Goal: Transaction & Acquisition: Book appointment/travel/reservation

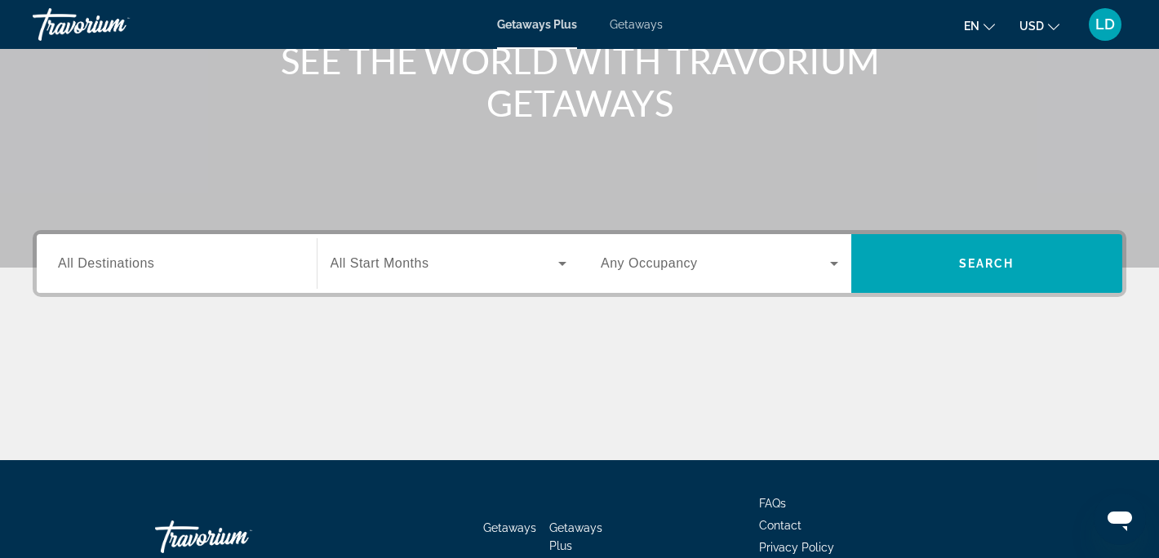
scroll to position [235, 0]
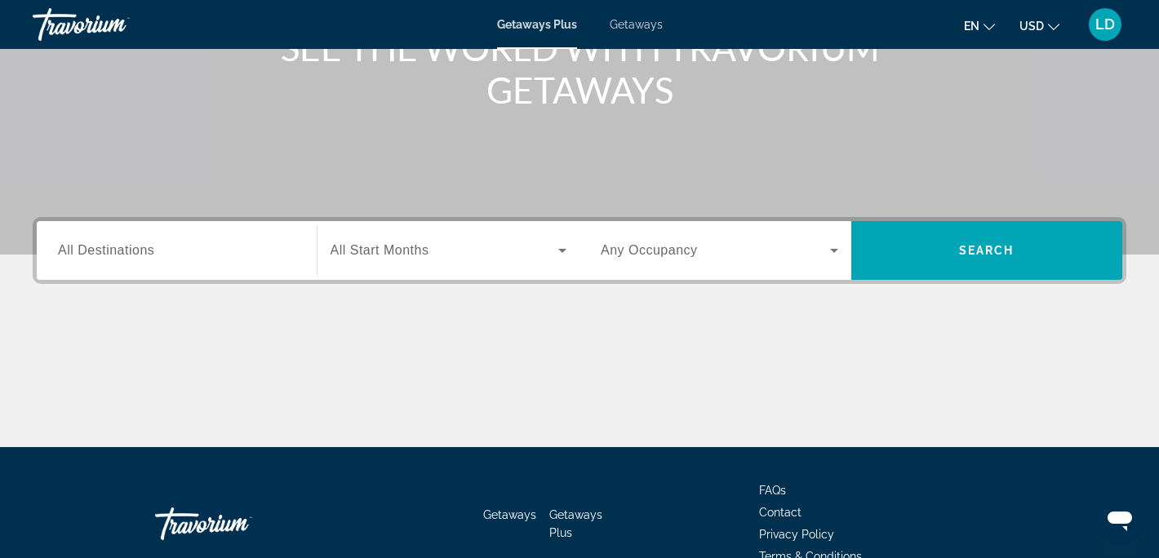
click at [117, 254] on span "All Destinations" at bounding box center [106, 250] width 96 height 14
click at [117, 254] on input "Destination All Destinations" at bounding box center [177, 252] width 238 height 20
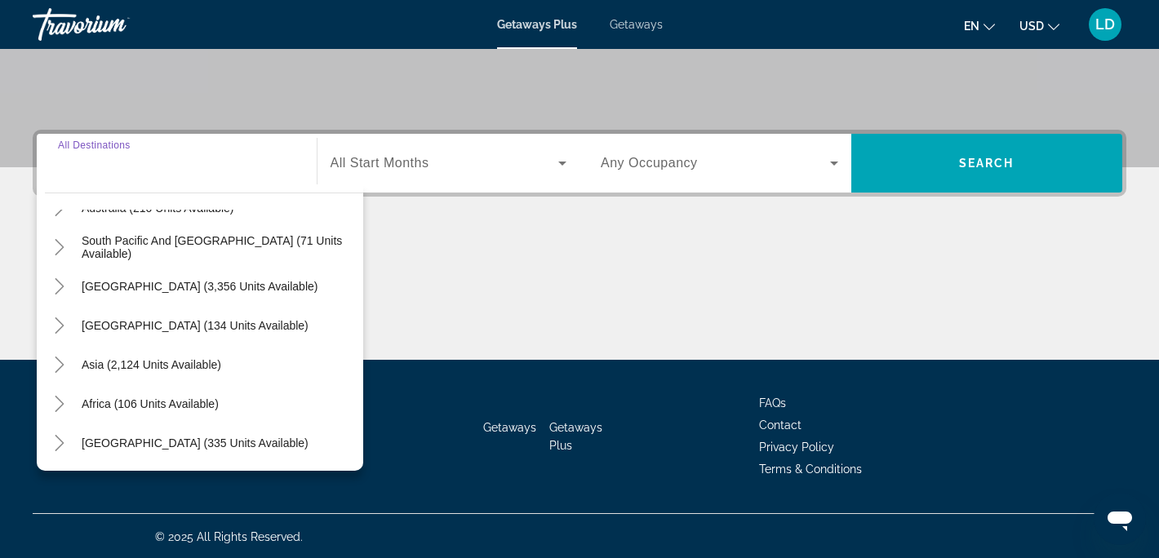
scroll to position [324, 0]
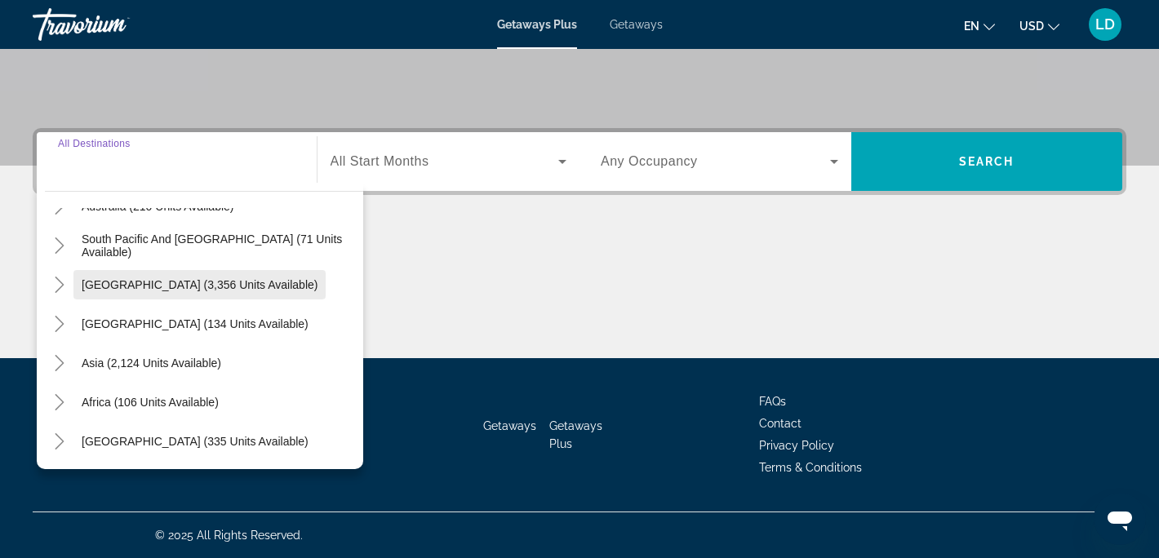
click at [147, 285] on span "[GEOGRAPHIC_DATA] (3,356 units available)" at bounding box center [200, 284] width 236 height 13
type input "**********"
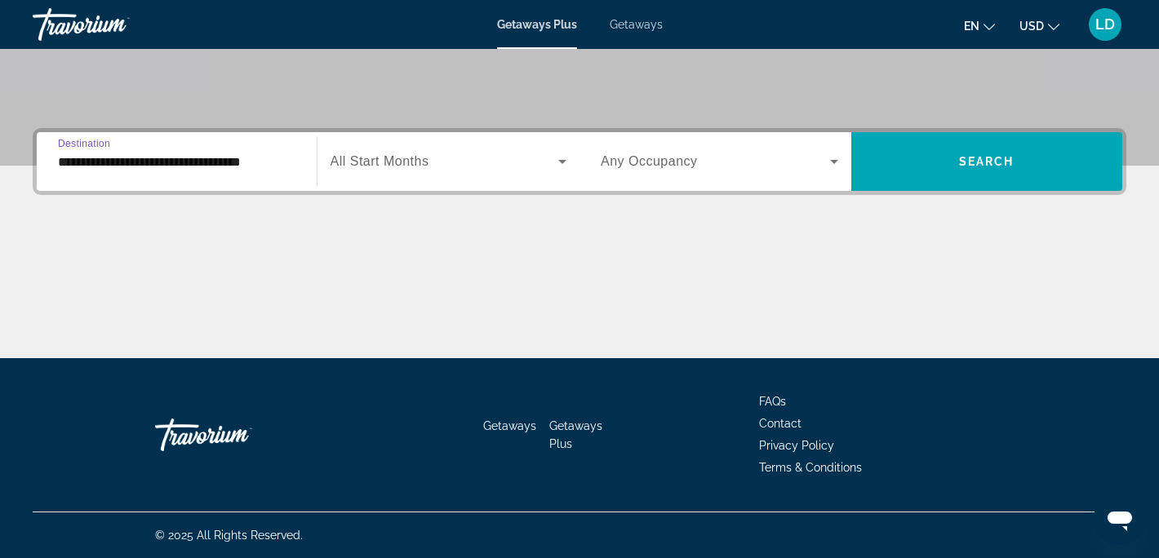
click at [562, 160] on icon "Search widget" at bounding box center [562, 162] width 8 height 4
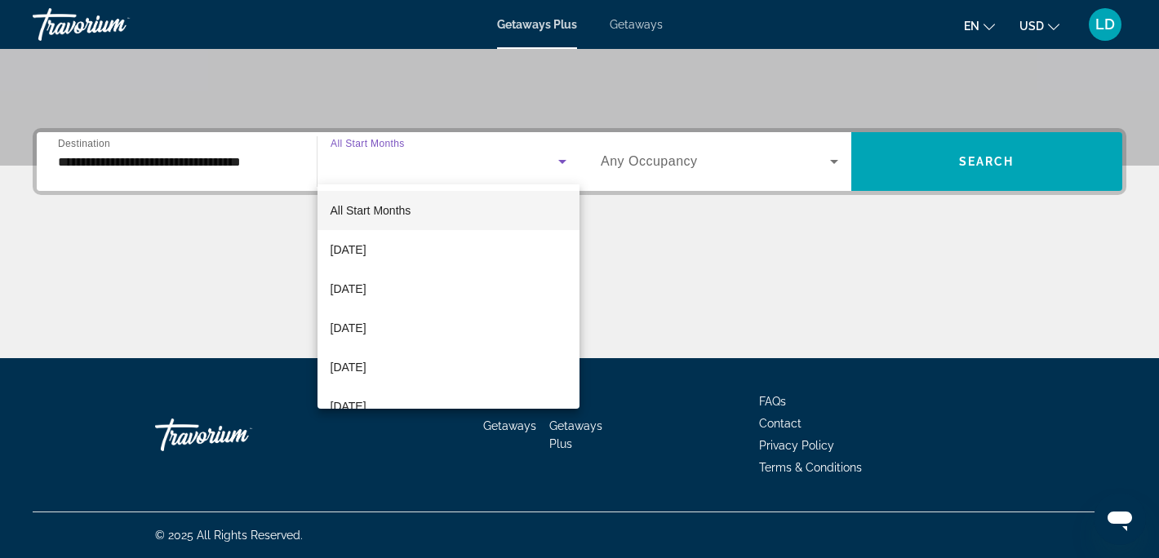
click at [562, 160] on div at bounding box center [579, 279] width 1159 height 558
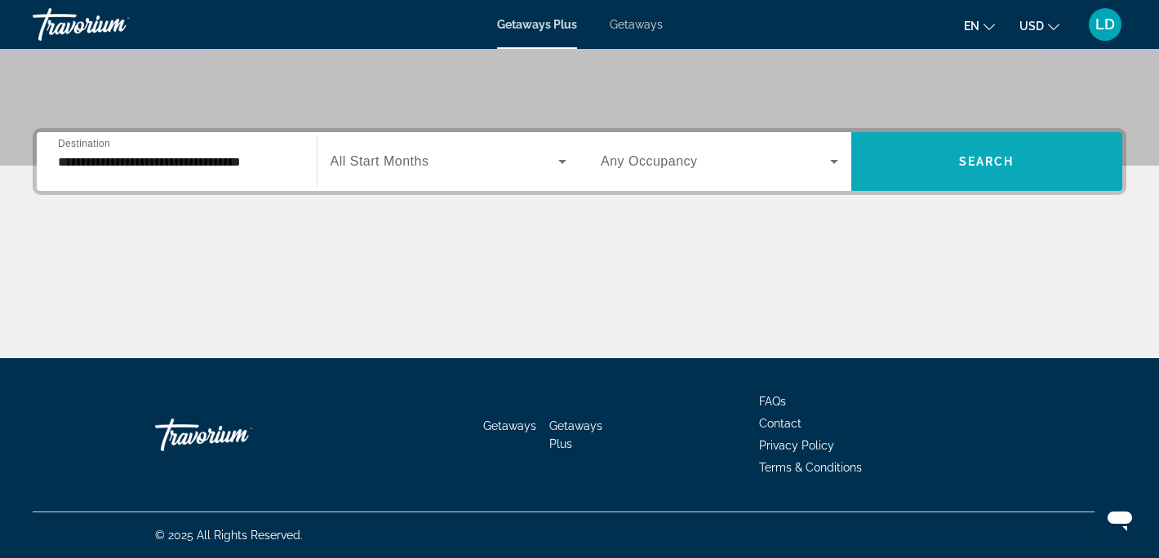
click at [1015, 160] on span "Search widget" at bounding box center [987, 161] width 272 height 39
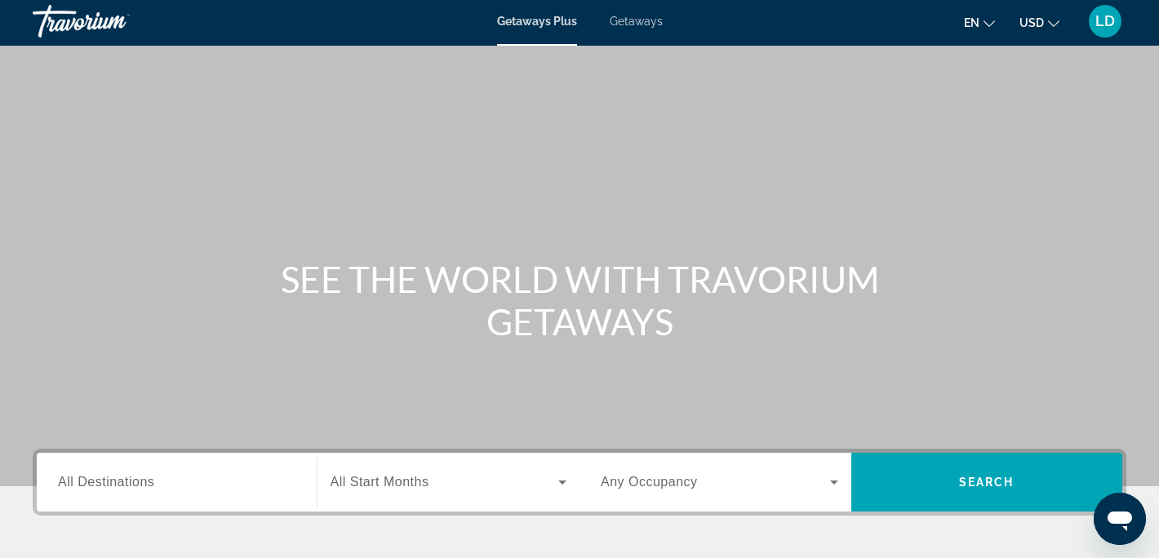
scroll to position [44, 0]
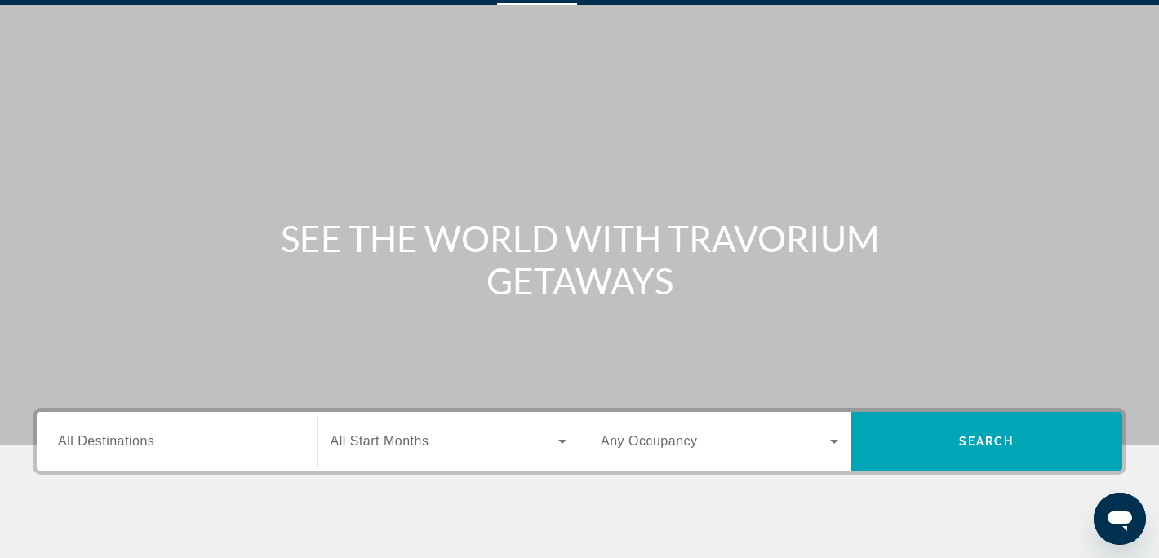
click at [135, 435] on span "All Destinations" at bounding box center [106, 441] width 96 height 14
click at [135, 435] on input "Destination All Destinations" at bounding box center [177, 443] width 238 height 20
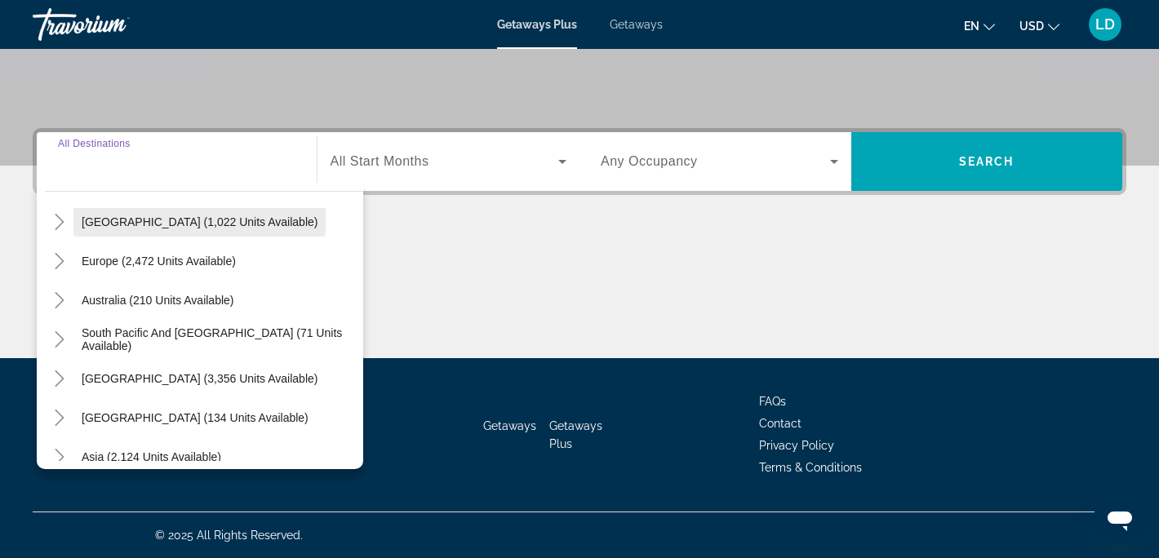
scroll to position [171, 0]
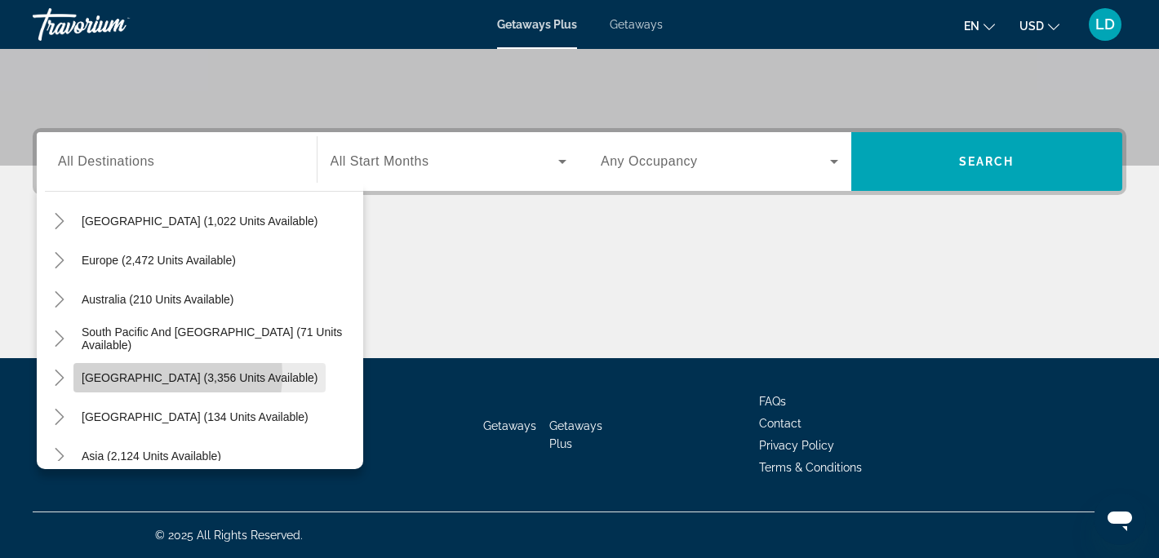
click at [149, 375] on span "[GEOGRAPHIC_DATA] (3,356 units available)" at bounding box center [200, 377] width 236 height 13
type input "**********"
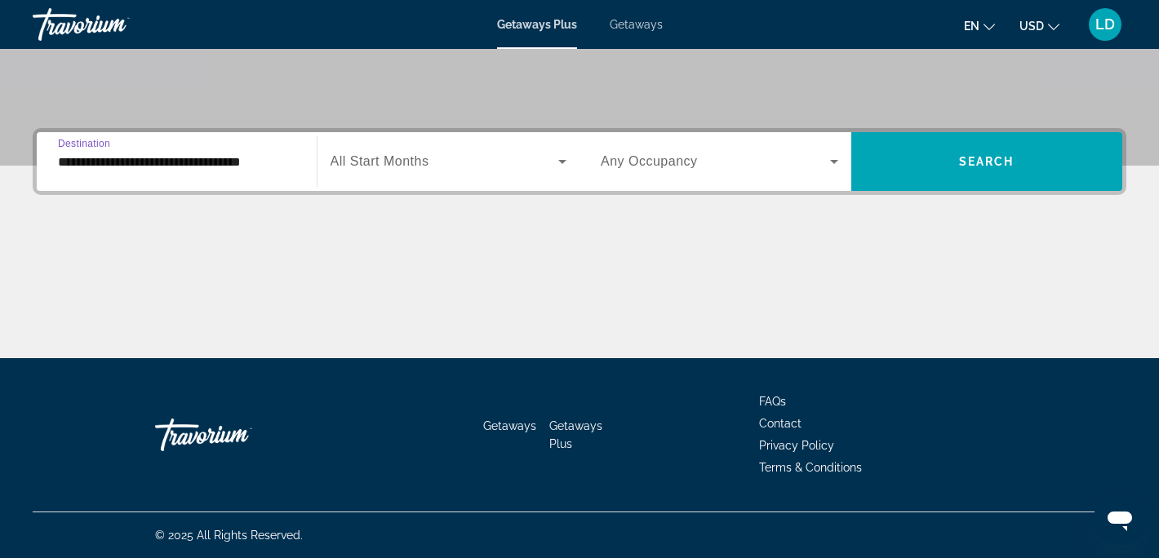
click at [561, 154] on icon "Search widget" at bounding box center [563, 162] width 20 height 20
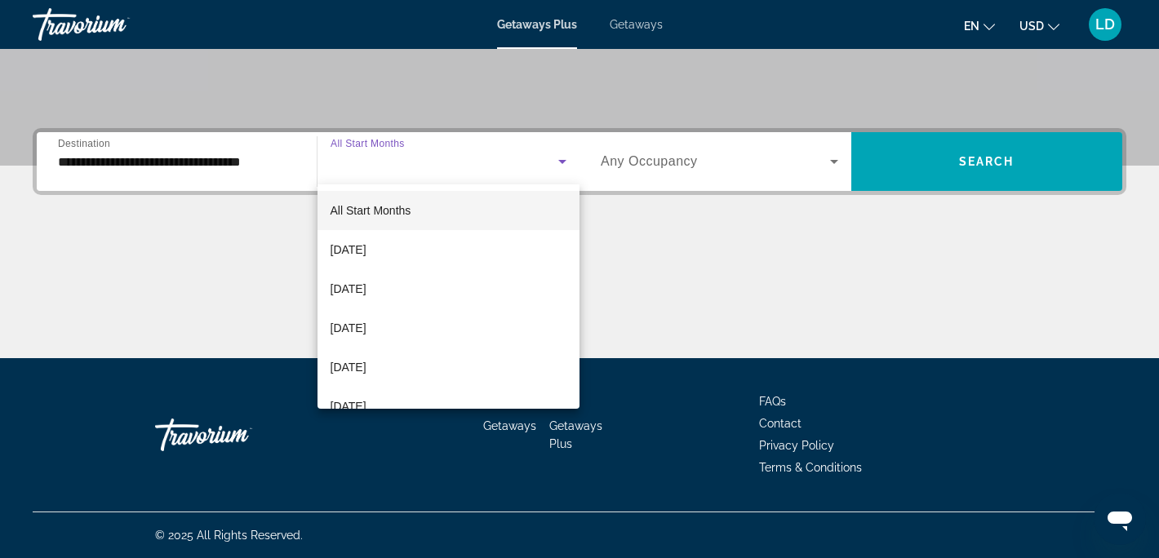
click at [383, 217] on span "All Start Months" at bounding box center [371, 211] width 81 height 20
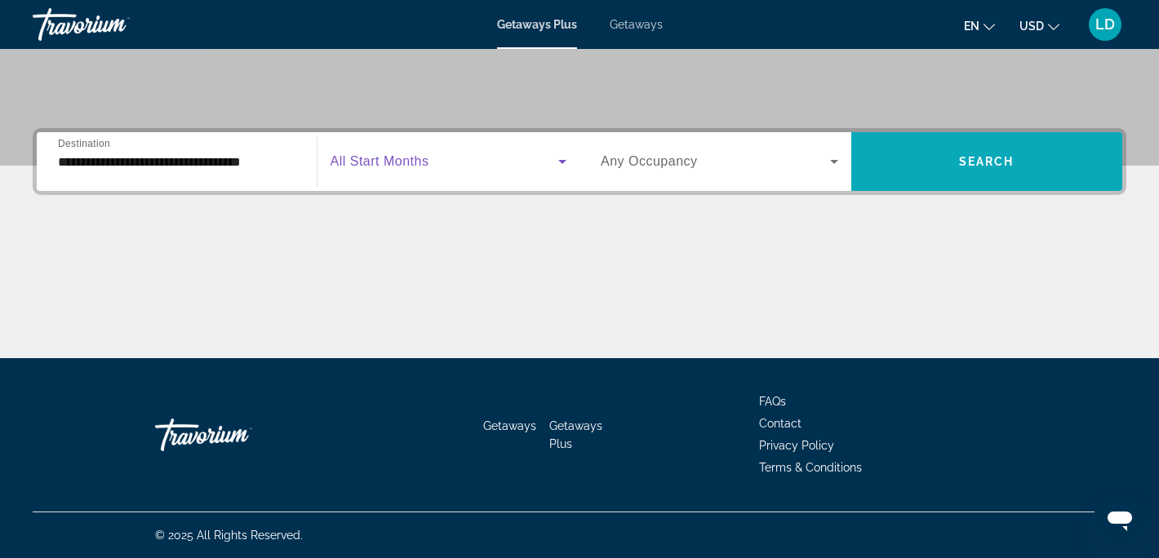
click at [962, 149] on span "Search widget" at bounding box center [987, 161] width 272 height 39
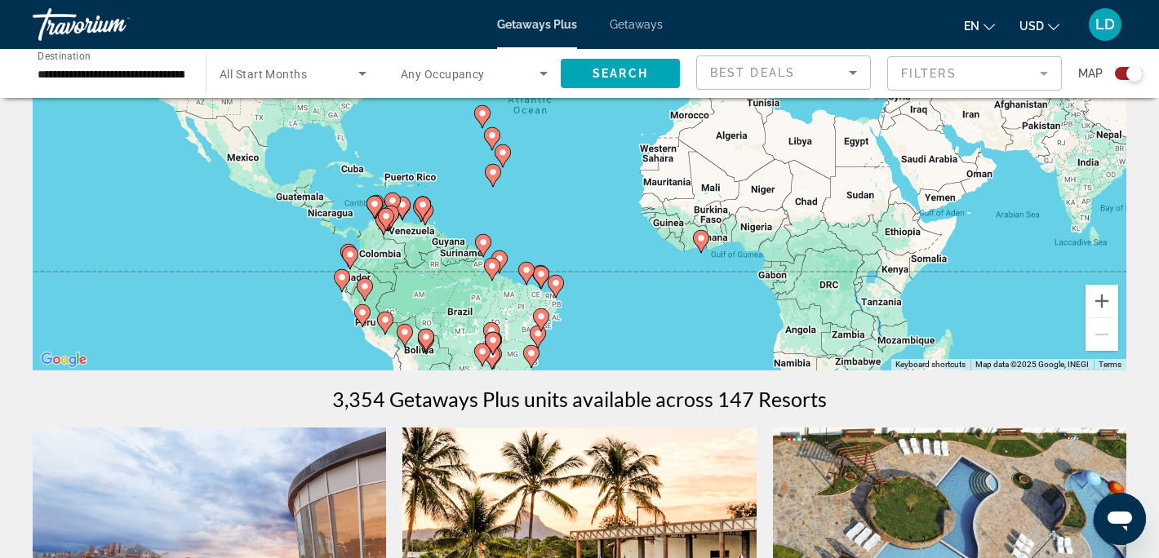
scroll to position [236, 0]
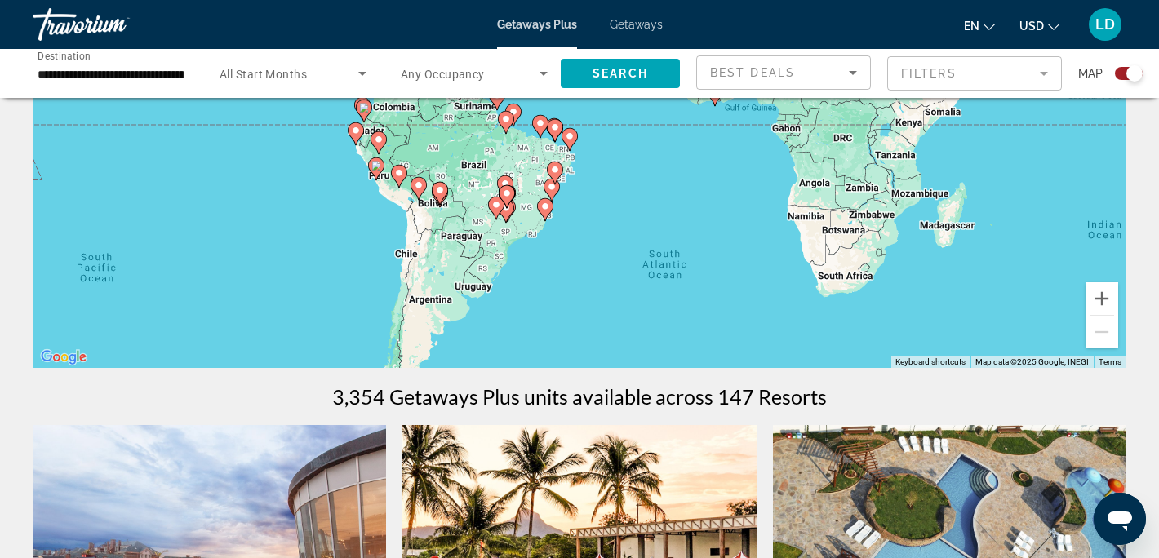
drag, startPoint x: 642, startPoint y: 302, endPoint x: 656, endPoint y: 149, distance: 154.1
click at [656, 149] on div "To activate drag with keyboard, press Alt + Enter. Once in keyboard drag state,…" at bounding box center [580, 123] width 1094 height 490
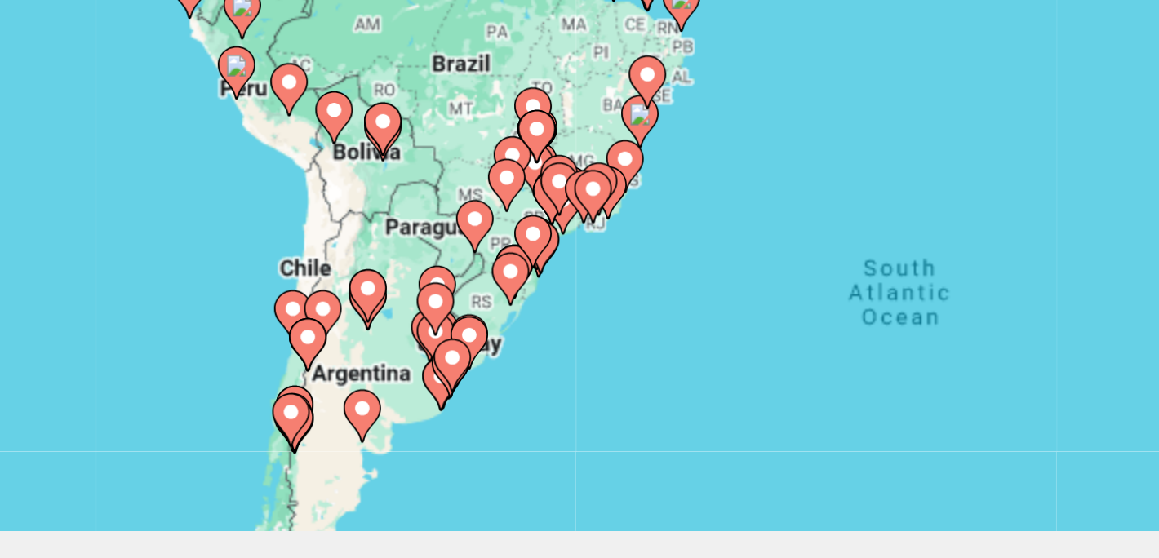
click at [470, 245] on div "To activate drag with keyboard, press Alt + Enter. Once in keyboard drag state,…" at bounding box center [580, 123] width 1094 height 490
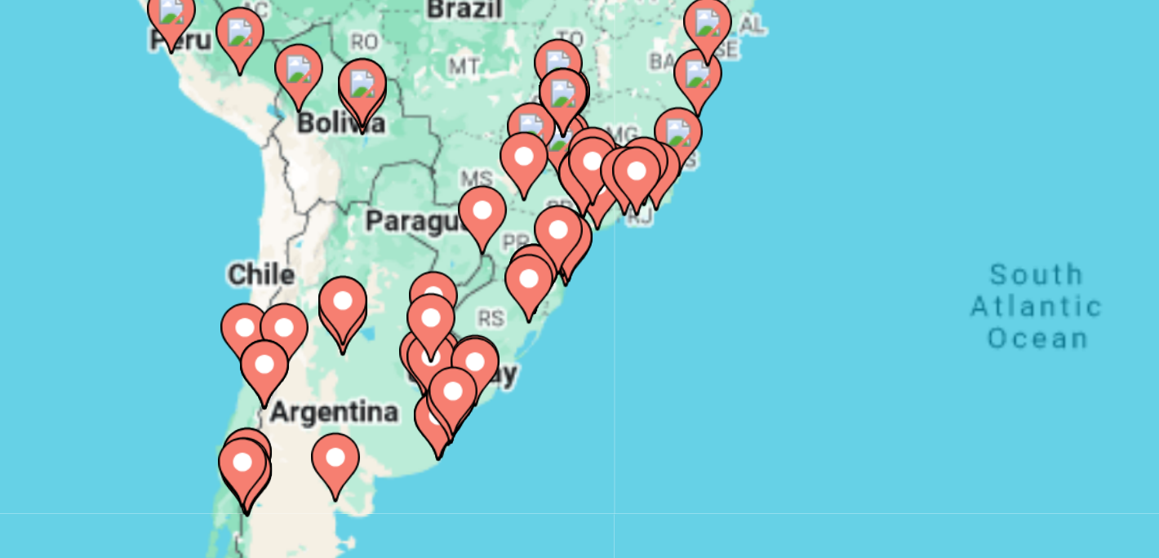
click at [493, 264] on icon "Main content" at bounding box center [495, 258] width 15 height 21
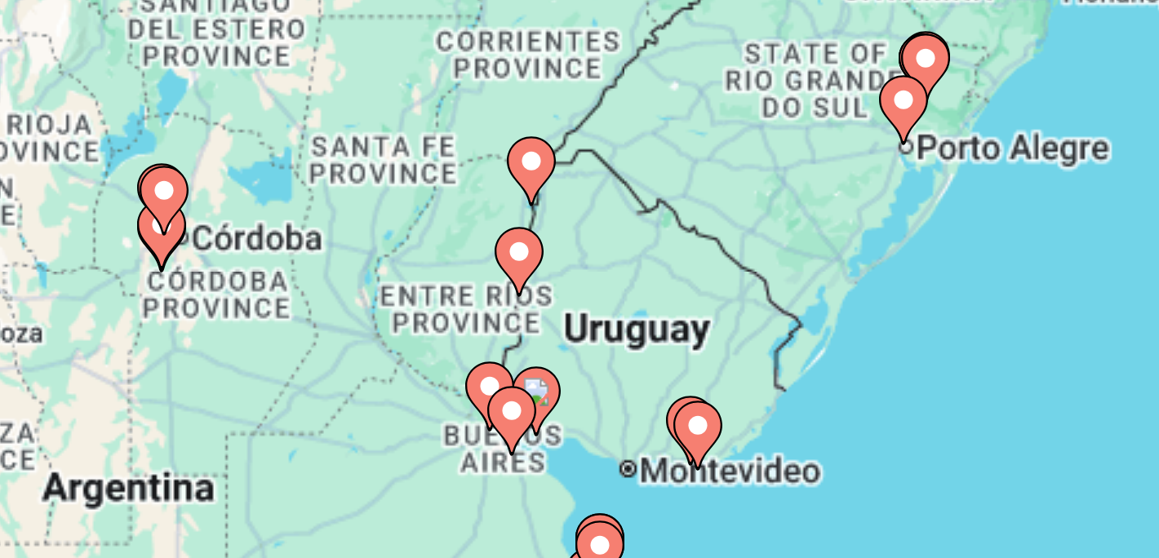
drag, startPoint x: 484, startPoint y: 209, endPoint x: 524, endPoint y: 300, distance: 99.8
click at [524, 300] on div "To activate drag with keyboard, press Alt + Enter. Once in keyboard drag state,…" at bounding box center [580, 123] width 1094 height 490
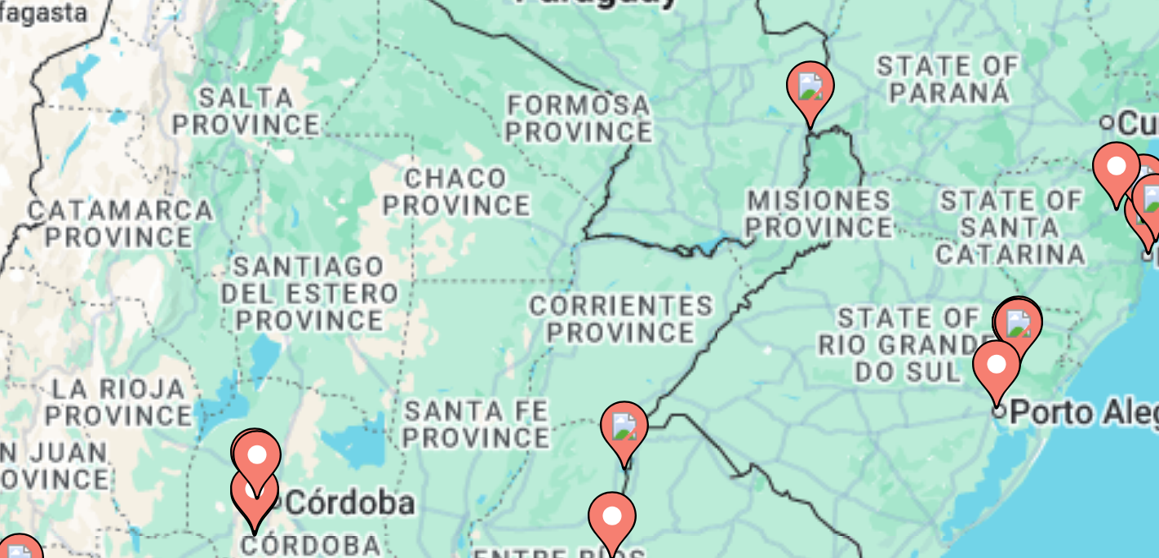
drag, startPoint x: 504, startPoint y: 236, endPoint x: 535, endPoint y: 327, distance: 96.8
click at [535, 327] on div "To activate drag with keyboard, press Alt + Enter. Once in keyboard drag state,…" at bounding box center [580, 123] width 1094 height 490
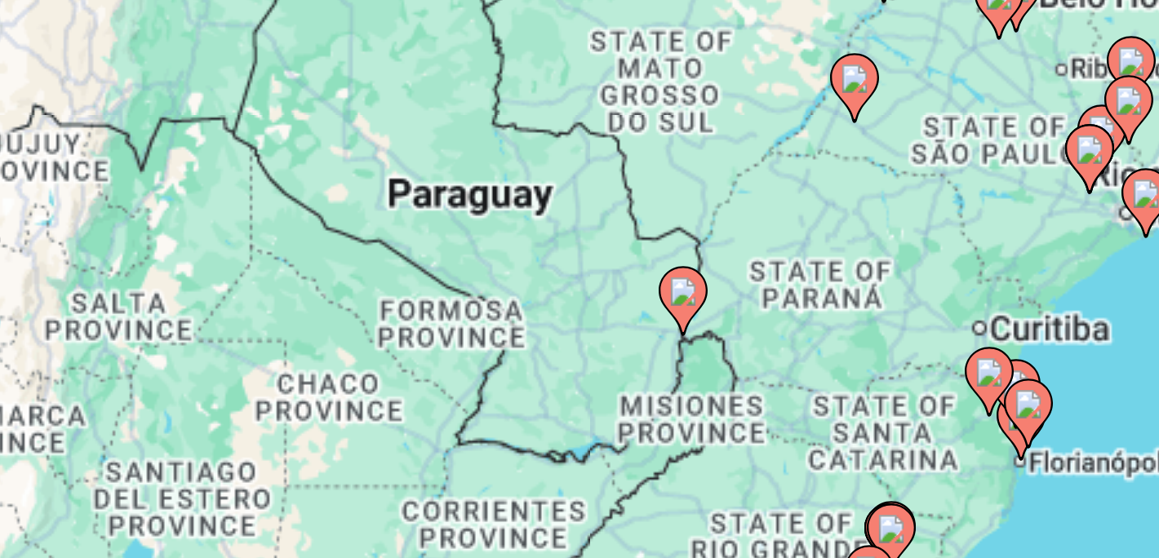
drag, startPoint x: 585, startPoint y: 218, endPoint x: 539, endPoint y: 291, distance: 86.3
click at [539, 291] on div "To activate drag with keyboard, press Alt + Enter. Once in keyboard drag state,…" at bounding box center [580, 123] width 1094 height 490
click at [547, 269] on icon "Main content" at bounding box center [547, 262] width 15 height 21
type input "**********"
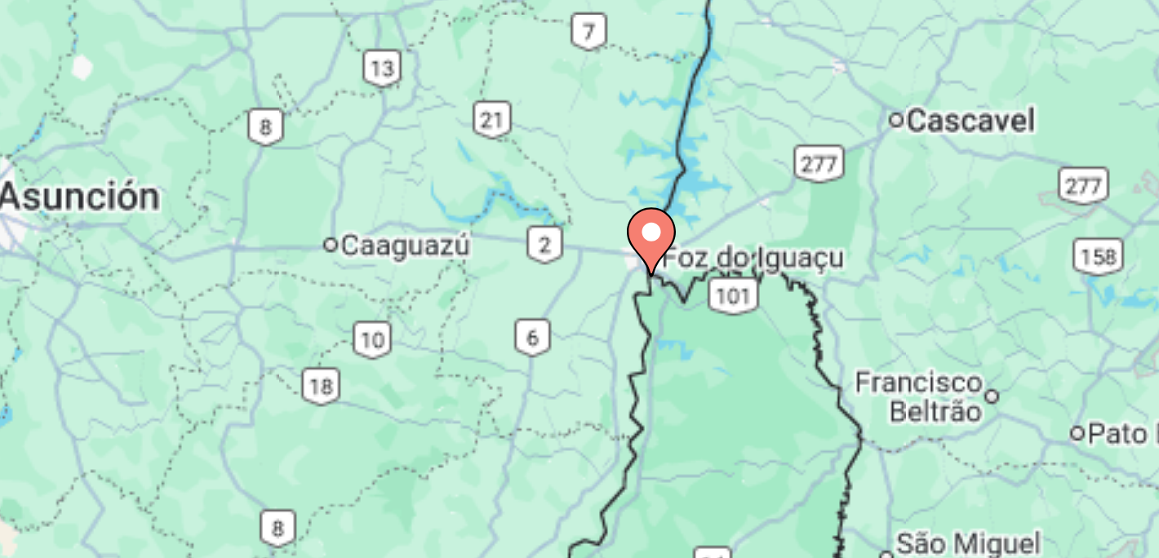
drag, startPoint x: 555, startPoint y: 220, endPoint x: 510, endPoint y: 355, distance: 142.7
click at [510, 355] on div "To navigate, press the arrow keys. To activate drag with keyboard, press Alt + …" at bounding box center [580, 123] width 1094 height 490
click at [535, 245] on icon "Main content" at bounding box center [536, 243] width 15 height 21
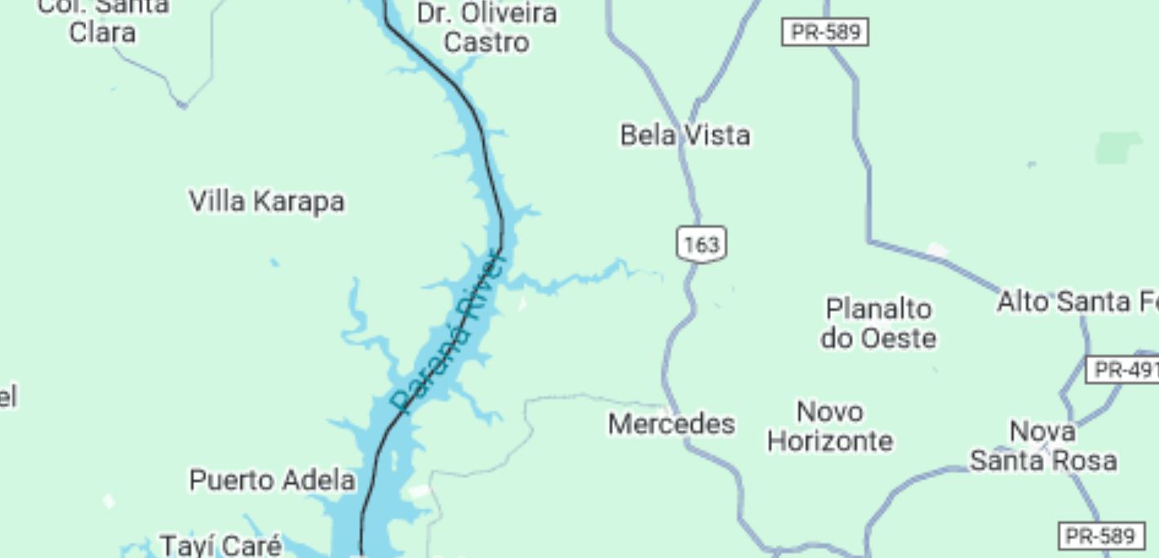
drag, startPoint x: 523, startPoint y: 258, endPoint x: 586, endPoint y: 125, distance: 147.1
click at [586, 125] on div "Main content" at bounding box center [580, 123] width 1094 height 490
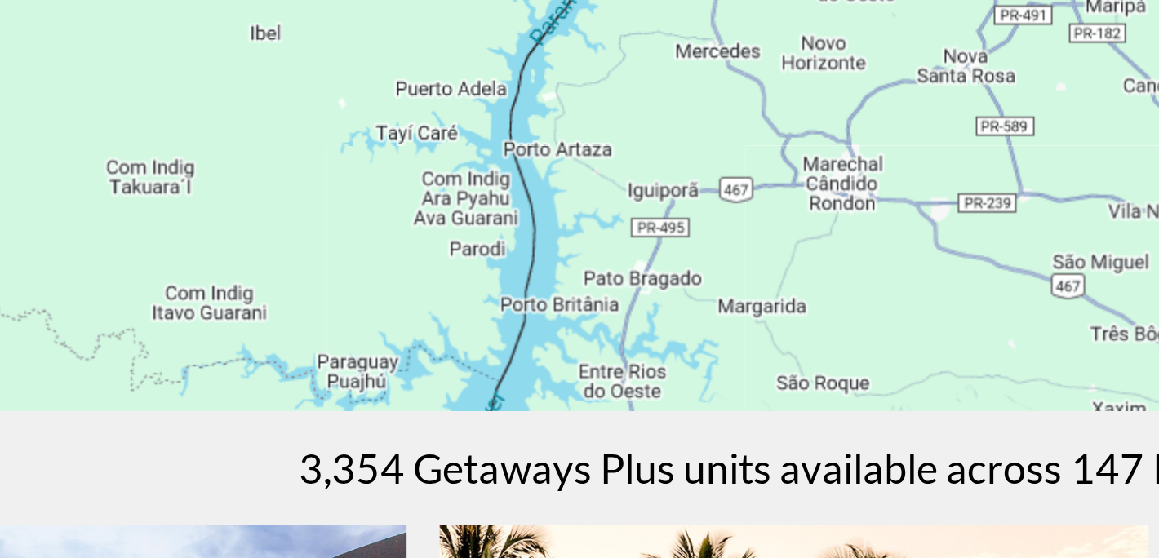
drag, startPoint x: 546, startPoint y: 237, endPoint x: 544, endPoint y: 106, distance: 130.6
click at [544, 106] on div "Main content" at bounding box center [580, 123] width 1094 height 490
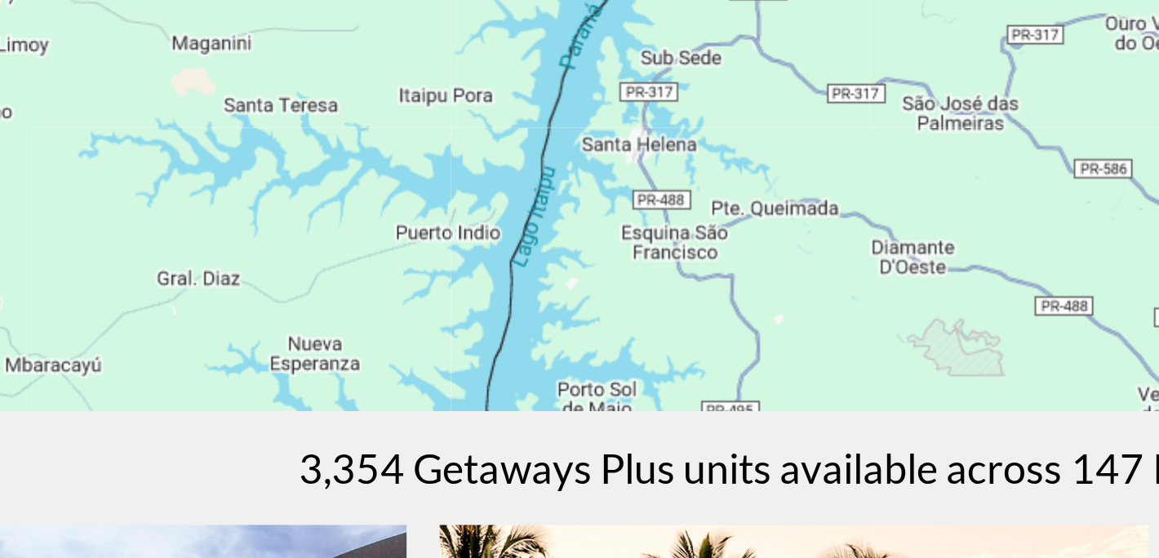
drag, startPoint x: 484, startPoint y: 329, endPoint x: 546, endPoint y: 109, distance: 228.2
click at [546, 109] on div "Main content" at bounding box center [580, 123] width 1094 height 490
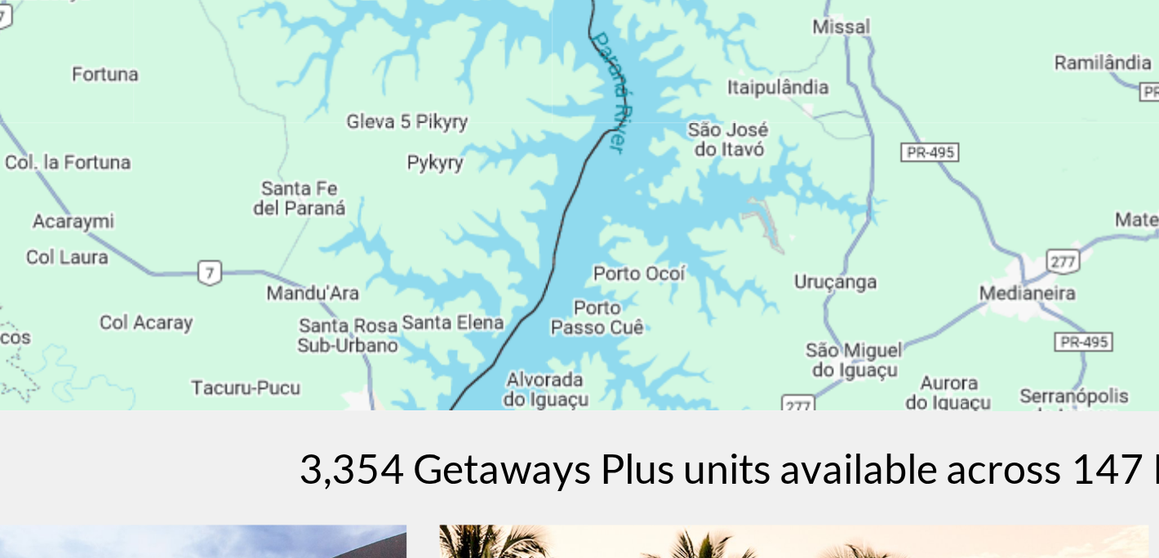
drag, startPoint x: 461, startPoint y: 318, endPoint x: 511, endPoint y: 106, distance: 217.2
click at [511, 106] on div "Main content" at bounding box center [580, 123] width 1094 height 490
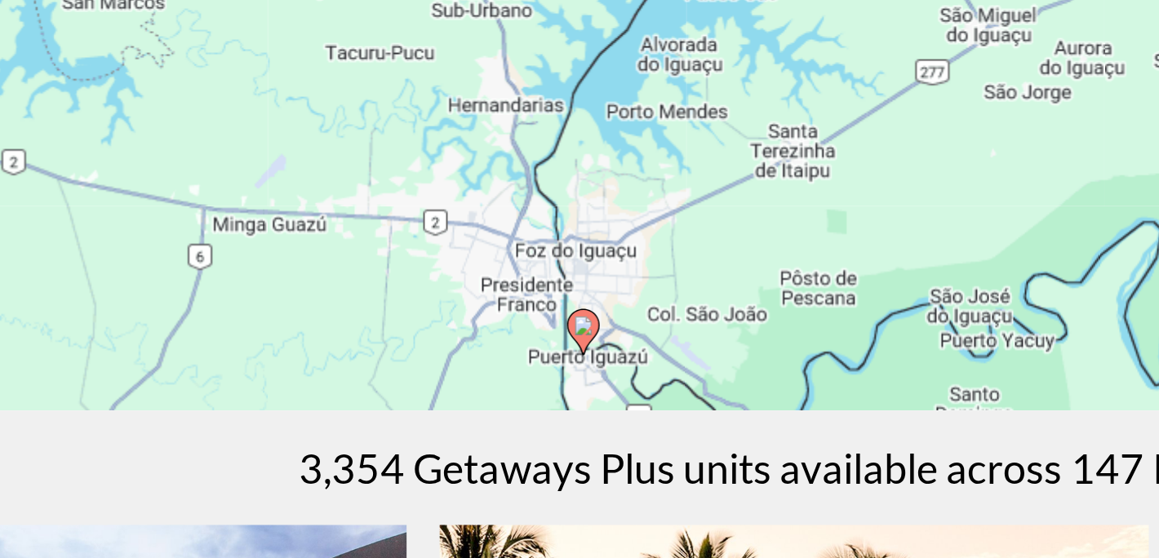
drag, startPoint x: 488, startPoint y: 278, endPoint x: 556, endPoint y: 106, distance: 185.1
click at [556, 106] on div "To activate drag with keyboard, press Alt + Enter. Once in keyboard drag state,…" at bounding box center [580, 123] width 1094 height 490
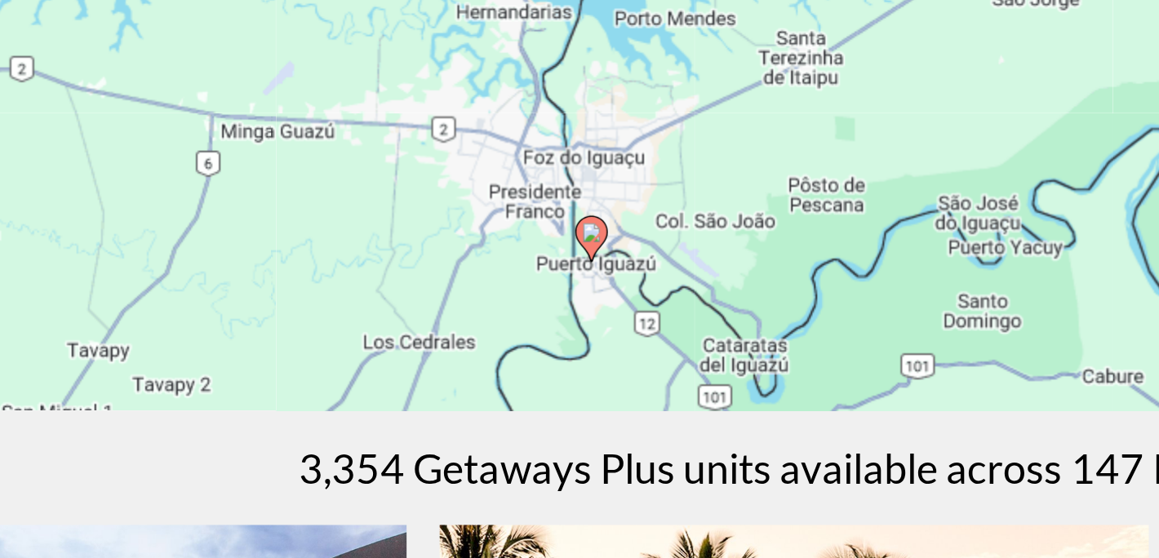
drag, startPoint x: 501, startPoint y: 288, endPoint x: 505, endPoint y: 239, distance: 49.1
click at [505, 239] on div "To activate drag with keyboard, press Alt + Enter. Once in keyboard drag state,…" at bounding box center [580, 123] width 1094 height 490
click at [478, 286] on icon "Main content" at bounding box center [478, 282] width 15 height 21
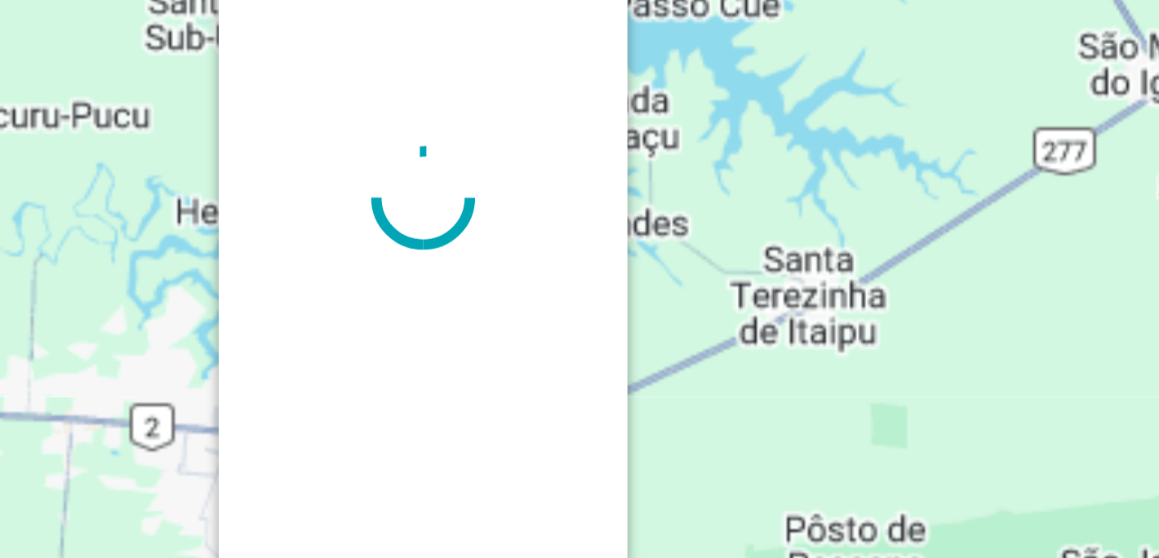
scroll to position [0, 0]
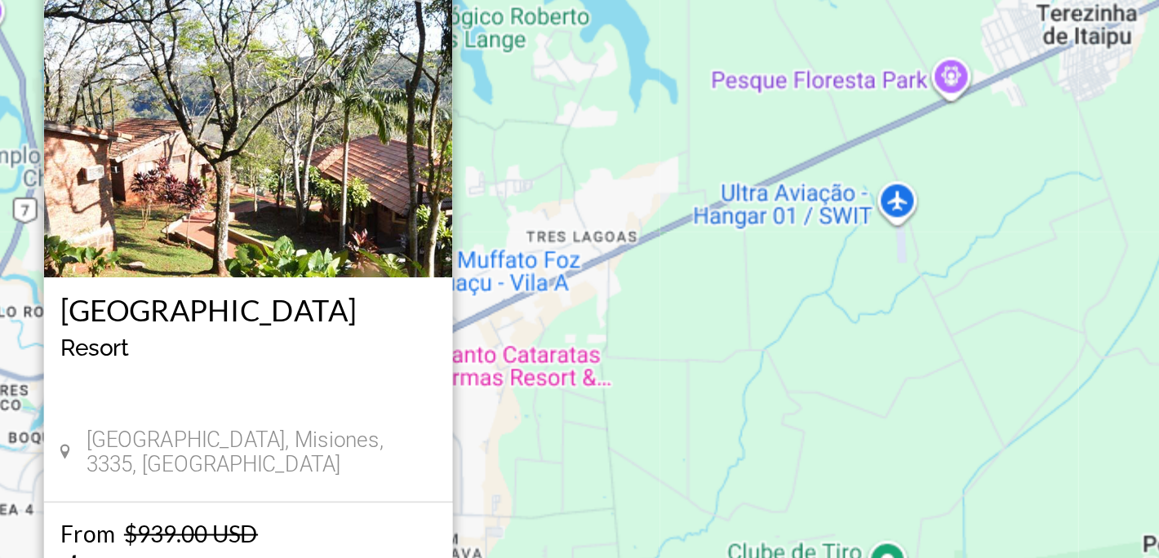
drag, startPoint x: 400, startPoint y: 300, endPoint x: 531, endPoint y: 300, distance: 130.6
click at [531, 300] on div "To activate drag with keyboard, press Alt + Enter. Once in keyboard drag state,…" at bounding box center [580, 359] width 1094 height 490
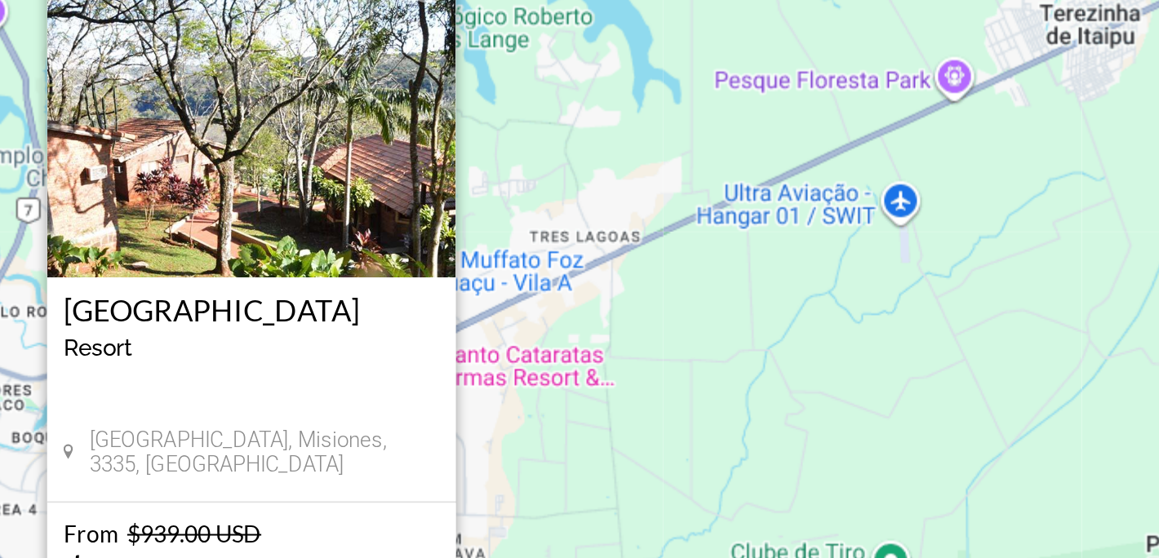
click at [387, 278] on img "Main content" at bounding box center [309, 220] width 204 height 163
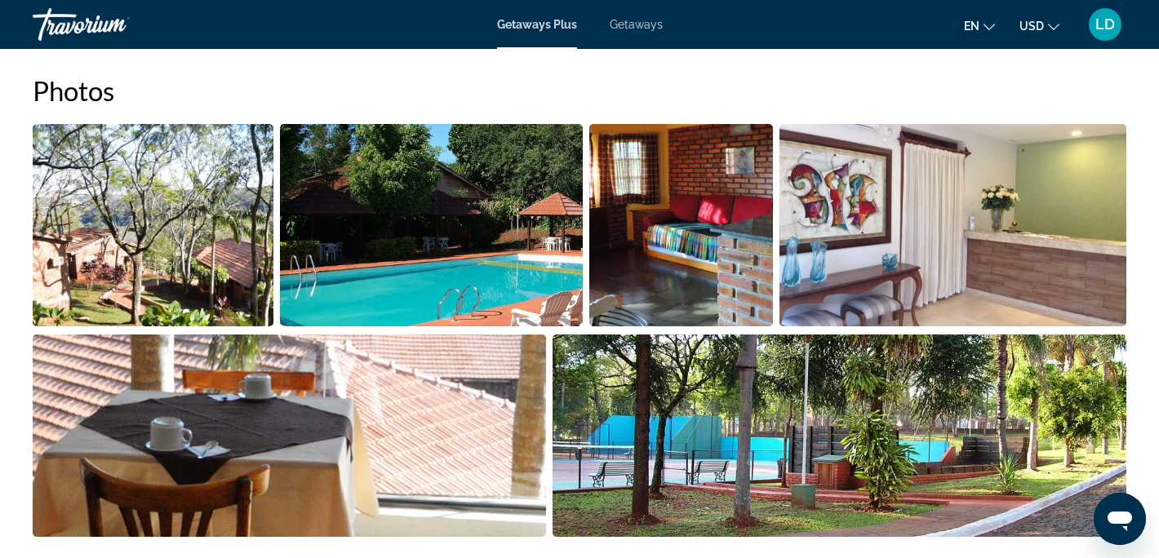
scroll to position [760, 0]
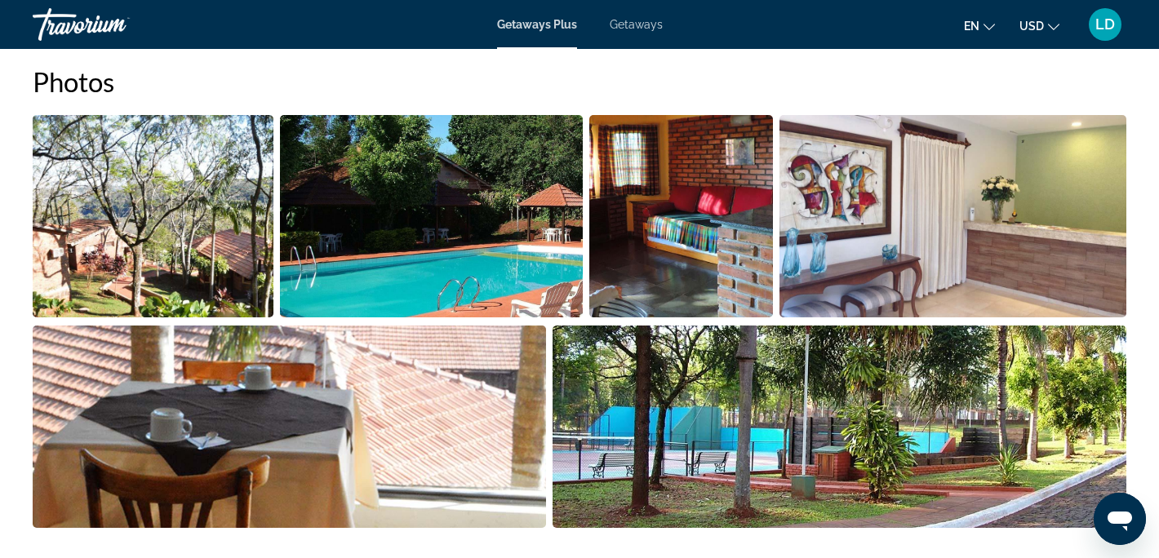
click at [413, 261] on img "Open full-screen image slider" at bounding box center [431, 216] width 302 height 202
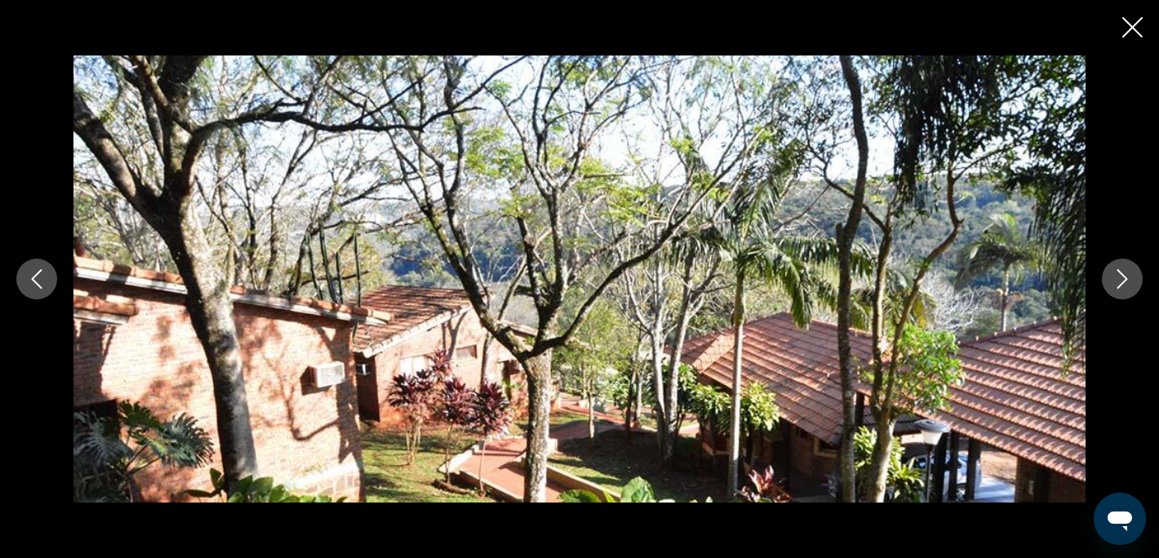
click at [1125, 272] on icon "Next image" at bounding box center [1123, 279] width 20 height 20
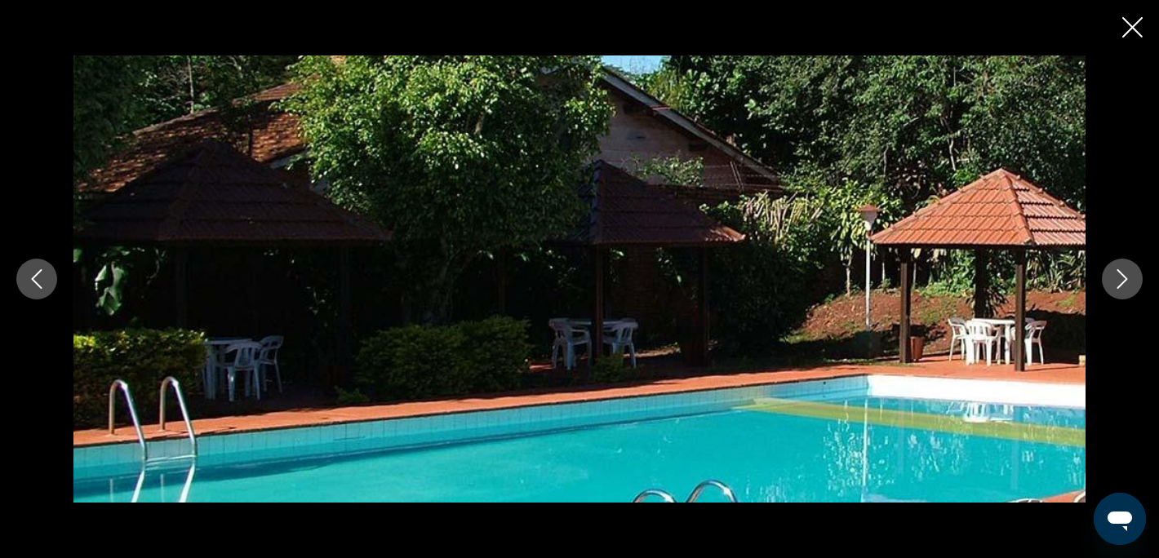
click at [1125, 272] on icon "Next image" at bounding box center [1123, 279] width 20 height 20
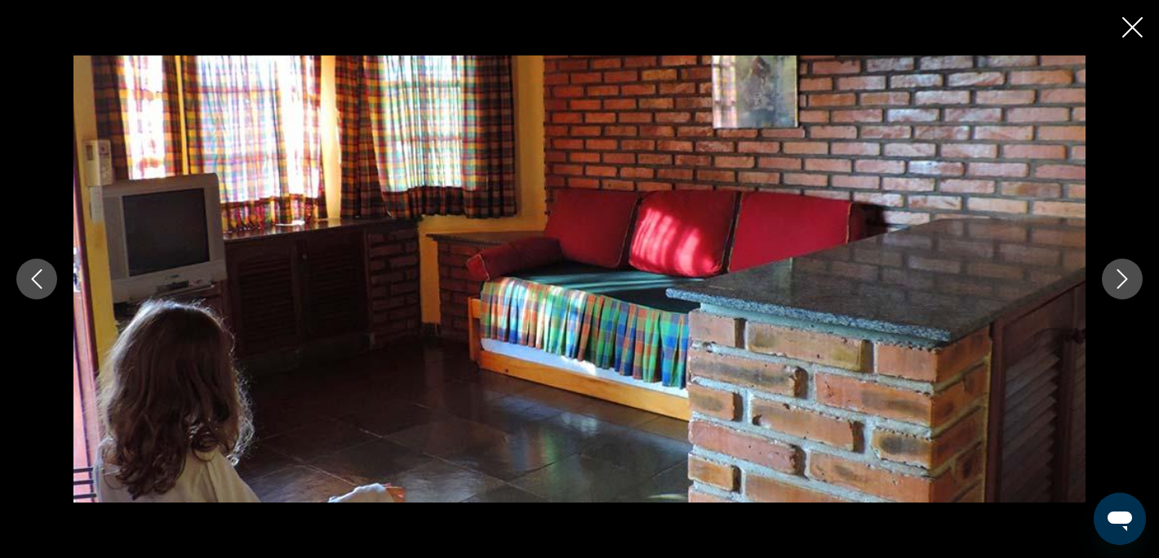
click at [1125, 272] on icon "Next image" at bounding box center [1123, 279] width 20 height 20
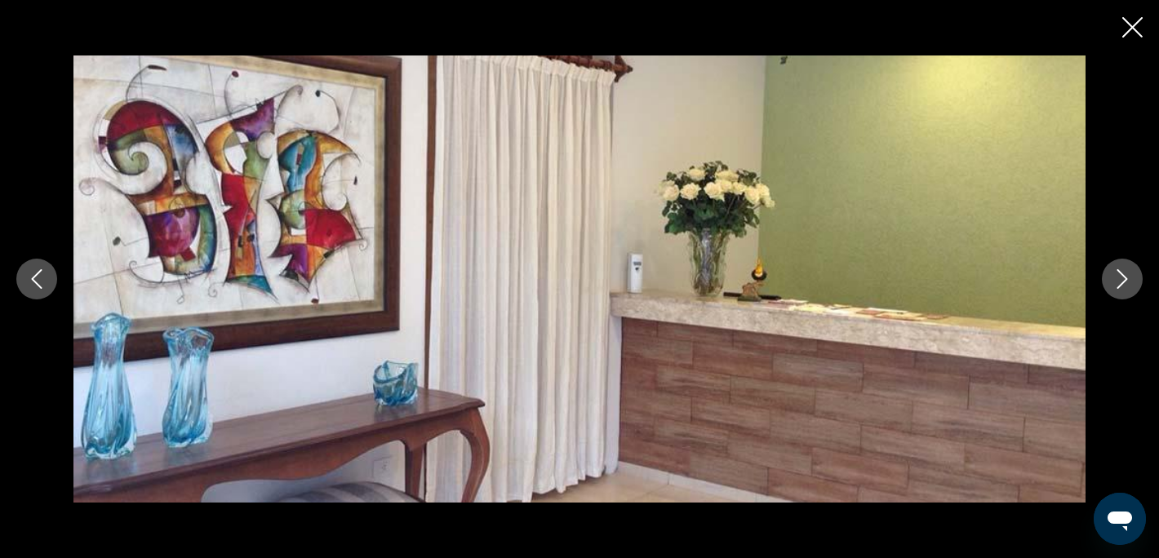
click at [1125, 272] on icon "Next image" at bounding box center [1123, 279] width 20 height 20
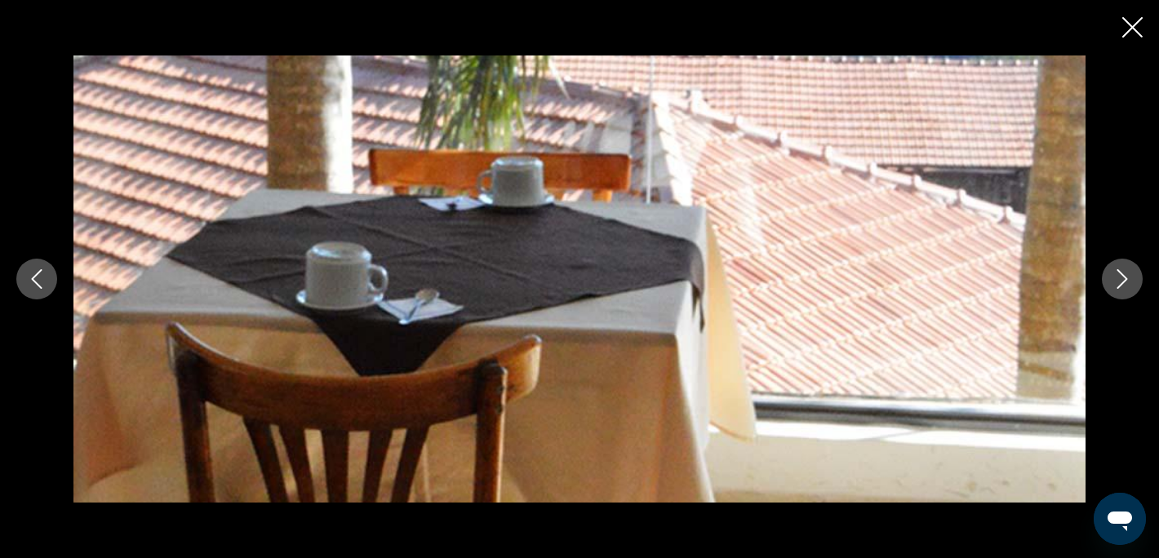
click at [1125, 272] on icon "Next image" at bounding box center [1123, 279] width 20 height 20
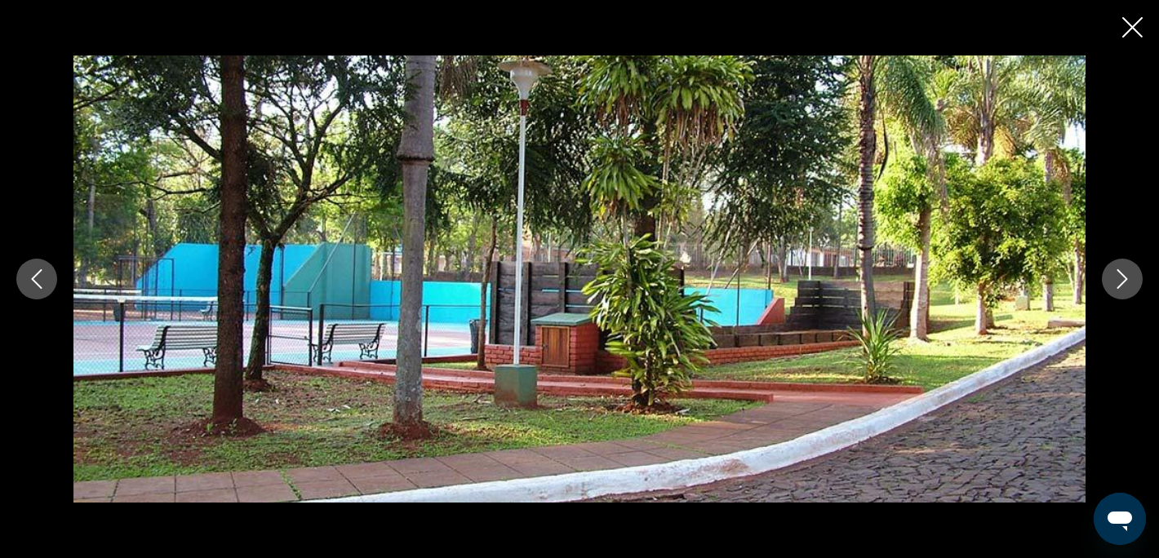
click at [1125, 272] on icon "Next image" at bounding box center [1123, 279] width 20 height 20
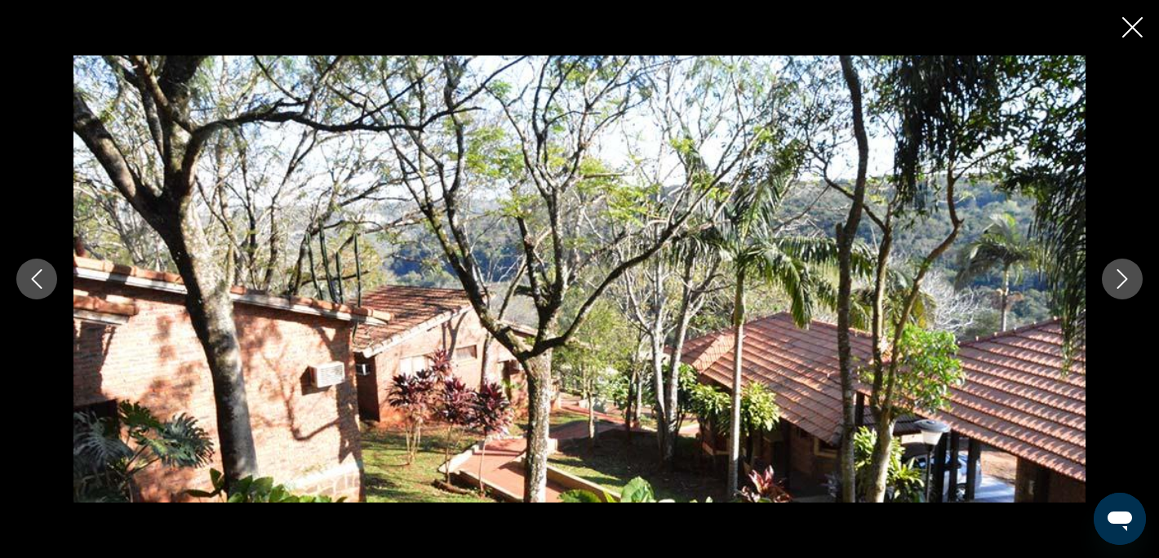
click at [1125, 272] on icon "Next image" at bounding box center [1123, 279] width 20 height 20
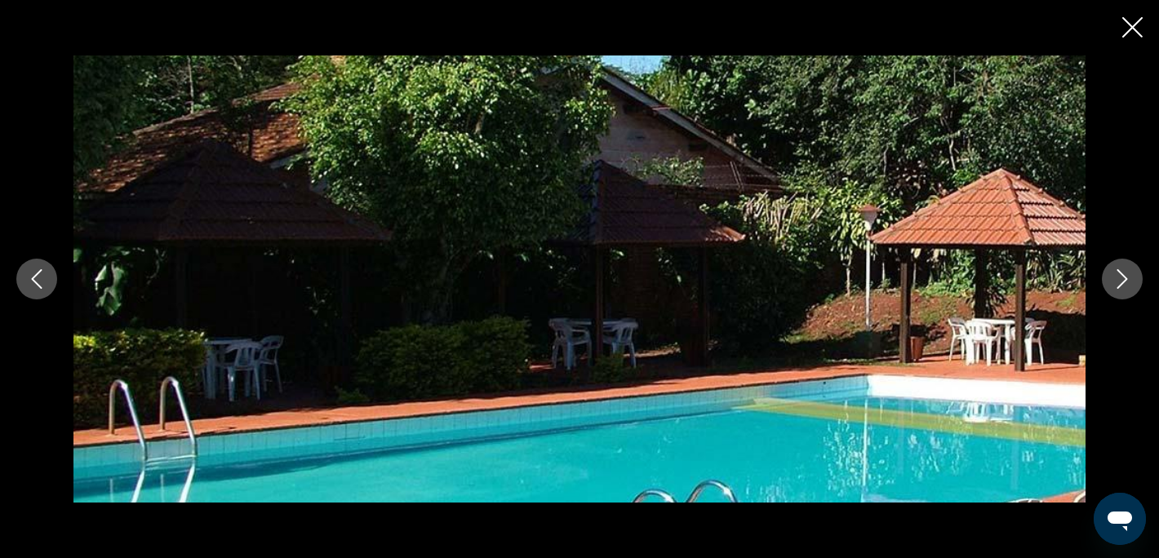
click at [1125, 272] on icon "Next image" at bounding box center [1123, 279] width 20 height 20
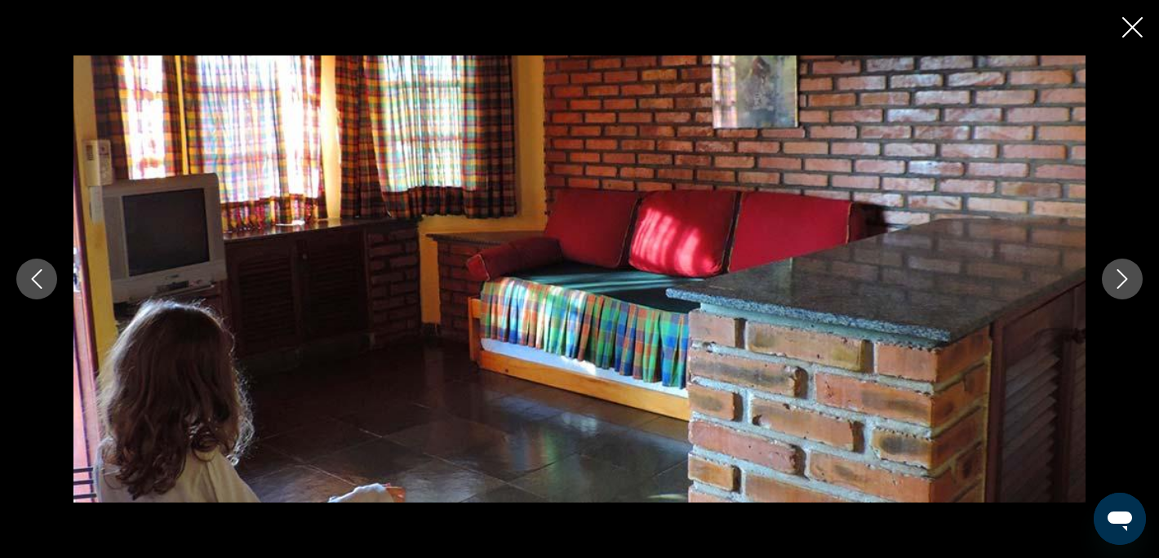
click at [1125, 272] on icon "Next image" at bounding box center [1123, 279] width 20 height 20
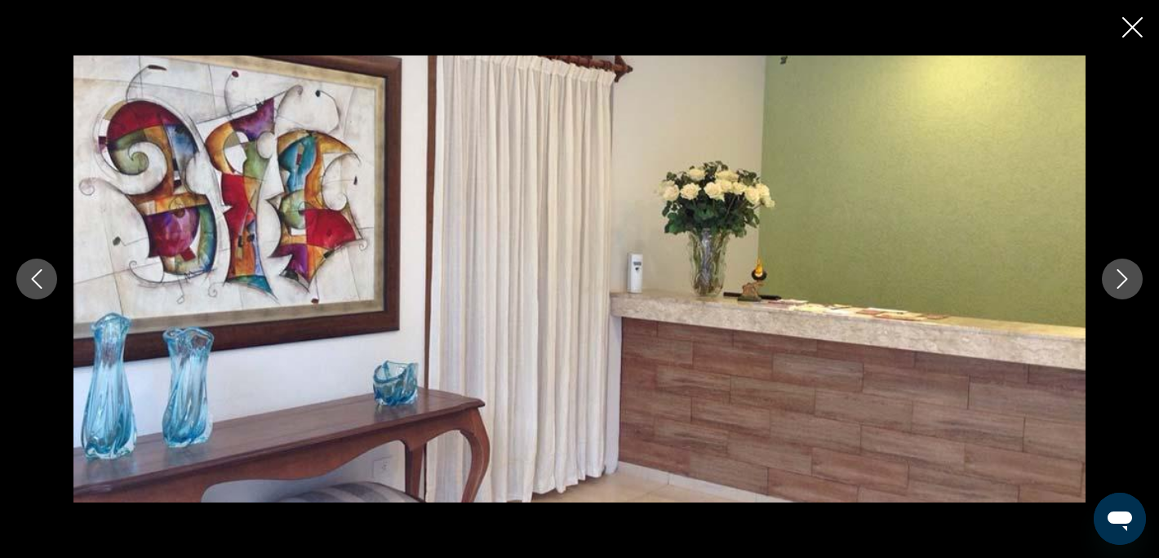
click at [1125, 272] on icon "Next image" at bounding box center [1123, 279] width 20 height 20
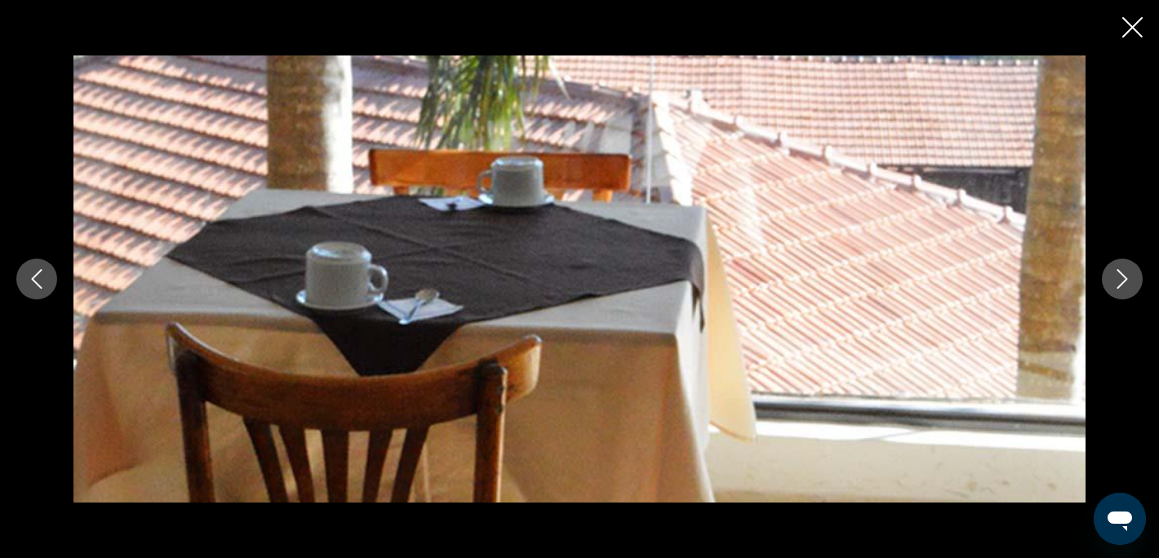
click at [1125, 272] on icon "Next image" at bounding box center [1123, 279] width 20 height 20
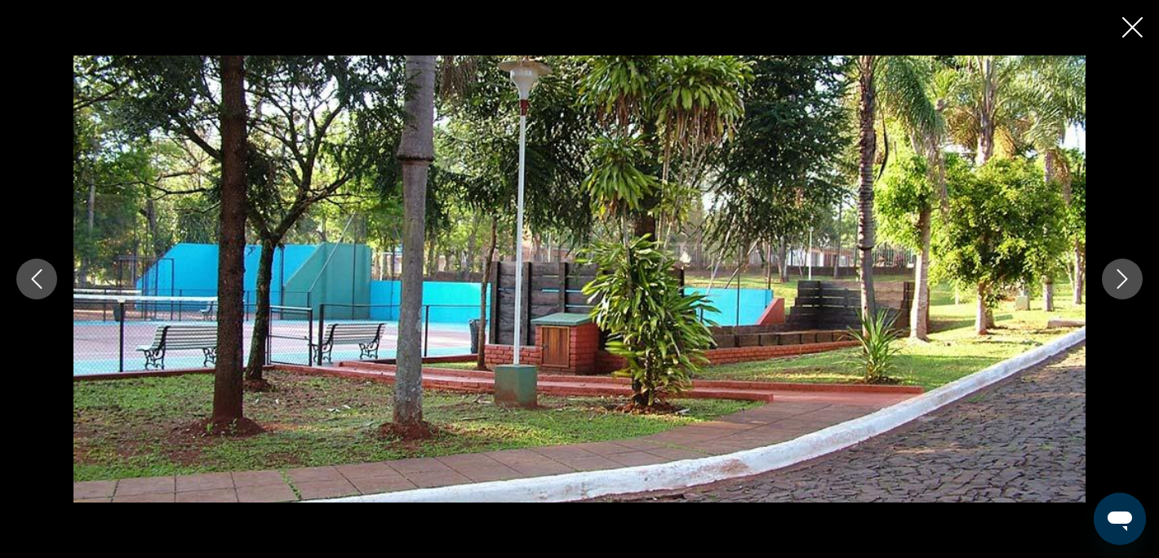
click at [1125, 272] on icon "Next image" at bounding box center [1123, 279] width 20 height 20
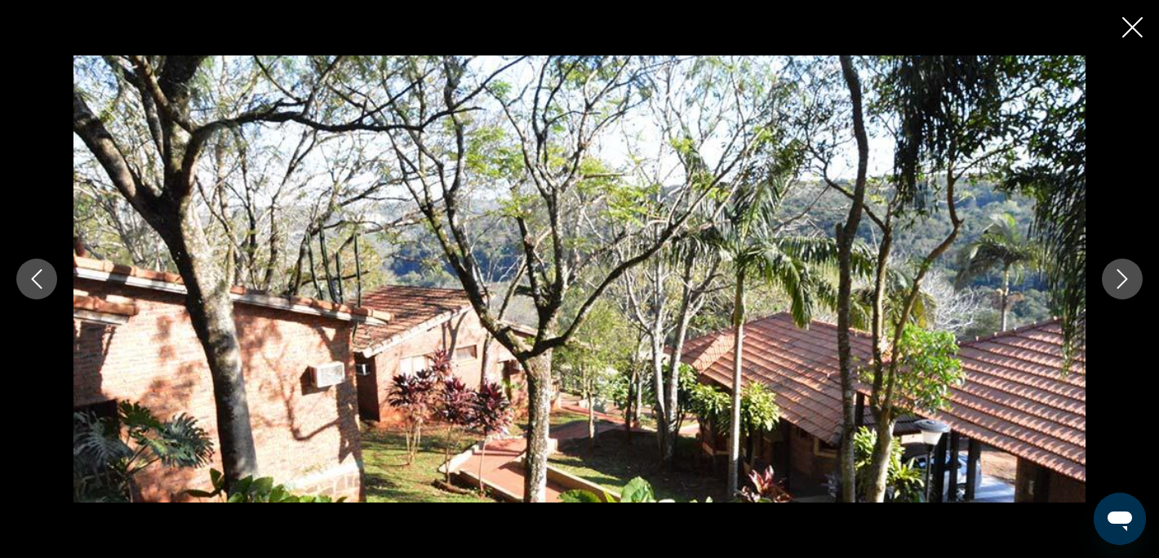
click at [1125, 272] on icon "Next image" at bounding box center [1123, 279] width 20 height 20
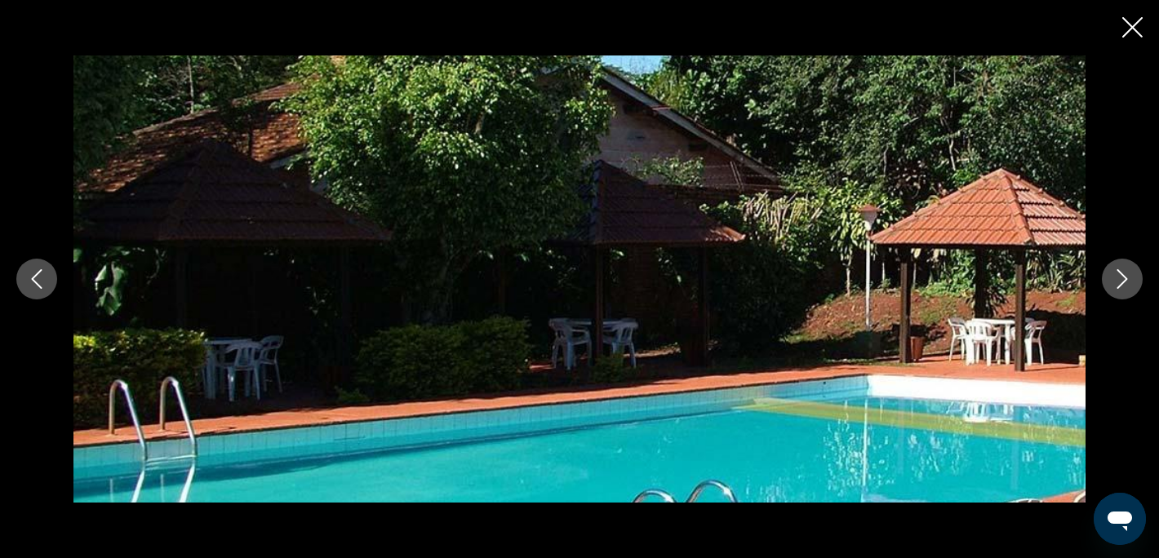
click at [1125, 272] on icon "Next image" at bounding box center [1123, 279] width 20 height 20
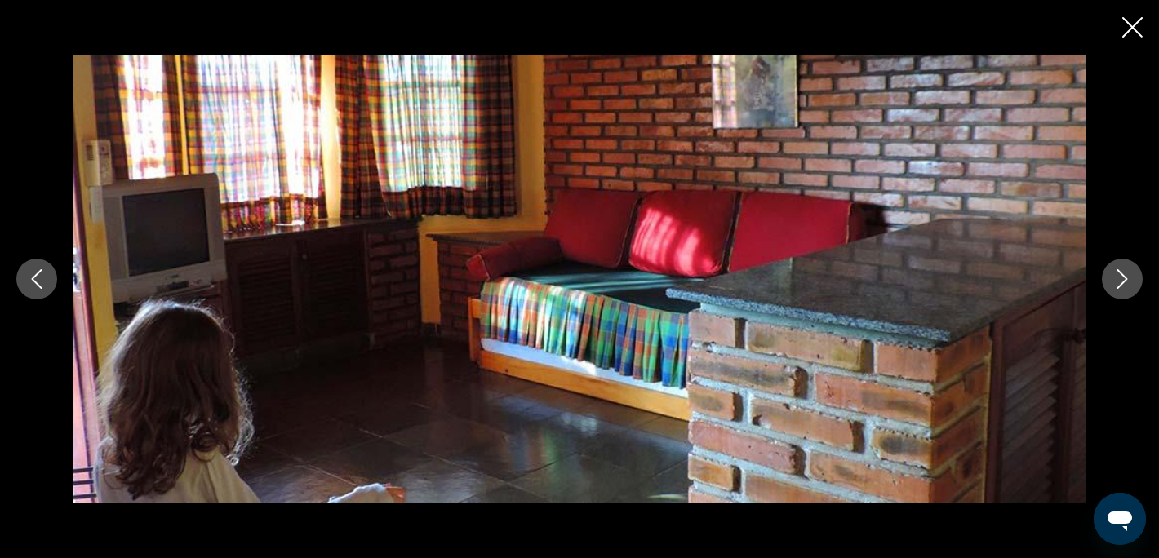
click at [1125, 272] on icon "Next image" at bounding box center [1123, 279] width 20 height 20
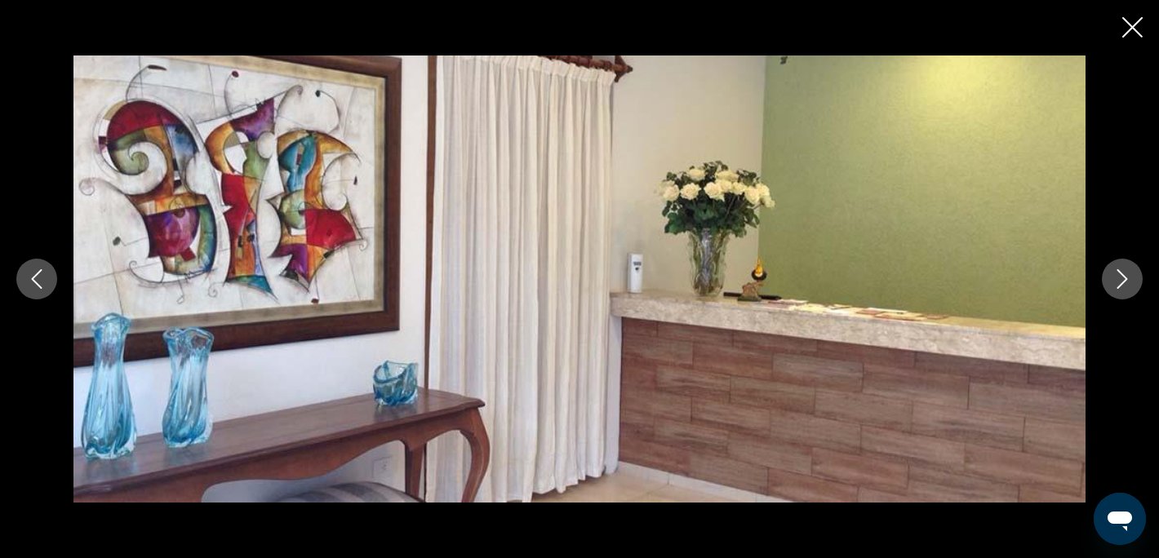
click at [1125, 272] on icon "Next image" at bounding box center [1123, 279] width 20 height 20
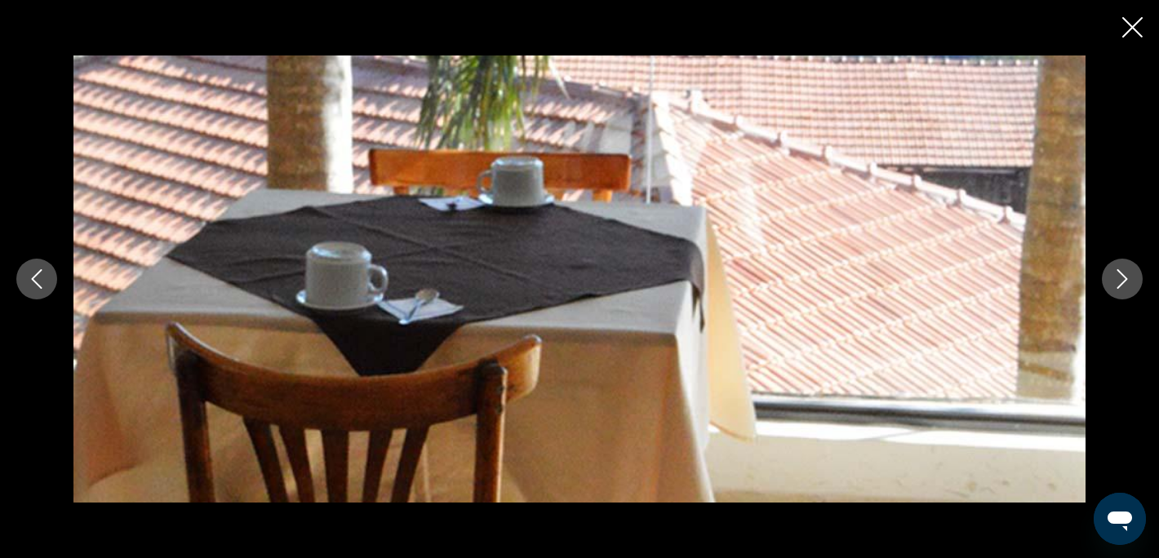
click at [1131, 24] on icon "Close slideshow" at bounding box center [1132, 27] width 20 height 20
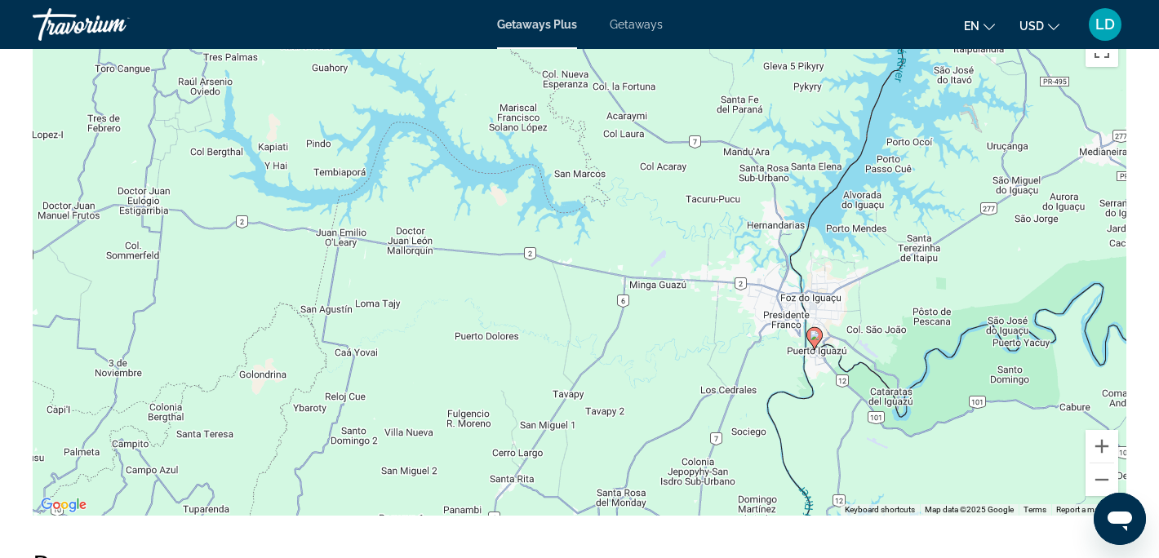
scroll to position [2067, 0]
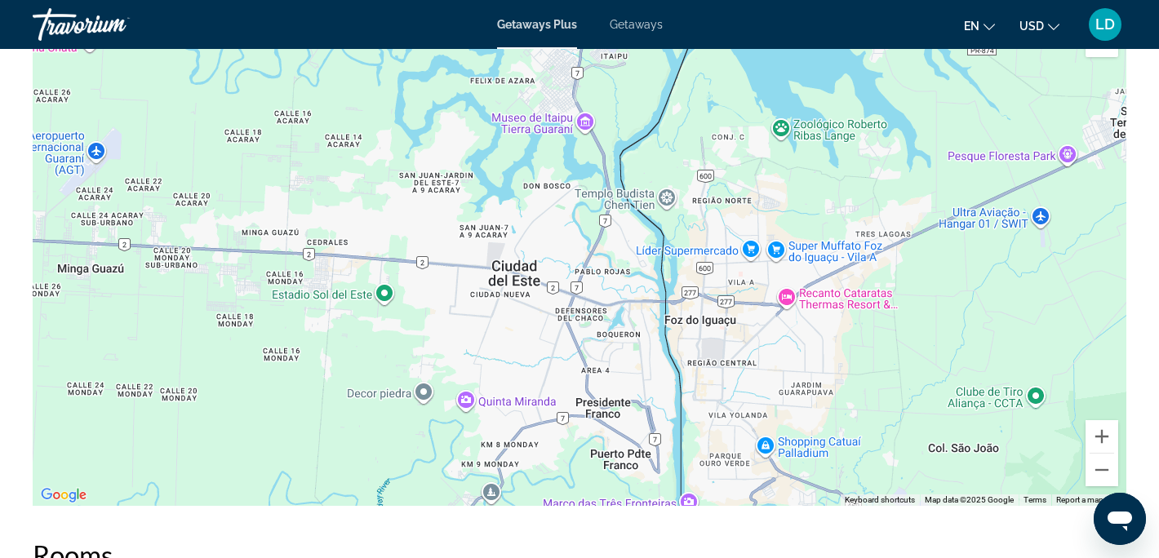
drag, startPoint x: 849, startPoint y: 251, endPoint x: 798, endPoint y: 492, distance: 246.8
click at [798, 492] on div "To activate drag with keyboard, press Alt + Enter. Once in keyboard drag state,…" at bounding box center [580, 261] width 1094 height 490
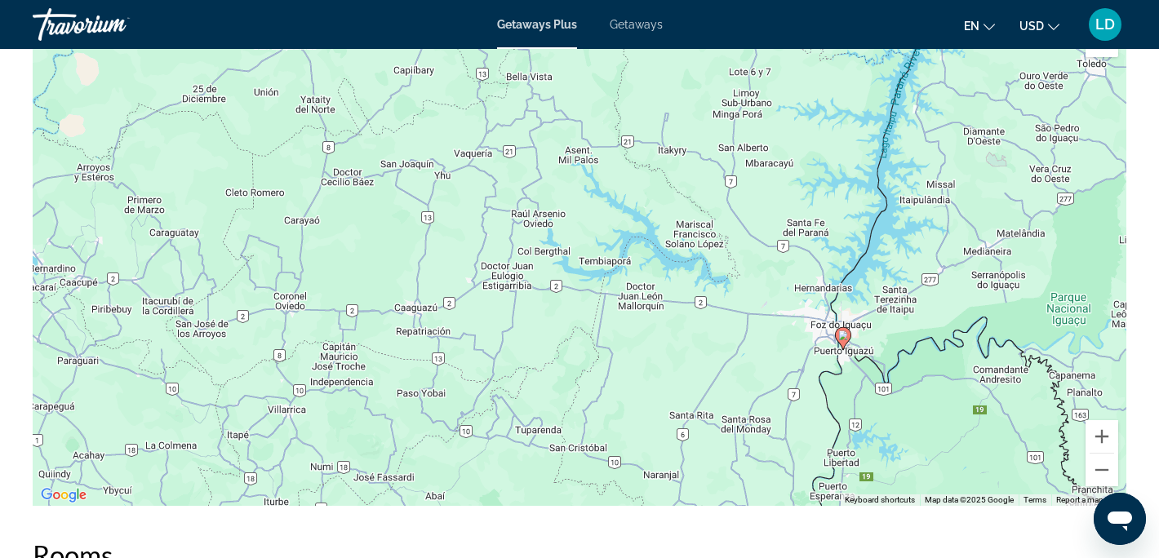
drag, startPoint x: 703, startPoint y: 444, endPoint x: 758, endPoint y: 294, distance: 160.1
click at [758, 294] on div "To activate drag with keyboard, press Alt + Enter. Once in keyboard drag state,…" at bounding box center [580, 261] width 1094 height 490
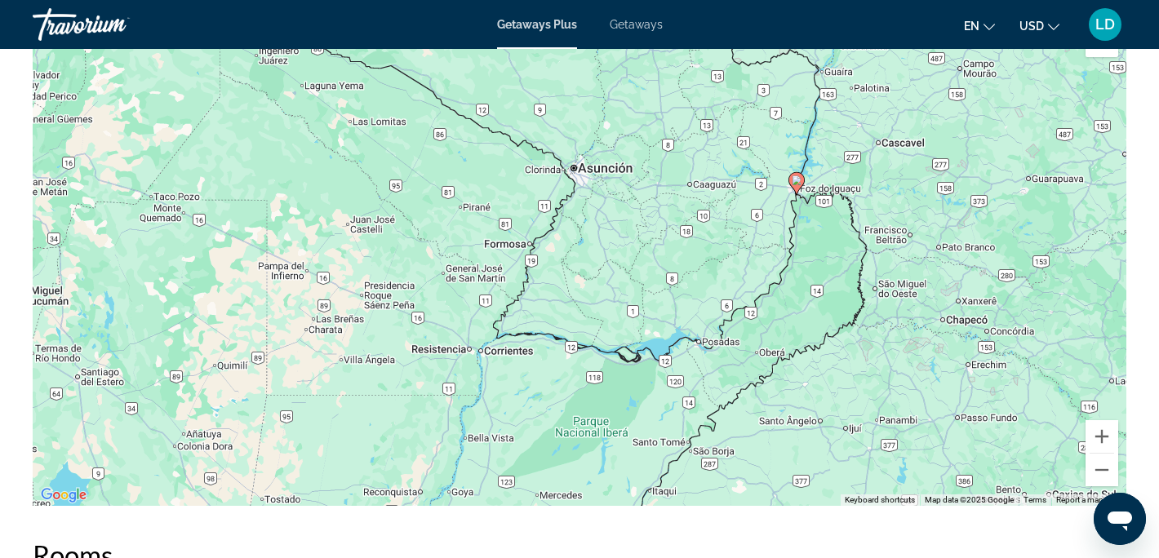
drag, startPoint x: 717, startPoint y: 398, endPoint x: 725, endPoint y: 309, distance: 90.1
click at [725, 309] on div "To activate drag with keyboard, press Alt + Enter. Once in keyboard drag state,…" at bounding box center [580, 261] width 1094 height 490
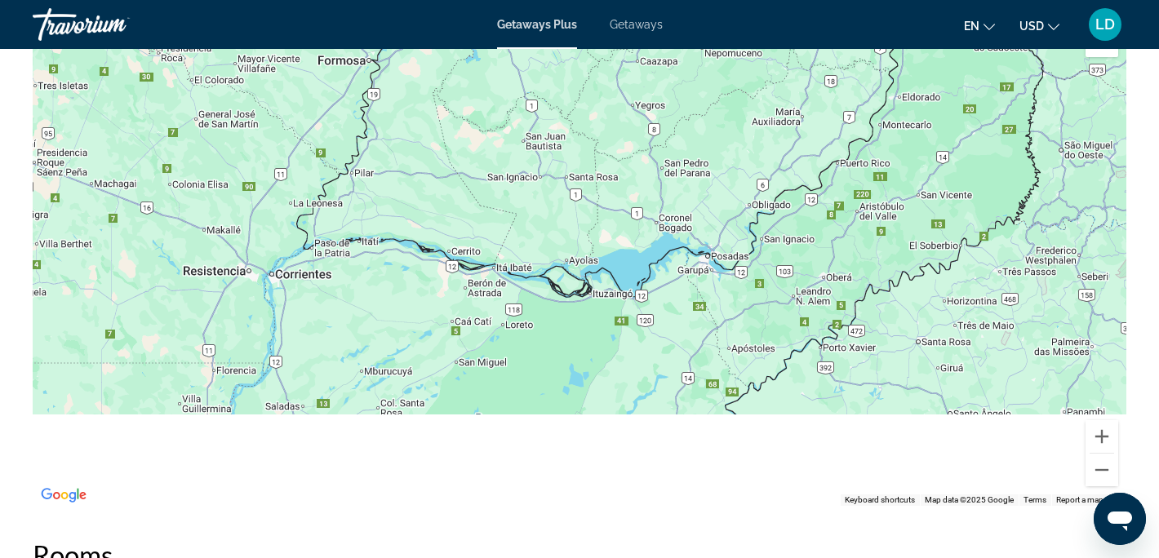
drag, startPoint x: 562, startPoint y: 494, endPoint x: 604, endPoint y: 358, distance: 142.8
click at [604, 358] on div "To activate drag with keyboard, press Alt + Enter. Once in keyboard drag state,…" at bounding box center [580, 261] width 1094 height 490
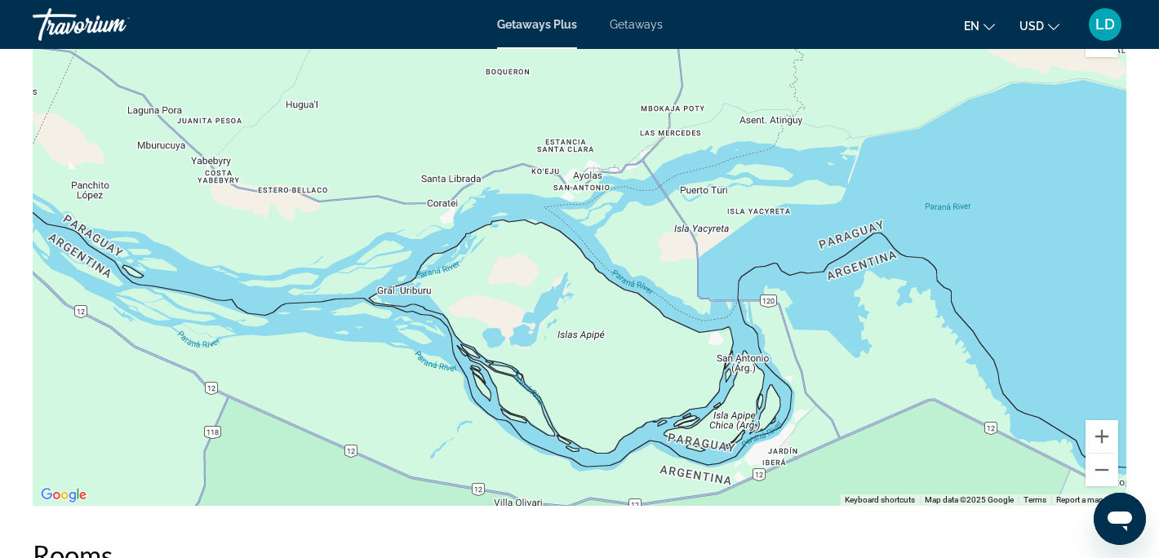
drag, startPoint x: 606, startPoint y: 217, endPoint x: 1155, endPoint y: 226, distance: 548.6
click at [1155, 226] on div "Overview Type Resort All-Inclusive No All-Inclusive Address Avenida Tres Fronte…" at bounding box center [579, 131] width 1159 height 3156
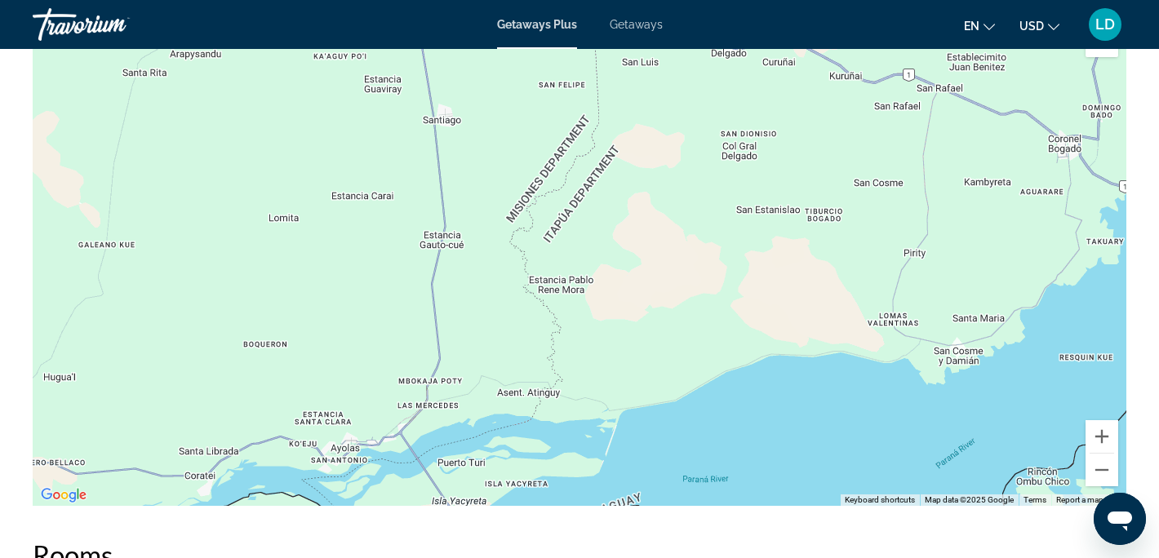
drag, startPoint x: 997, startPoint y: 227, endPoint x: 744, endPoint y: 503, distance: 373.8
click at [744, 503] on div "Main content" at bounding box center [580, 261] width 1094 height 490
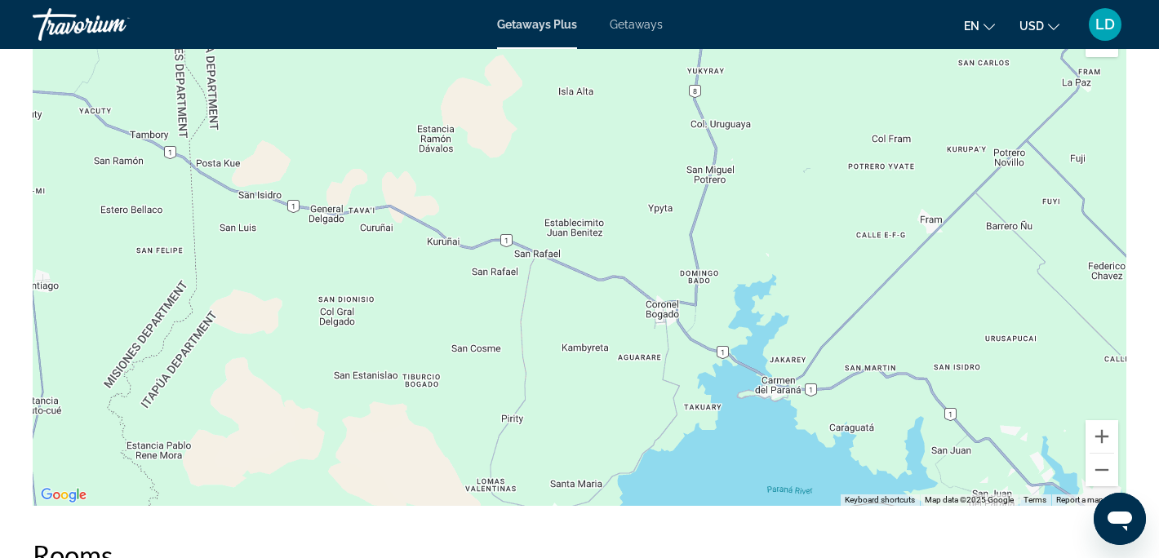
drag, startPoint x: 962, startPoint y: 239, endPoint x: 531, endPoint y: 402, distance: 460.6
click at [531, 402] on div "Main content" at bounding box center [580, 261] width 1094 height 490
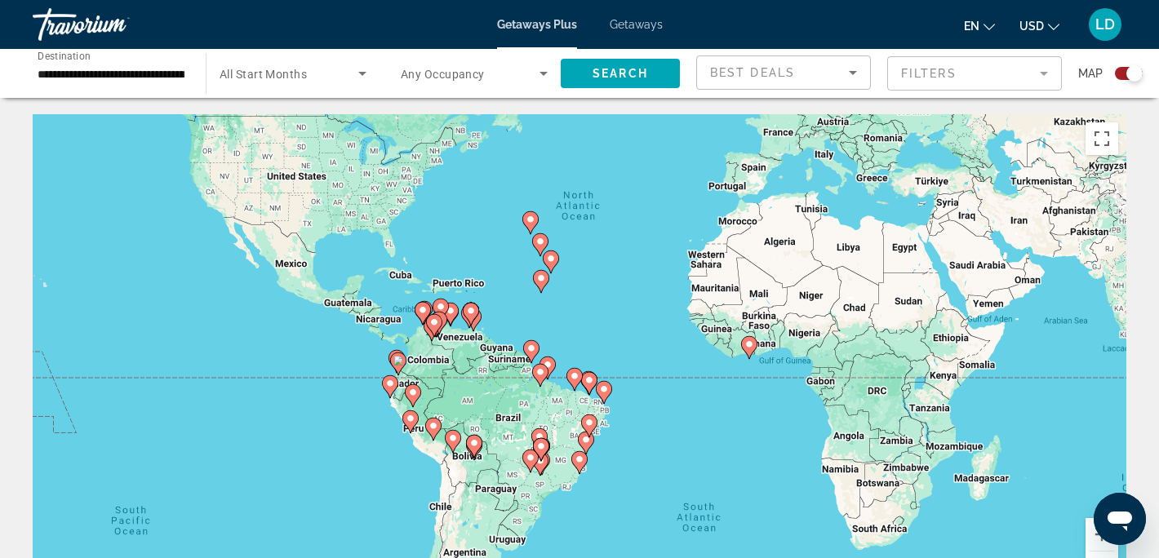
drag, startPoint x: 517, startPoint y: 422, endPoint x: 562, endPoint y: 331, distance: 102.2
click at [562, 331] on div "To activate drag with keyboard, press Alt + Enter. Once in keyboard drag state,…" at bounding box center [580, 359] width 1094 height 490
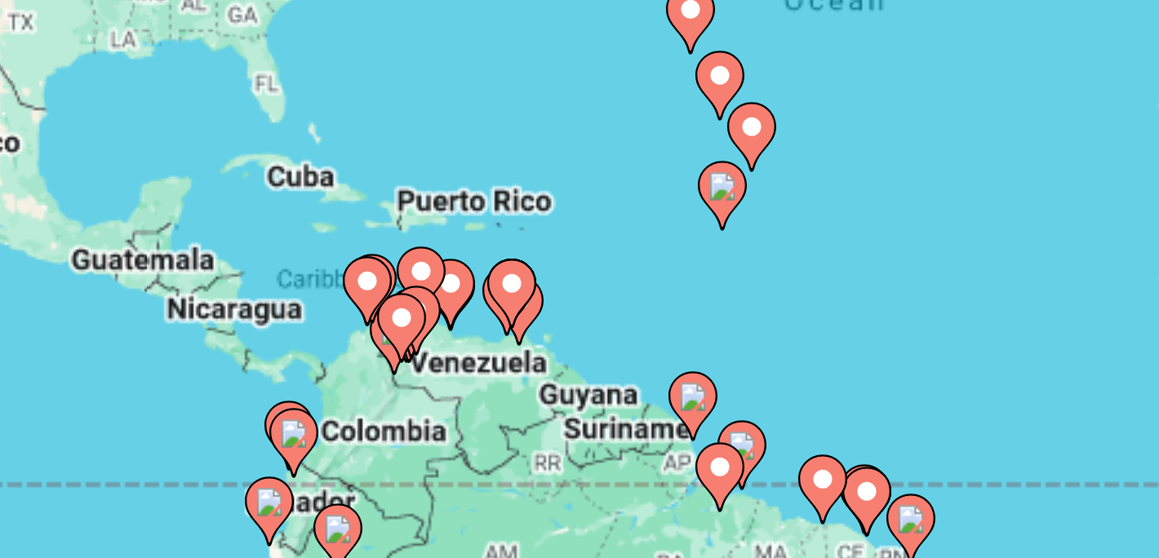
drag, startPoint x: 516, startPoint y: 284, endPoint x: 588, endPoint y: 245, distance: 81.8
click at [588, 245] on div "To activate drag with keyboard, press Alt + Enter. Once in keyboard drag state,…" at bounding box center [580, 359] width 1094 height 490
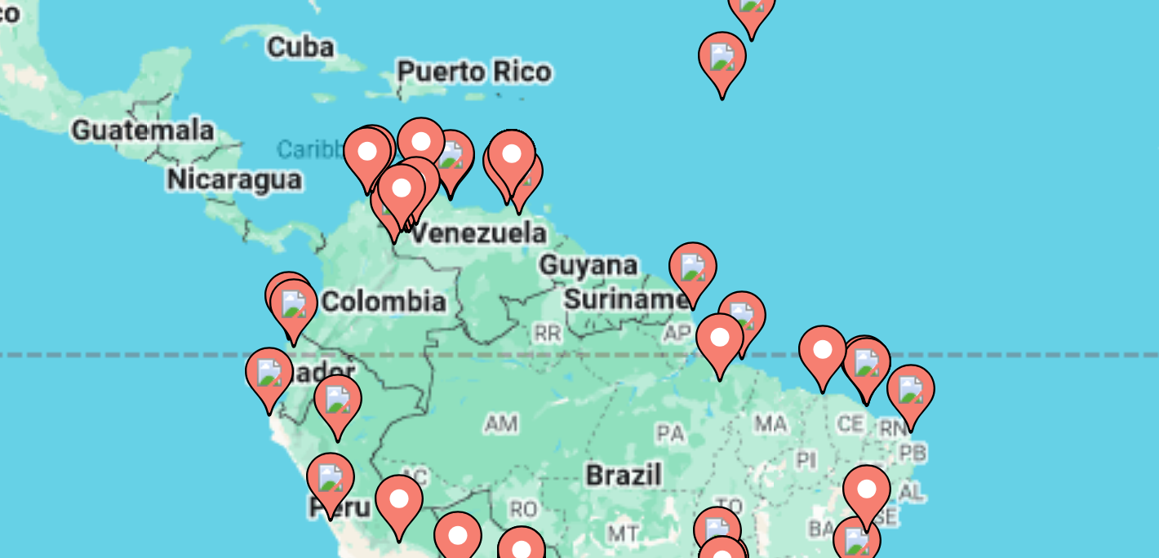
drag, startPoint x: 564, startPoint y: 290, endPoint x: 564, endPoint y: 245, distance: 44.9
click at [564, 245] on div "To activate drag with keyboard, press Alt + Enter. Once in keyboard drag state,…" at bounding box center [580, 359] width 1094 height 490
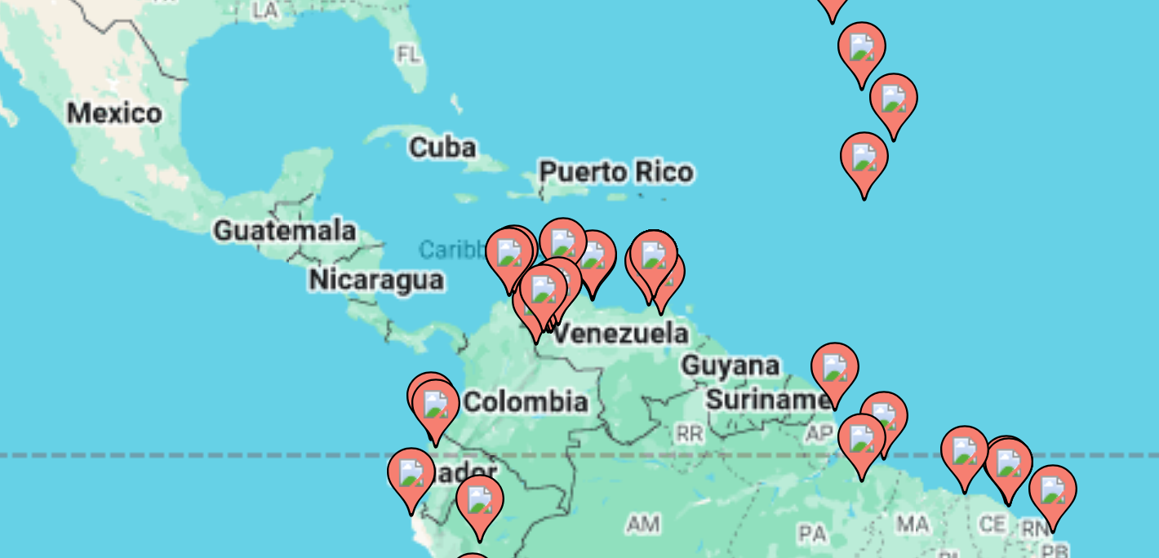
drag, startPoint x: 553, startPoint y: 246, endPoint x: 603, endPoint y: 280, distance: 61.1
click at [603, 280] on div "To activate drag with keyboard, press Alt + Enter. Once in keyboard drag state,…" at bounding box center [580, 359] width 1094 height 490
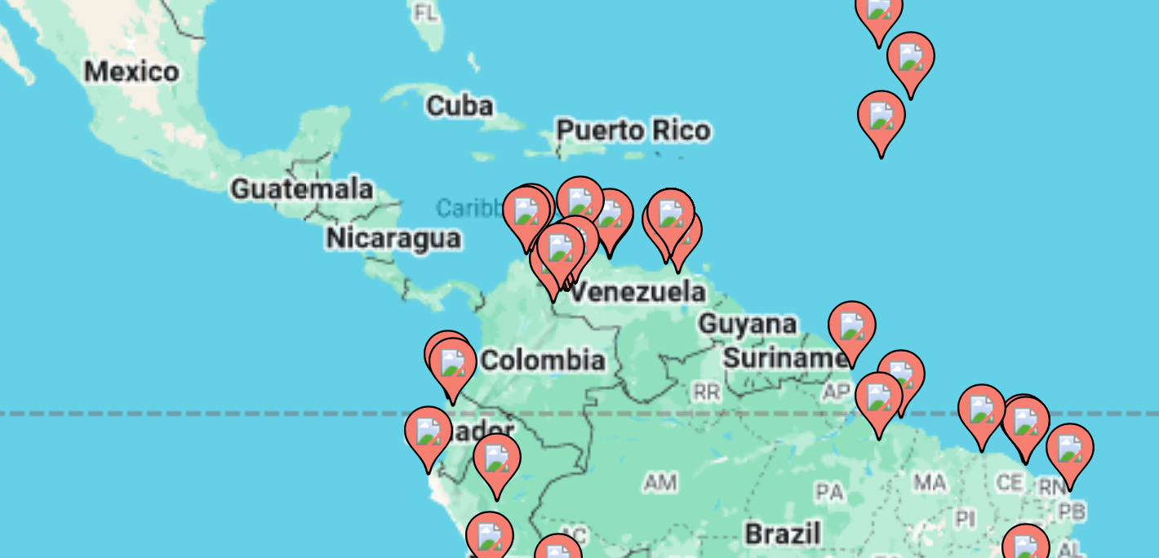
drag, startPoint x: 550, startPoint y: 237, endPoint x: 555, endPoint y: 216, distance: 21.0
click at [555, 216] on div "To activate drag with keyboard, press Alt + Enter. Once in keyboard drag state,…" at bounding box center [580, 359] width 1094 height 490
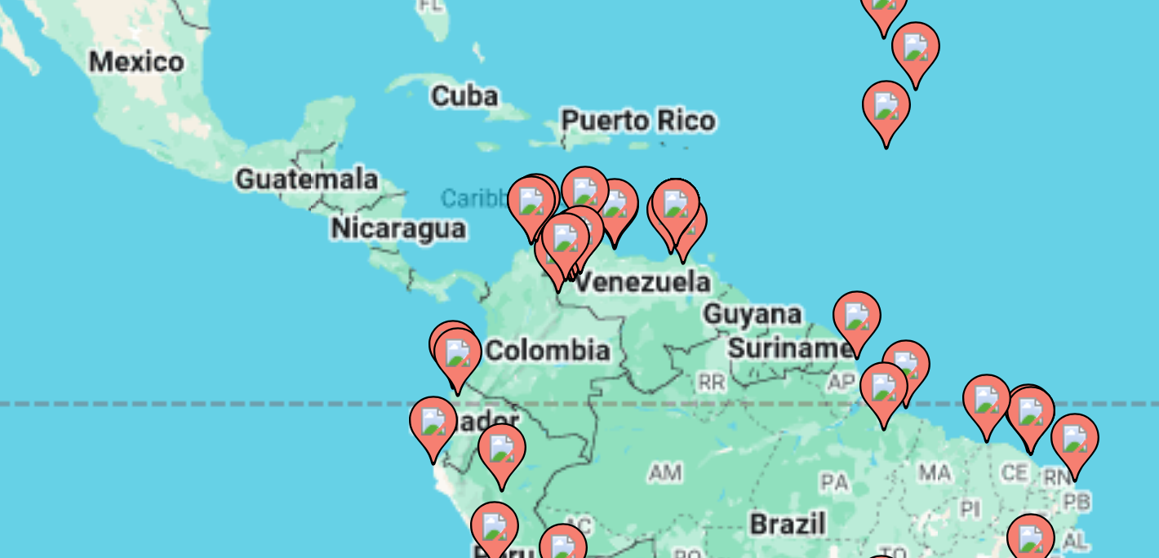
click at [495, 242] on div "To activate drag with keyboard, press Alt + Enter. Once in keyboard drag state,…" at bounding box center [580, 359] width 1094 height 490
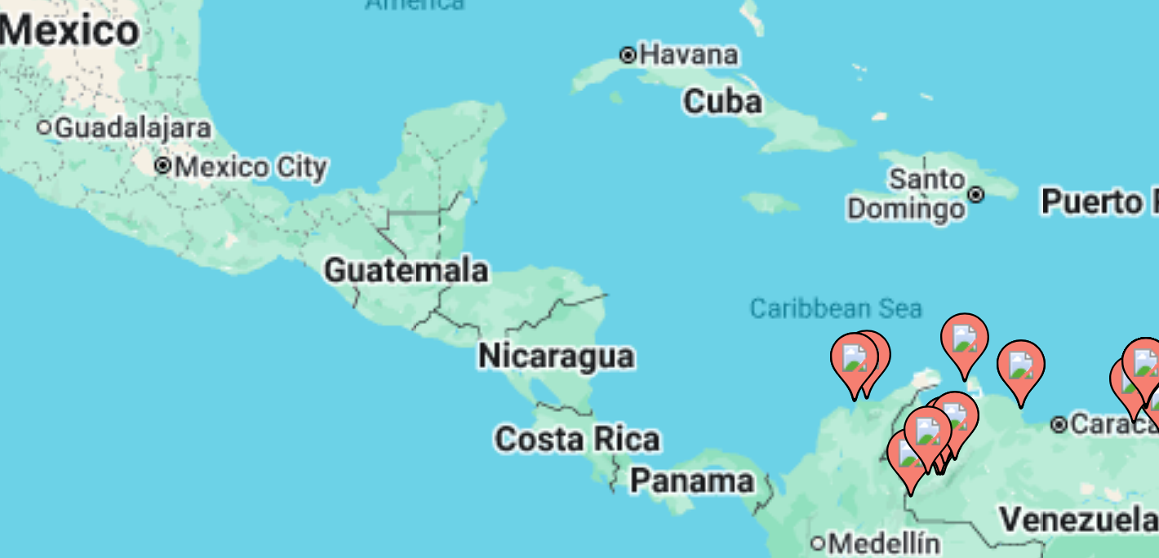
drag, startPoint x: 478, startPoint y: 239, endPoint x: 538, endPoint y: 278, distance: 71.3
click at [538, 278] on div "To activate drag with keyboard, press Alt + Enter. Once in keyboard drag state,…" at bounding box center [580, 359] width 1094 height 490
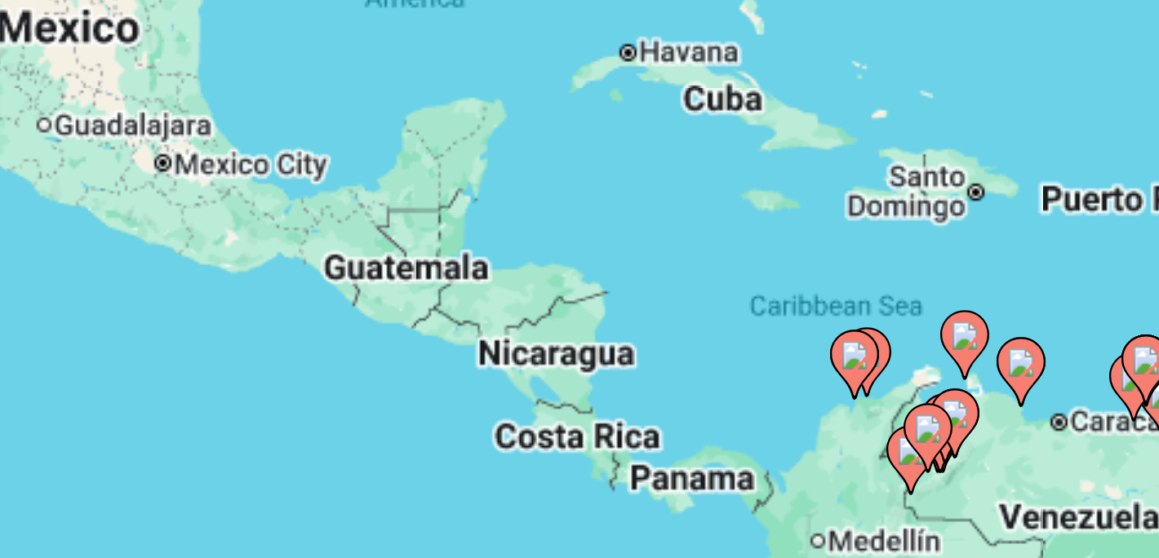
click at [525, 248] on div "To activate drag with keyboard, press Alt + Enter. Once in keyboard drag state,…" at bounding box center [580, 359] width 1094 height 490
click at [526, 234] on div "To activate drag with keyboard, press Alt + Enter. Once in keyboard drag state,…" at bounding box center [580, 359] width 1094 height 490
click at [517, 267] on div "To activate drag with keyboard, press Alt + Enter. Once in keyboard drag state,…" at bounding box center [580, 359] width 1094 height 490
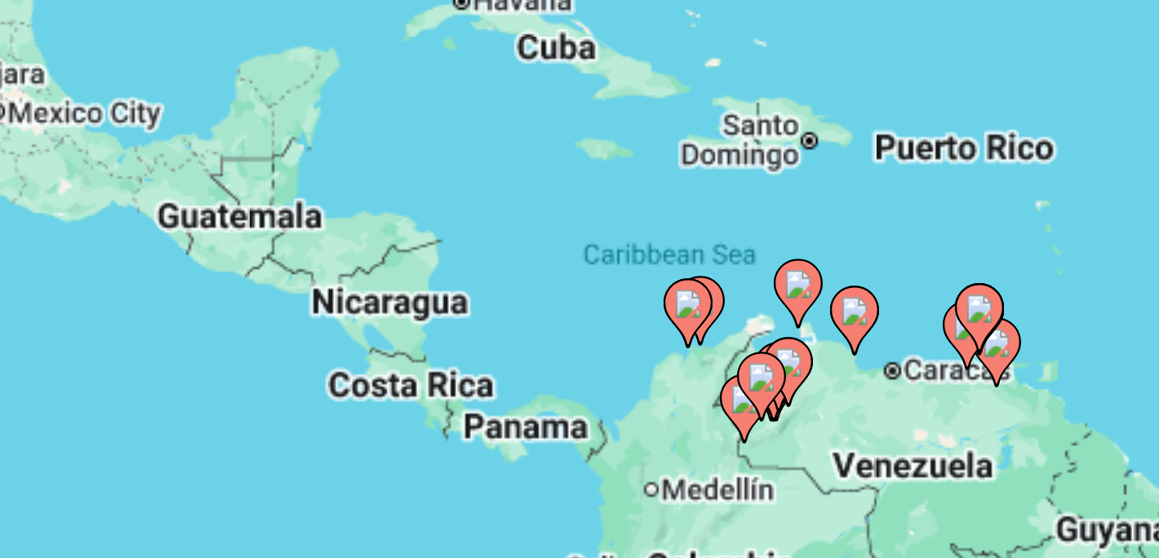
drag, startPoint x: 570, startPoint y: 291, endPoint x: 522, endPoint y: 275, distance: 50.6
click at [522, 275] on div "To activate drag with keyboard, press Alt + Enter. Once in keyboard drag state,…" at bounding box center [580, 359] width 1094 height 490
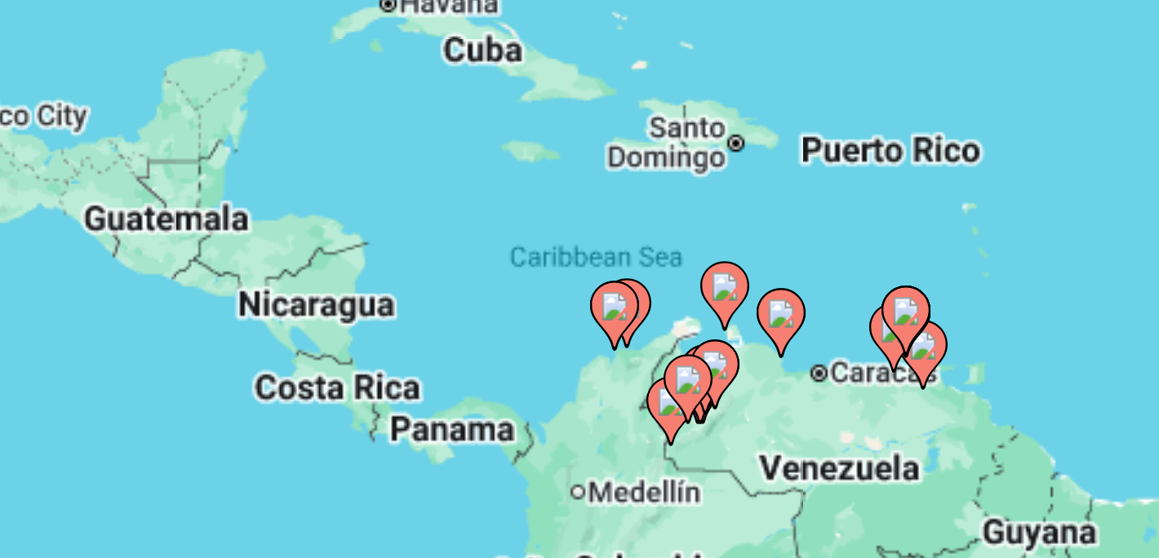
drag, startPoint x: 589, startPoint y: 304, endPoint x: 565, endPoint y: 304, distance: 24.5
click at [565, 304] on div "To activate drag with keyboard, press Alt + Enter. Once in keyboard drag state,…" at bounding box center [580, 359] width 1094 height 490
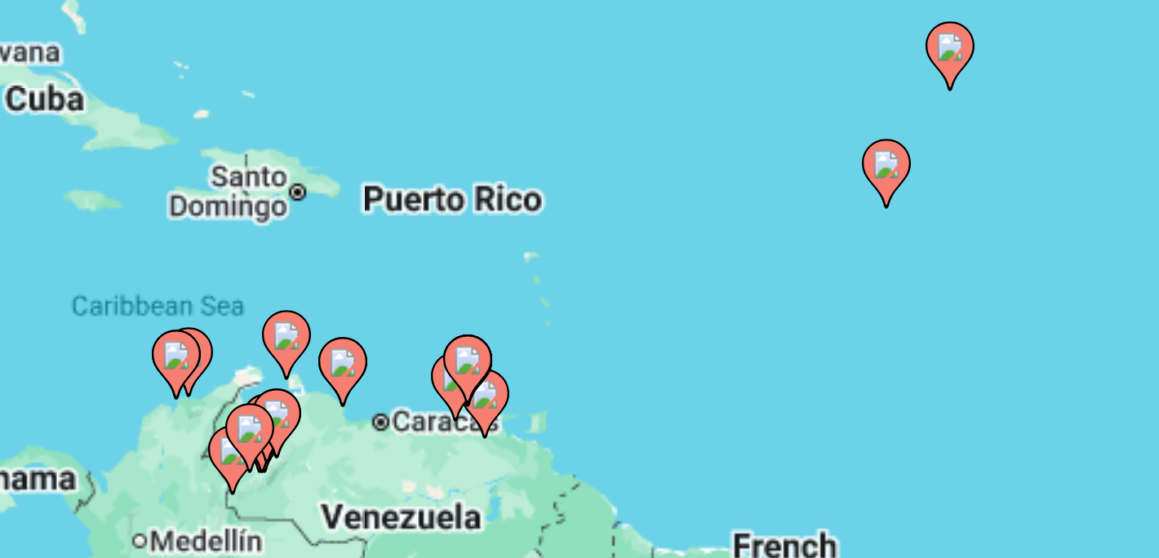
drag, startPoint x: 703, startPoint y: 318, endPoint x: 550, endPoint y: 339, distance: 154.0
click at [550, 339] on div "To activate drag with keyboard, press Alt + Enter. Once in keyboard drag state,…" at bounding box center [580, 359] width 1094 height 490
click at [664, 235] on image "Main content" at bounding box center [667, 234] width 10 height 10
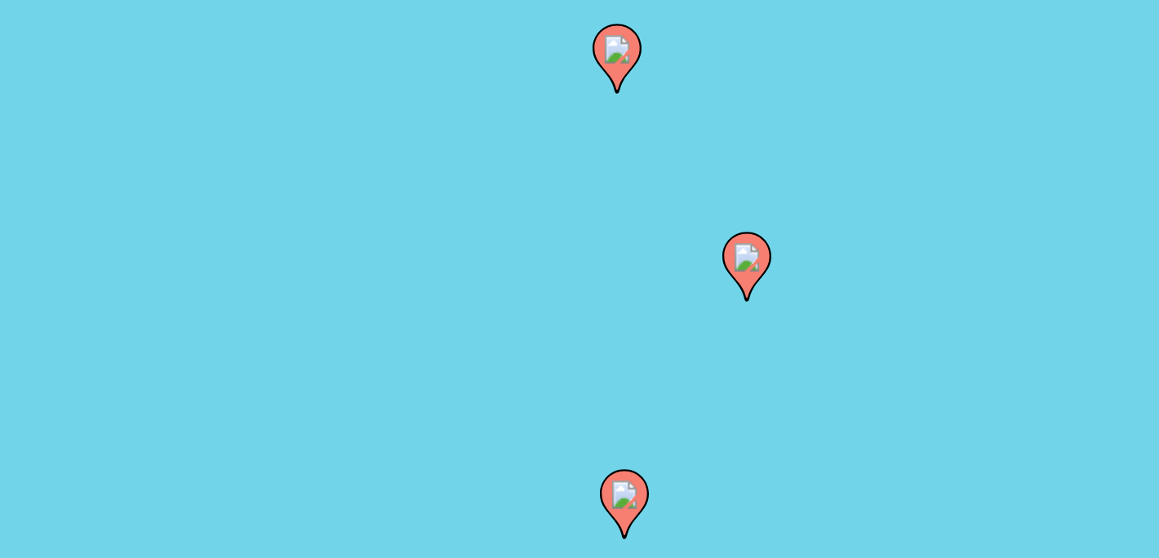
click at [620, 269] on image "Main content" at bounding box center [620, 265] width 10 height 10
type input "**********"
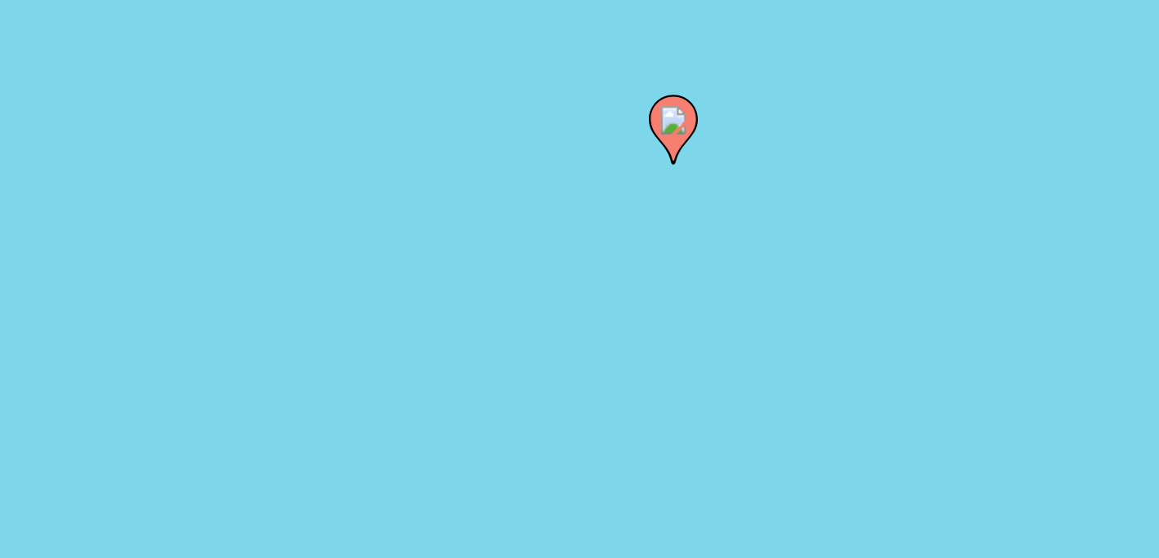
drag, startPoint x: 581, startPoint y: 334, endPoint x: 598, endPoint y: 207, distance: 127.7
click at [598, 207] on div "To navigate, press the arrow keys. To activate drag with keyboard, press Alt + …" at bounding box center [580, 359] width 1094 height 490
click at [597, 223] on image "Main content" at bounding box center [597, 219] width 10 height 10
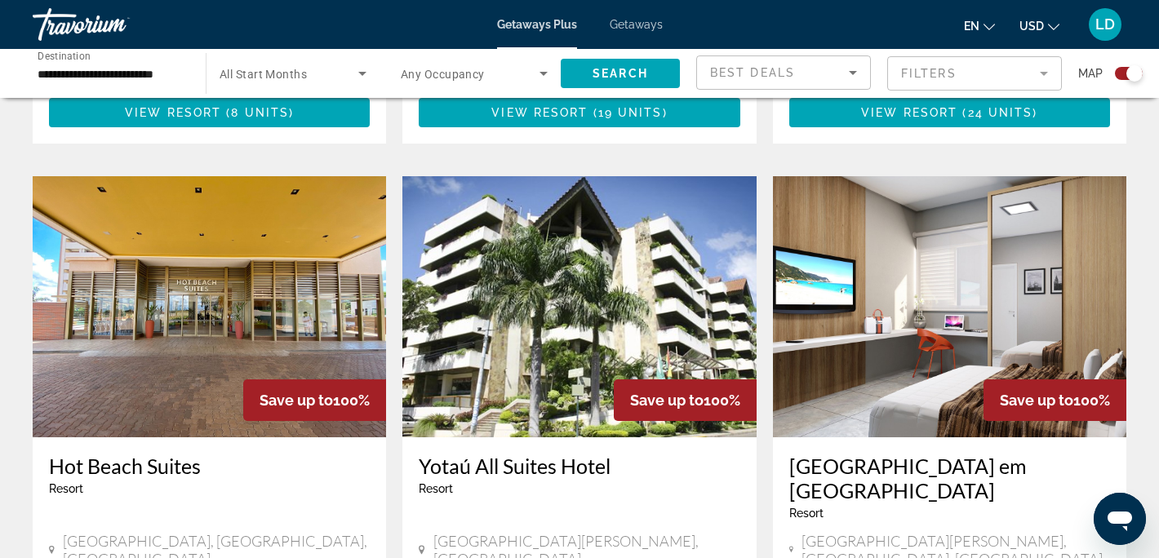
scroll to position [2613, 0]
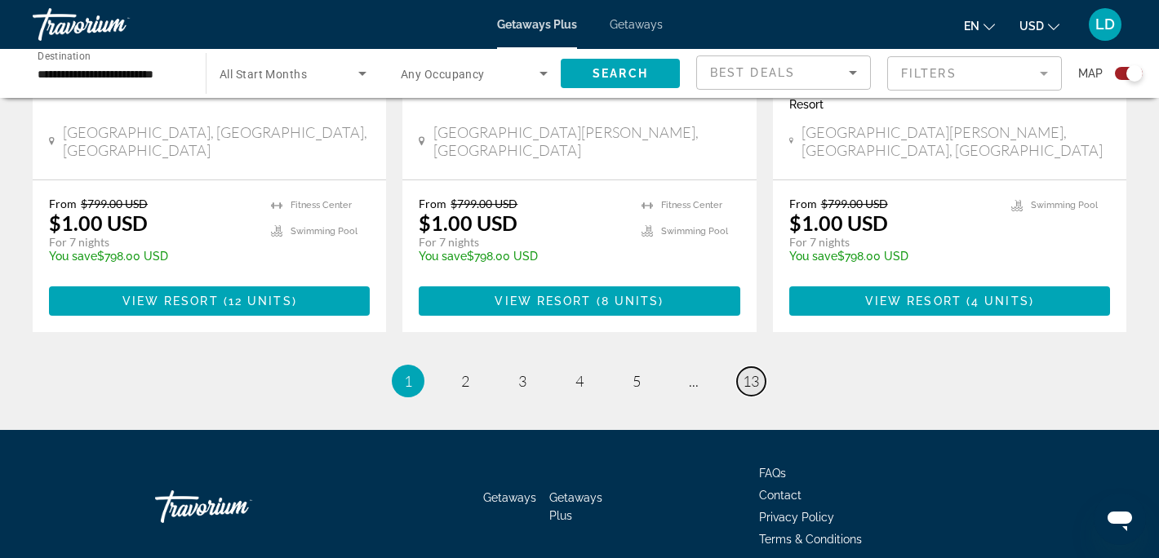
click at [752, 372] on span "13" at bounding box center [751, 381] width 16 height 18
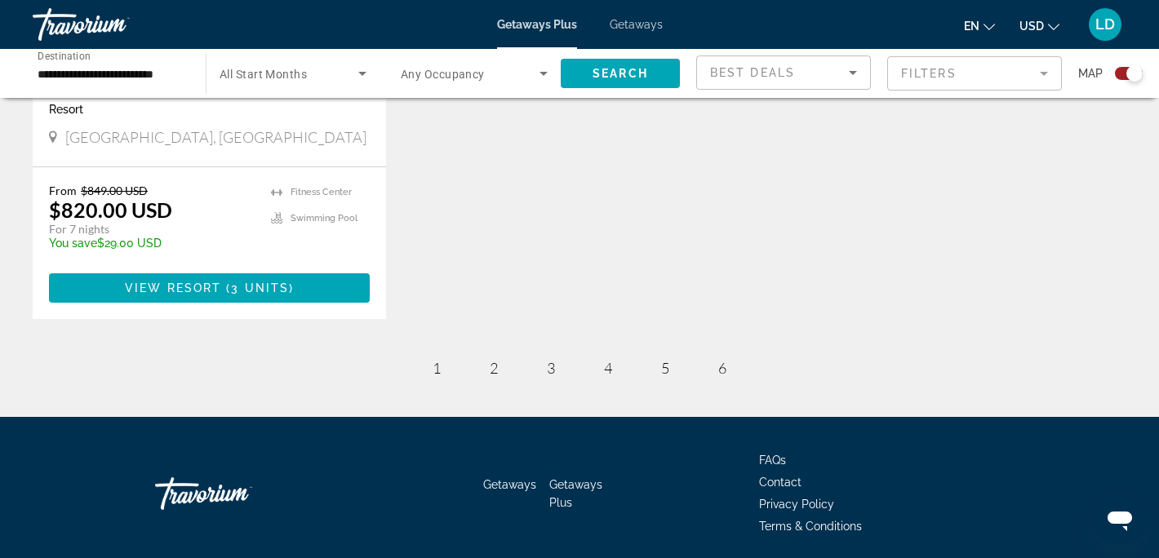
scroll to position [923, 0]
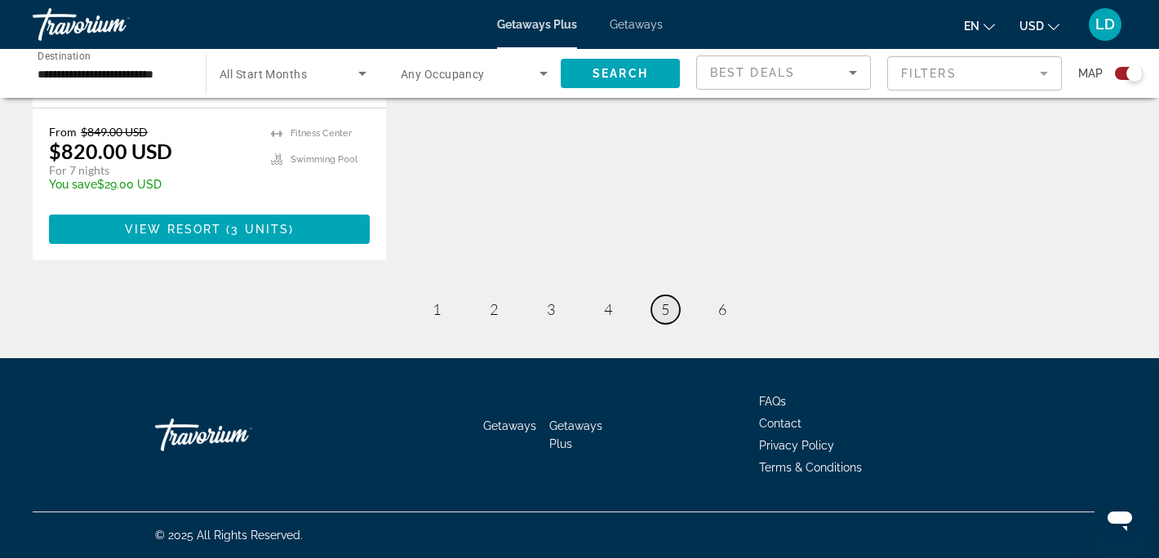
click at [664, 312] on span "5" at bounding box center [665, 309] width 8 height 18
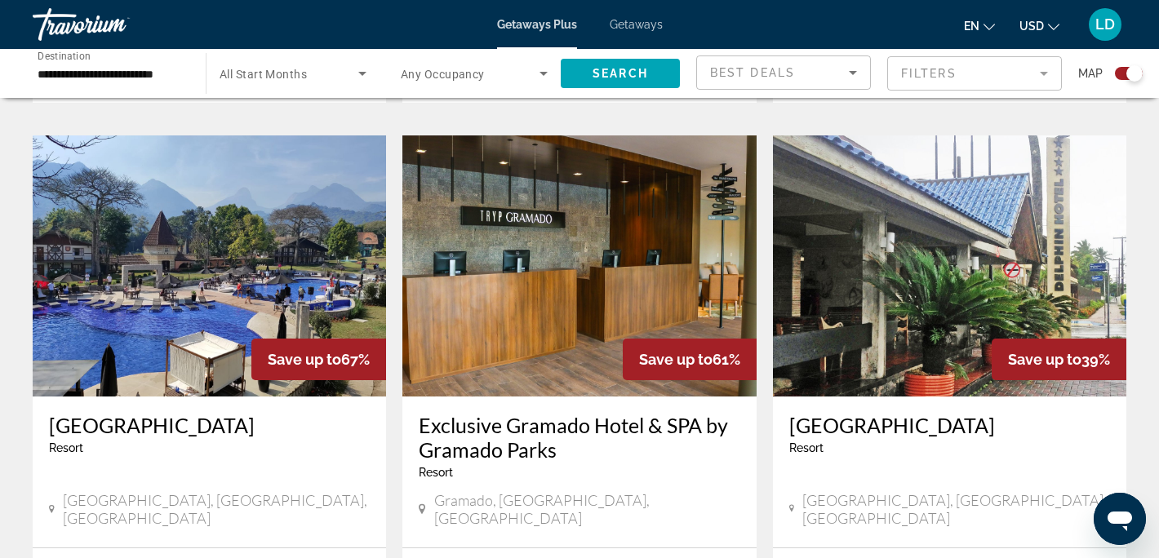
scroll to position [2295, 0]
click at [302, 168] on img "Main content" at bounding box center [209, 265] width 353 height 261
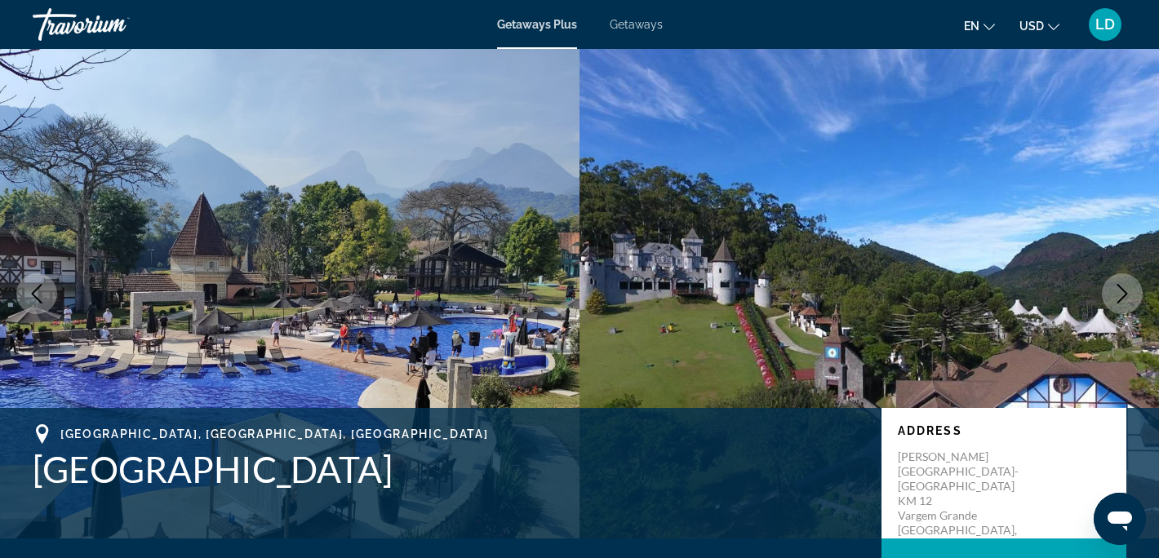
click at [1126, 287] on icon "Next image" at bounding box center [1123, 294] width 20 height 20
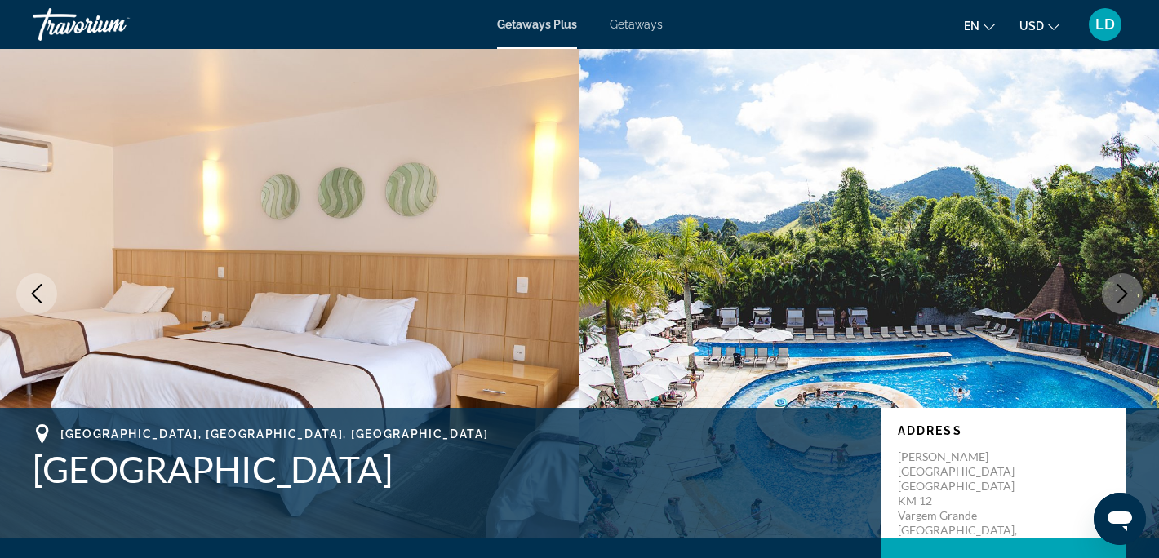
click at [1126, 287] on icon "Next image" at bounding box center [1123, 294] width 20 height 20
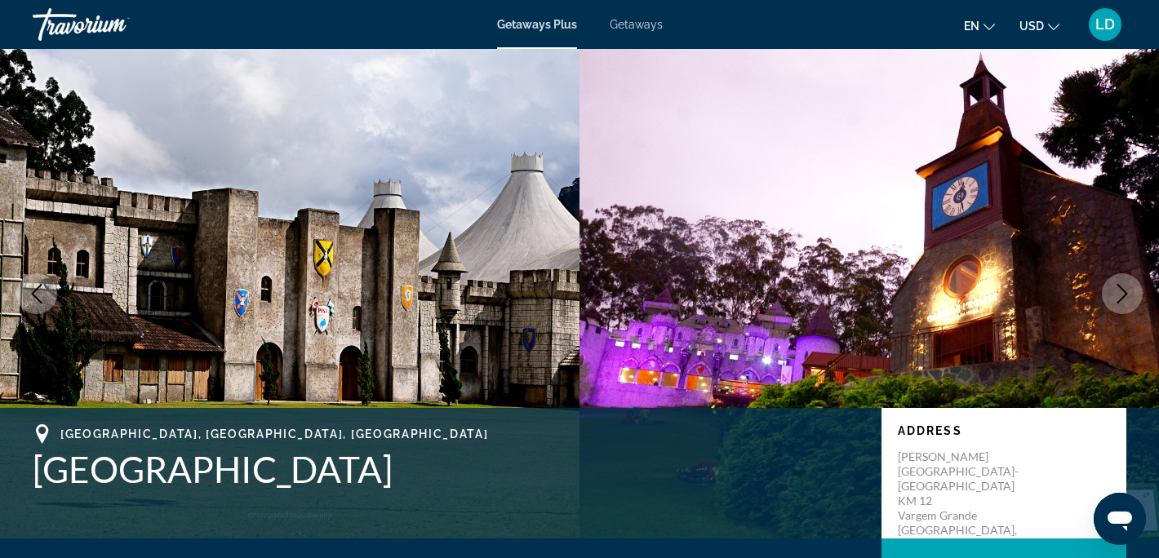
click at [1126, 287] on icon "Next image" at bounding box center [1123, 294] width 20 height 20
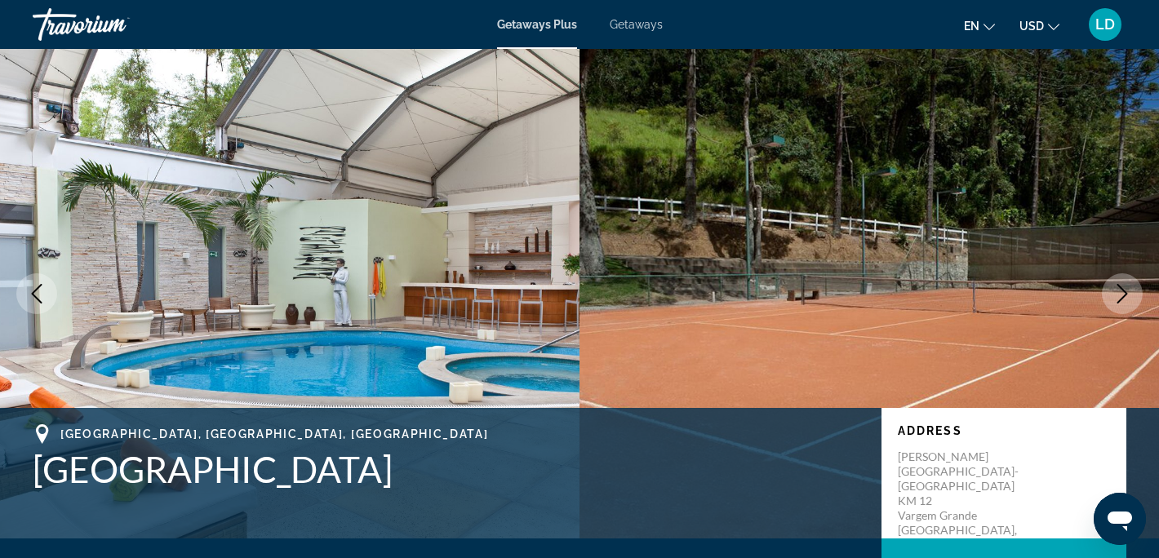
click at [1126, 287] on icon "Next image" at bounding box center [1123, 294] width 20 height 20
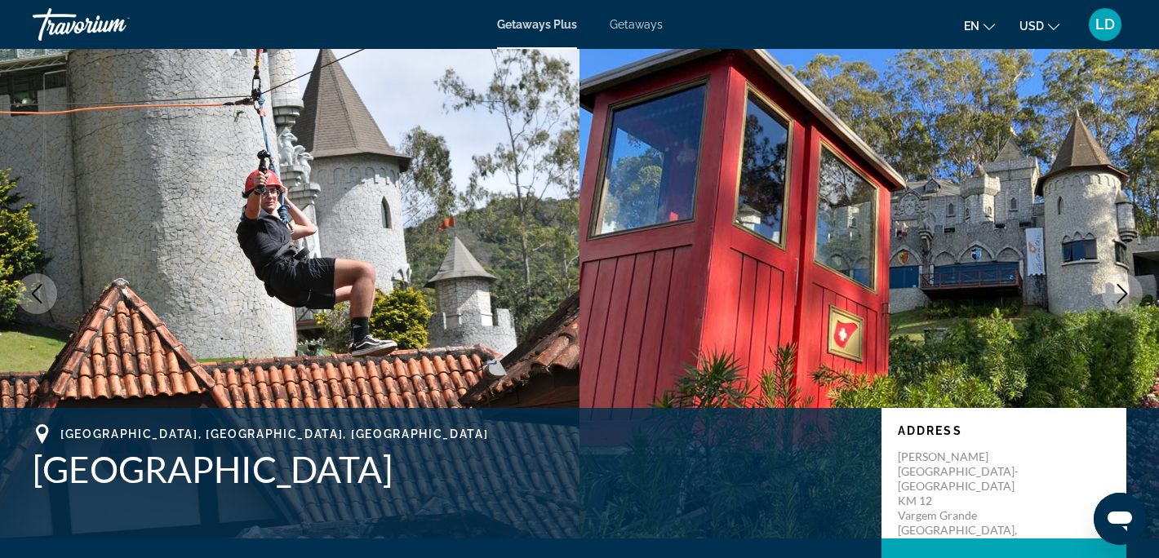
click at [1126, 287] on icon "Next image" at bounding box center [1123, 294] width 20 height 20
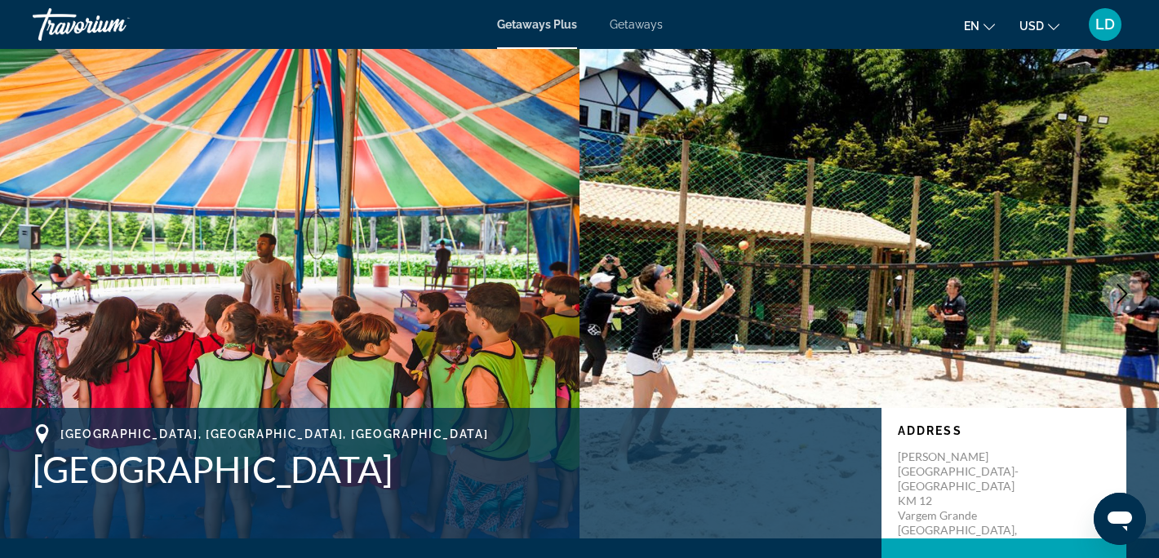
click at [1126, 287] on icon "Next image" at bounding box center [1123, 294] width 20 height 20
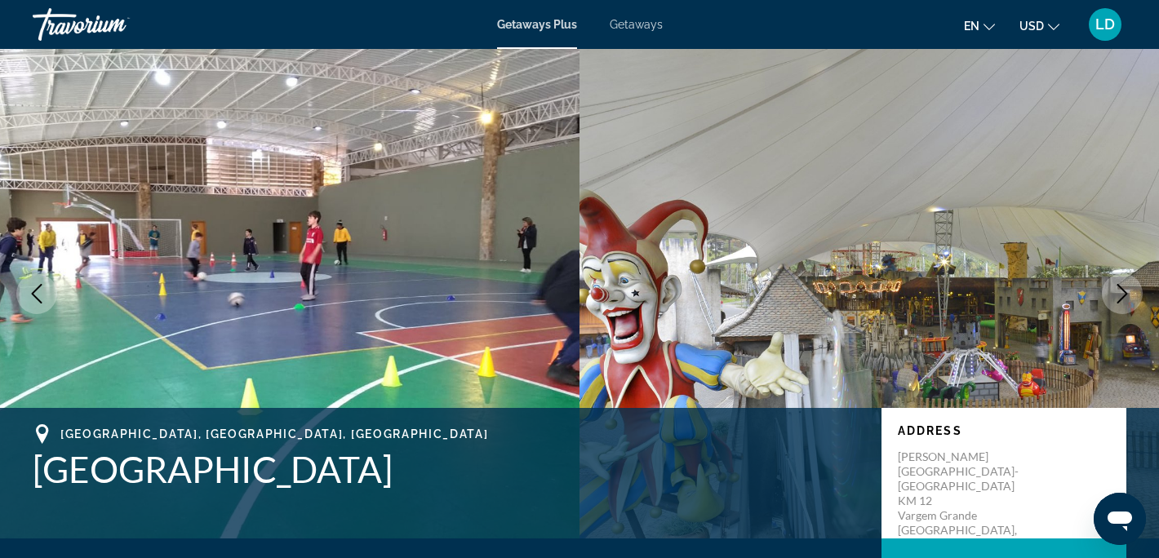
click at [1126, 287] on icon "Next image" at bounding box center [1123, 294] width 20 height 20
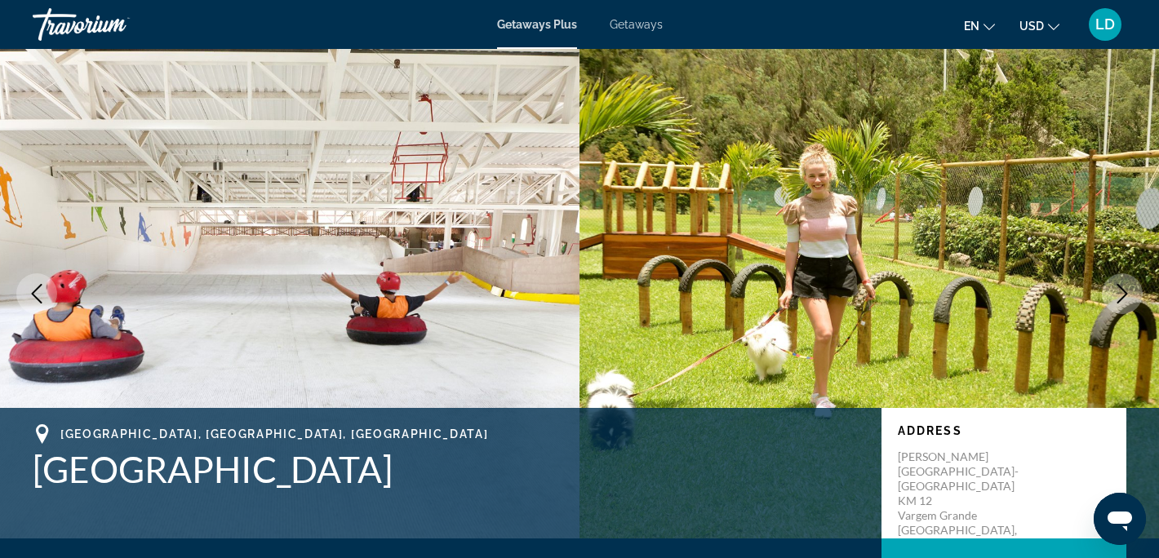
click at [1126, 287] on icon "Next image" at bounding box center [1123, 294] width 20 height 20
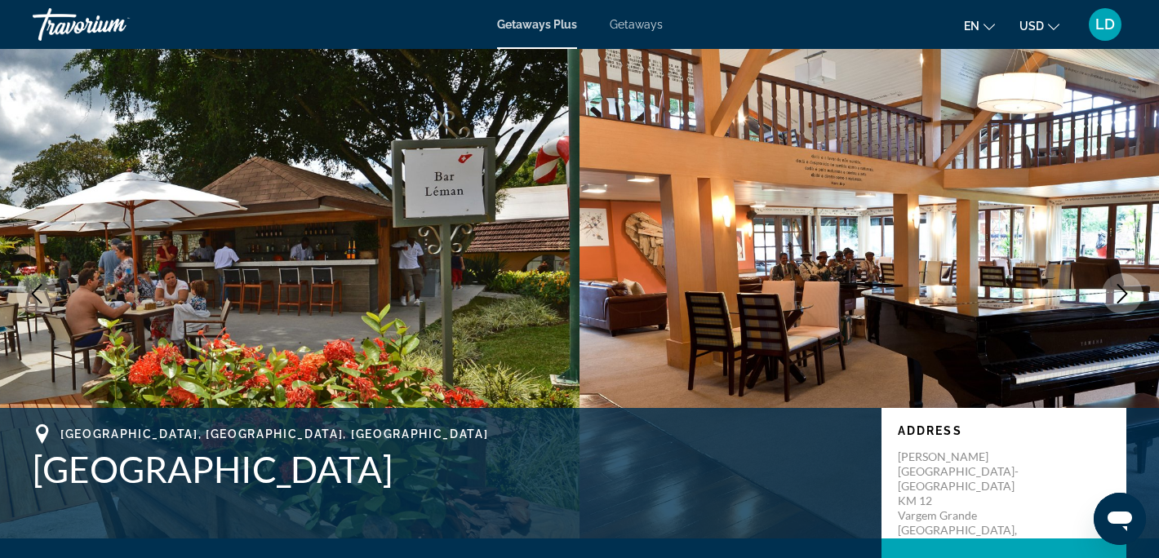
click at [1126, 287] on icon "Next image" at bounding box center [1123, 294] width 20 height 20
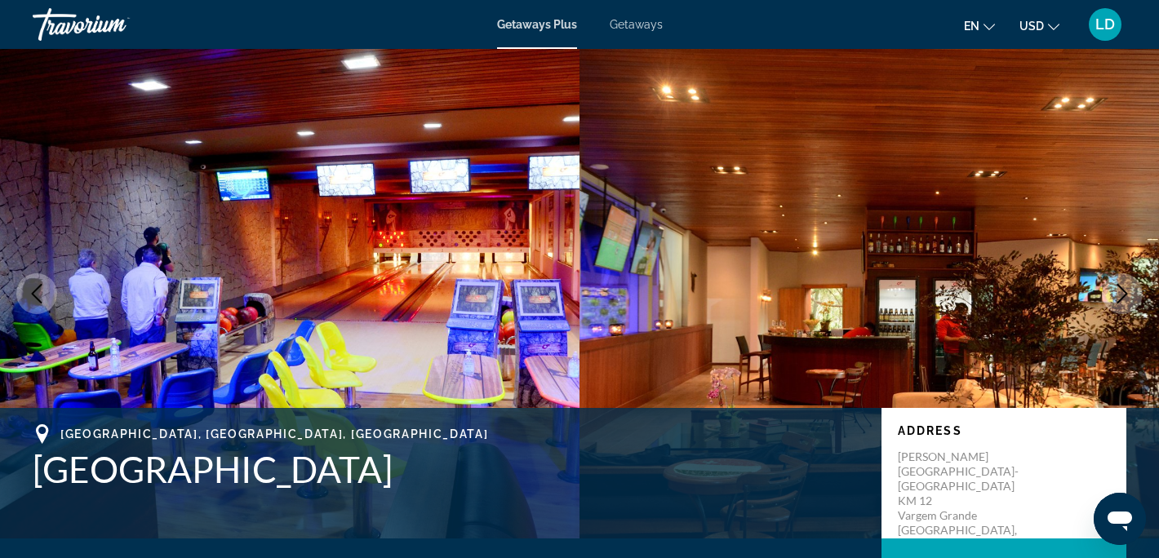
click at [1126, 287] on icon "Next image" at bounding box center [1123, 294] width 20 height 20
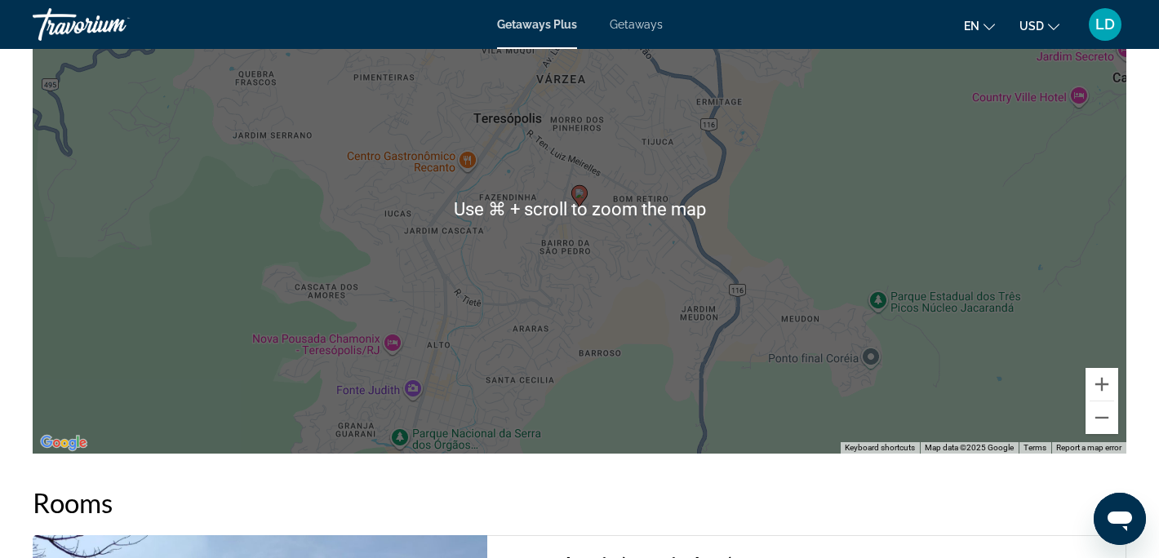
scroll to position [2498, 0]
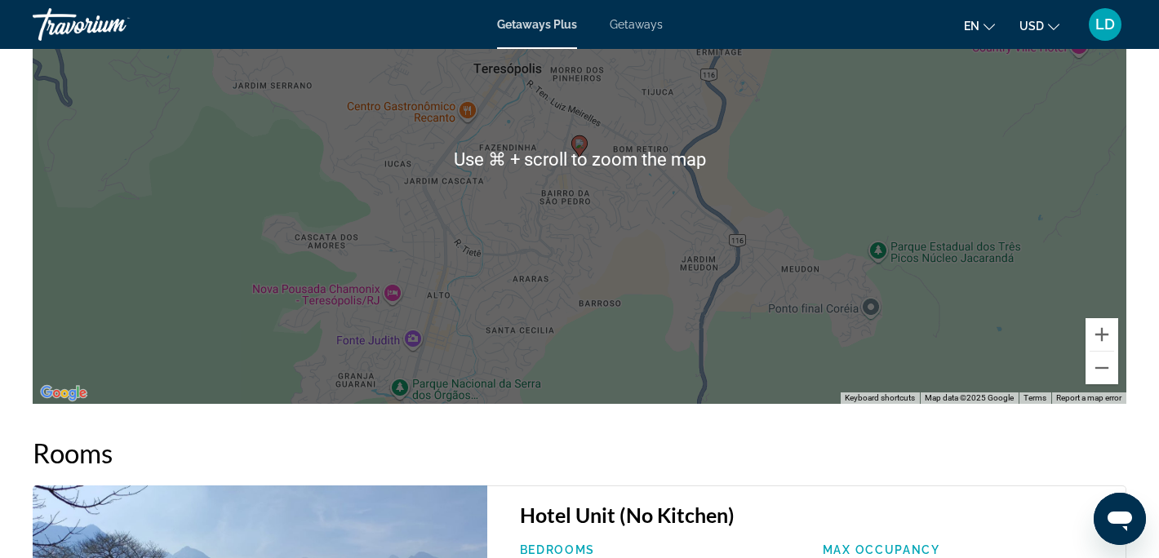
click at [928, 286] on div "To activate drag with keyboard, press Alt + Enter. Once in keyboard drag state,…" at bounding box center [580, 159] width 1094 height 490
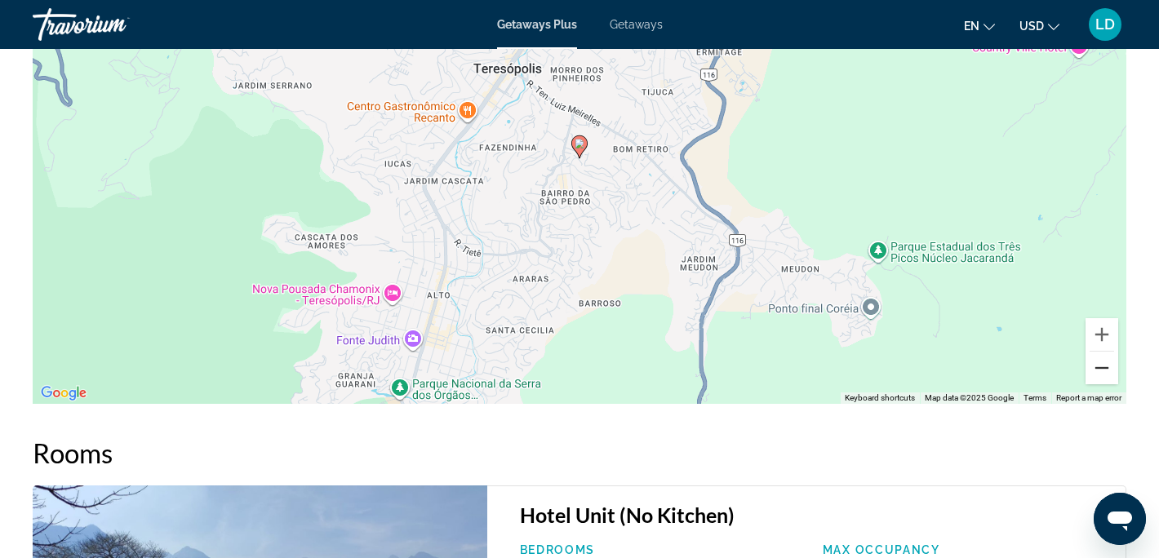
click at [1099, 353] on button "Zoom out" at bounding box center [1102, 368] width 33 height 33
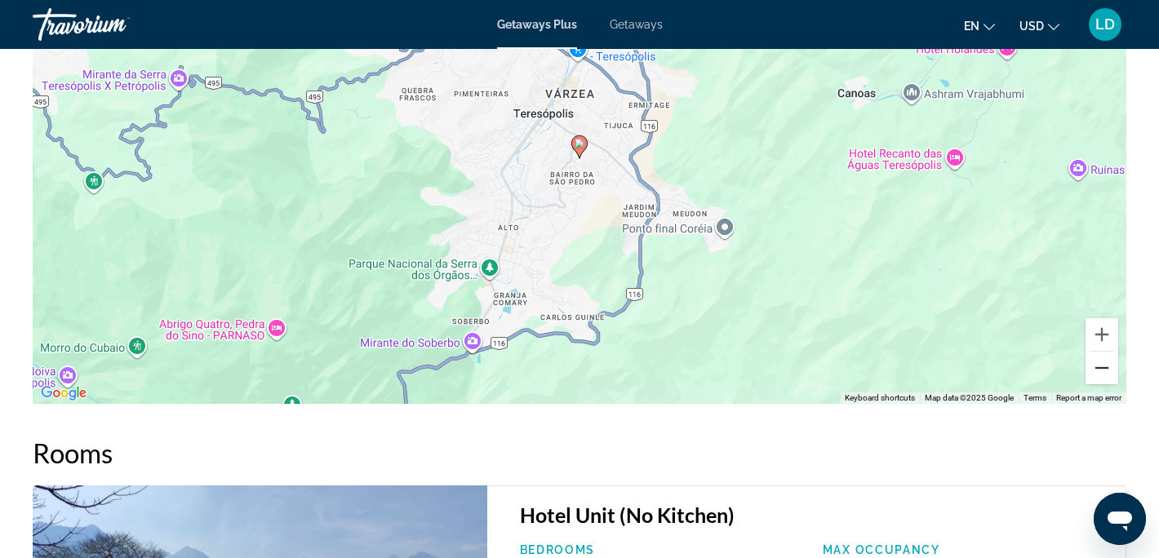
click at [1099, 353] on button "Zoom out" at bounding box center [1102, 368] width 33 height 33
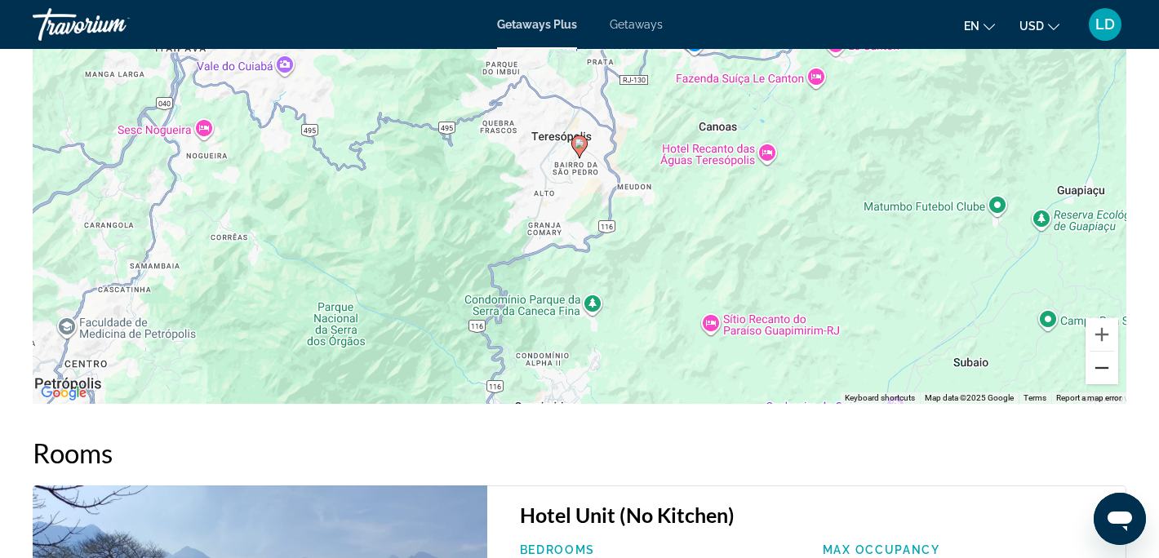
click at [1099, 353] on button "Zoom out" at bounding box center [1102, 368] width 33 height 33
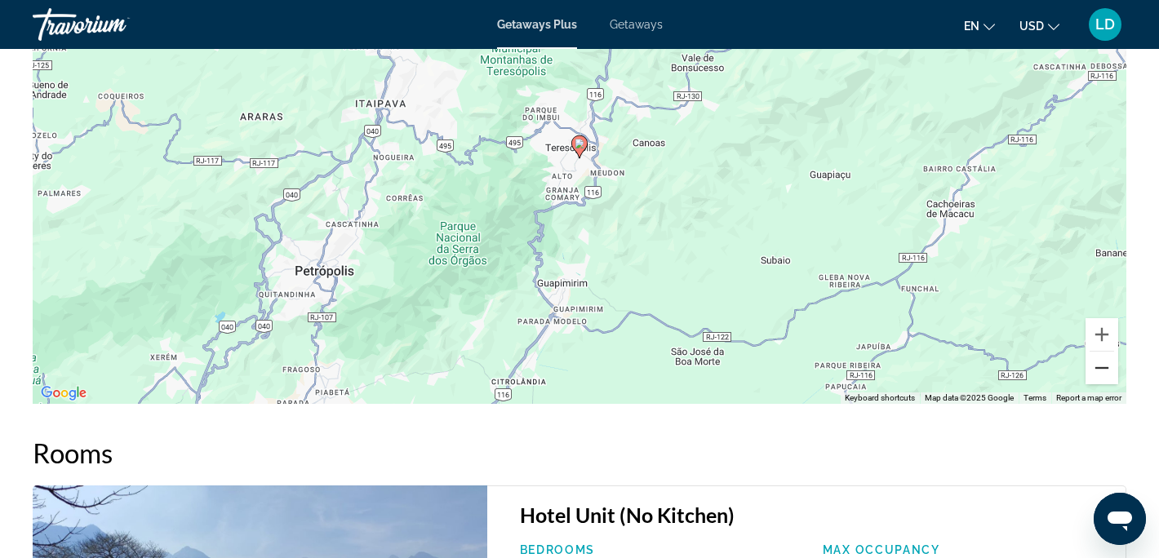
click at [1099, 353] on button "Zoom out" at bounding box center [1102, 368] width 33 height 33
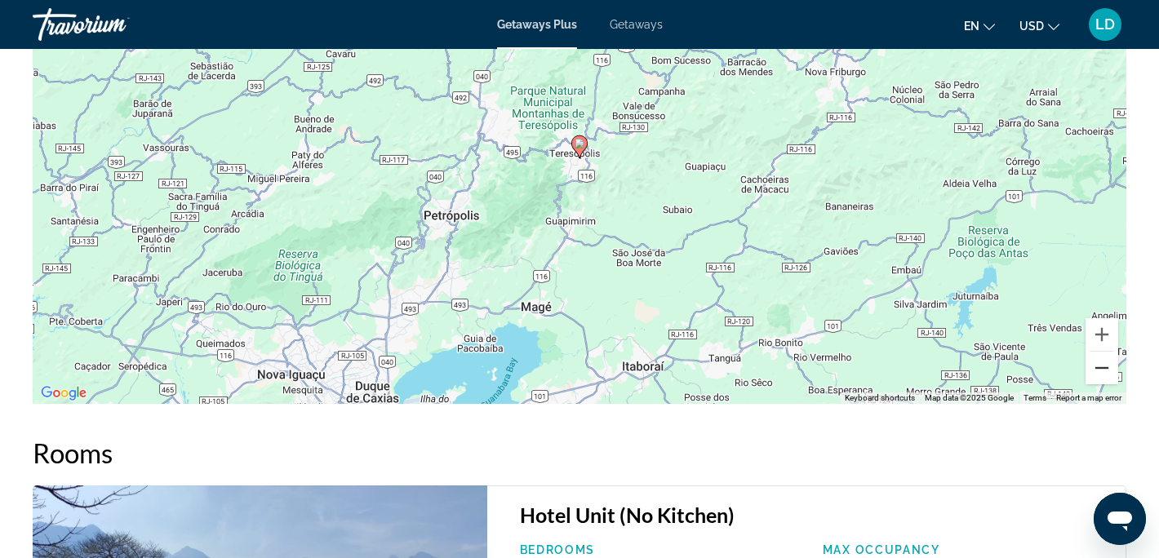
click at [1099, 353] on button "Zoom out" at bounding box center [1102, 368] width 33 height 33
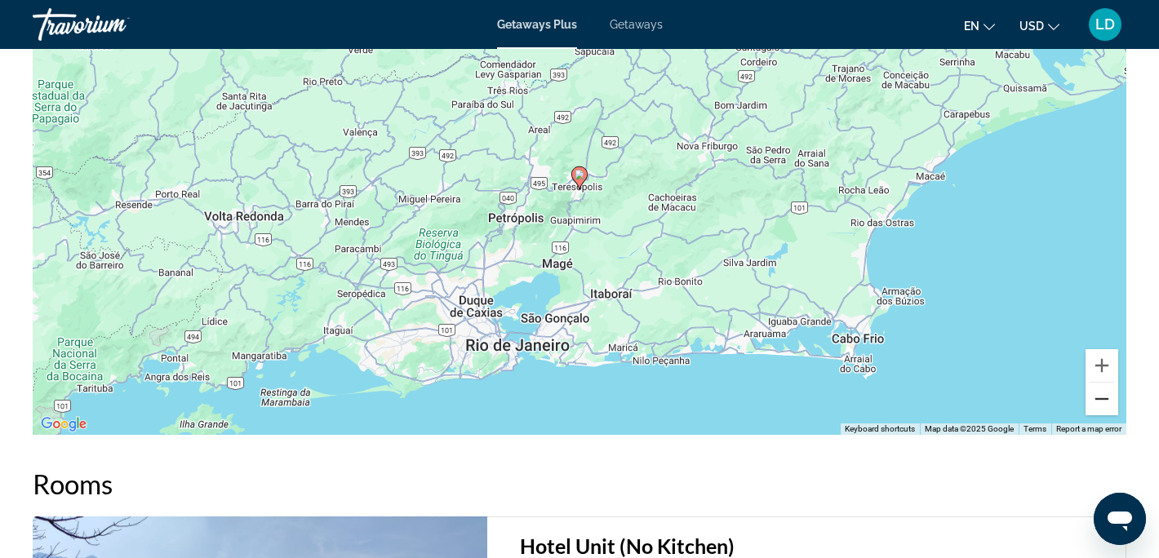
scroll to position [2466, 0]
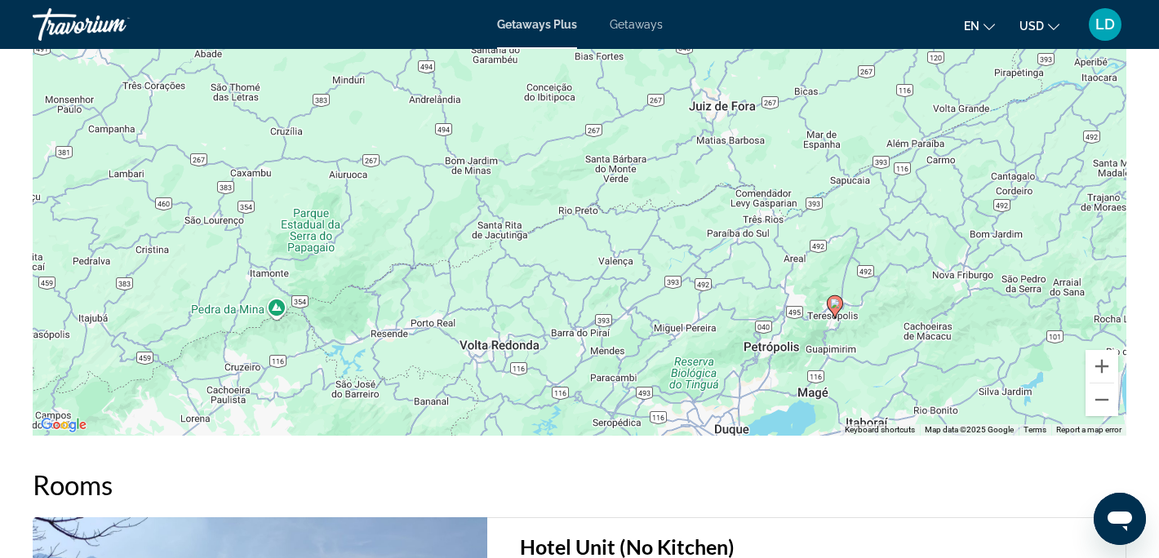
drag, startPoint x: 722, startPoint y: 261, endPoint x: 926, endPoint y: 311, distance: 210.8
click at [964, 380] on div "To activate drag with keyboard, press Alt + Enter. Once in keyboard drag state,…" at bounding box center [580, 191] width 1094 height 490
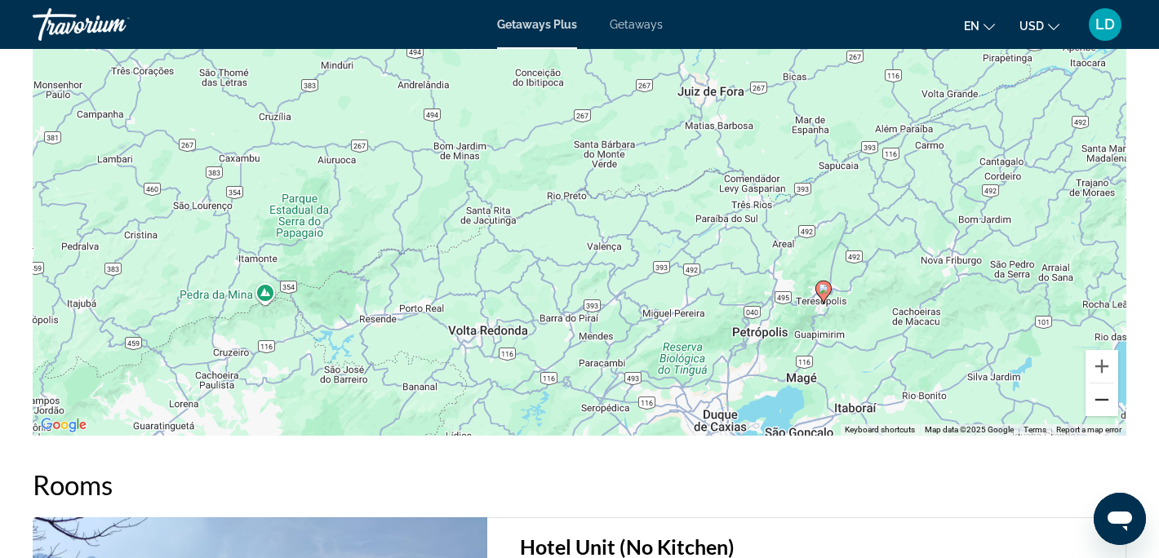
click at [1101, 393] on button "Zoom out" at bounding box center [1102, 400] width 33 height 33
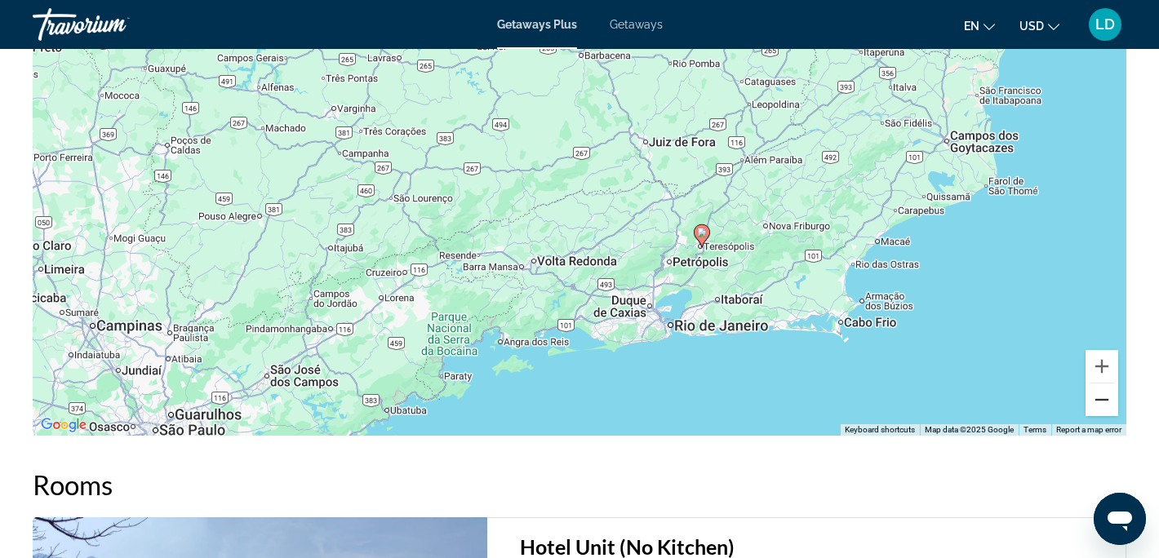
click at [1101, 393] on button "Zoom out" at bounding box center [1102, 400] width 33 height 33
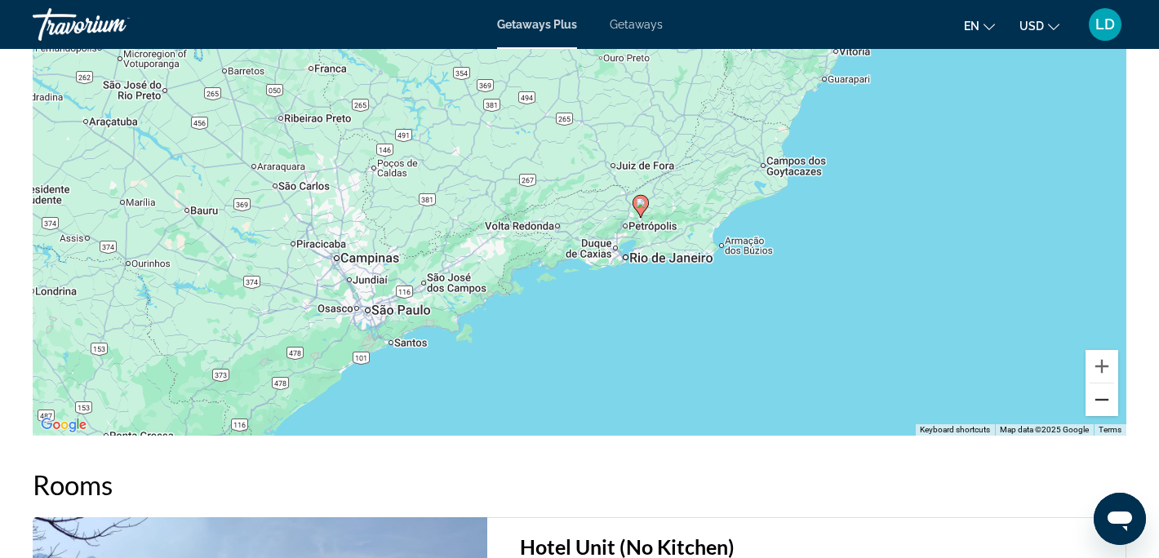
click at [1101, 393] on button "Zoom out" at bounding box center [1102, 400] width 33 height 33
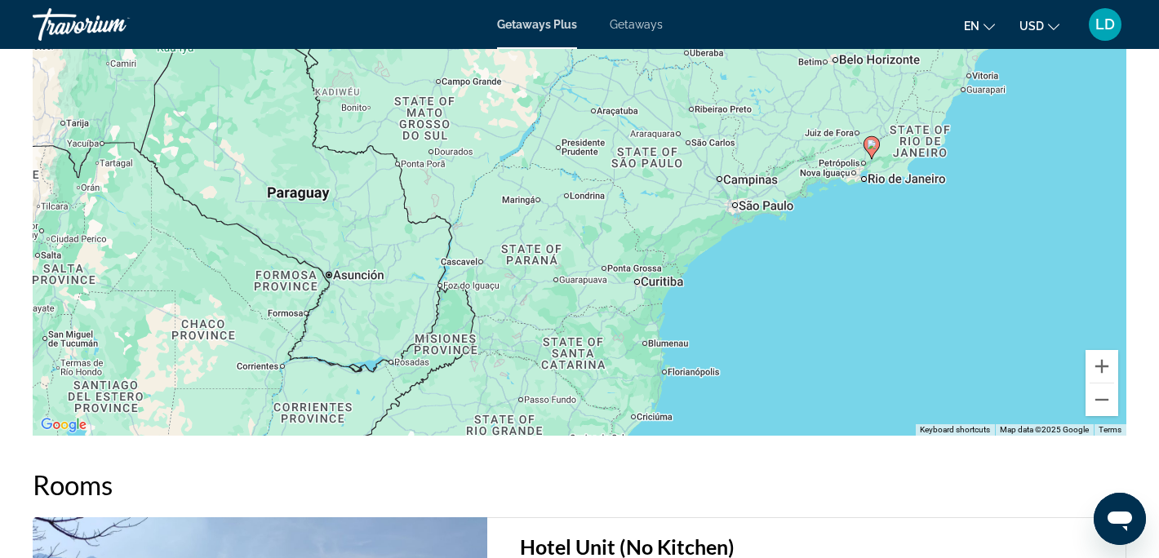
drag, startPoint x: 415, startPoint y: 291, endPoint x: 673, endPoint y: 225, distance: 266.3
click at [673, 226] on div "To activate drag with keyboard, press Alt + Enter. Once in keyboard drag state,…" at bounding box center [580, 191] width 1094 height 490
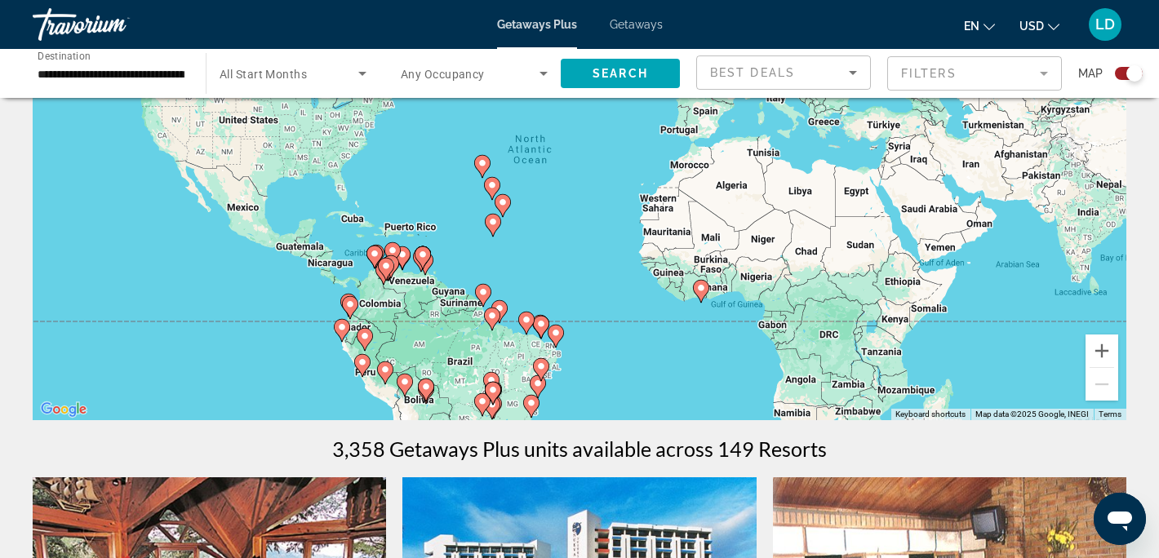
scroll to position [185, 0]
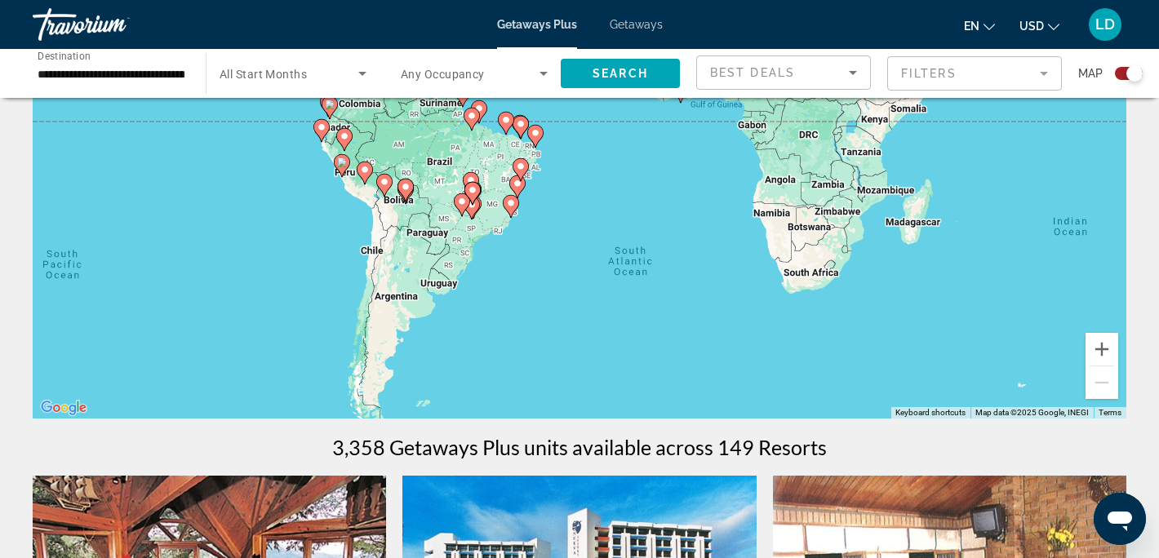
drag, startPoint x: 479, startPoint y: 320, endPoint x: 466, endPoint y: 124, distance: 196.3
click at [466, 124] on div "To activate drag with keyboard, press Alt + Enter. Once in keyboard drag state,…" at bounding box center [580, 174] width 1094 height 490
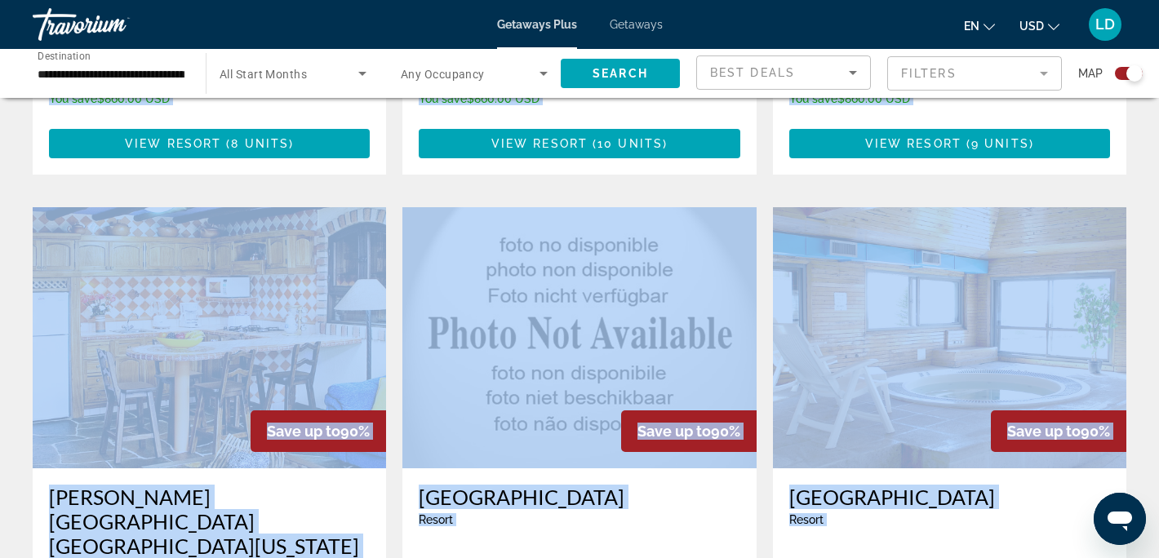
scroll to position [1197, 0]
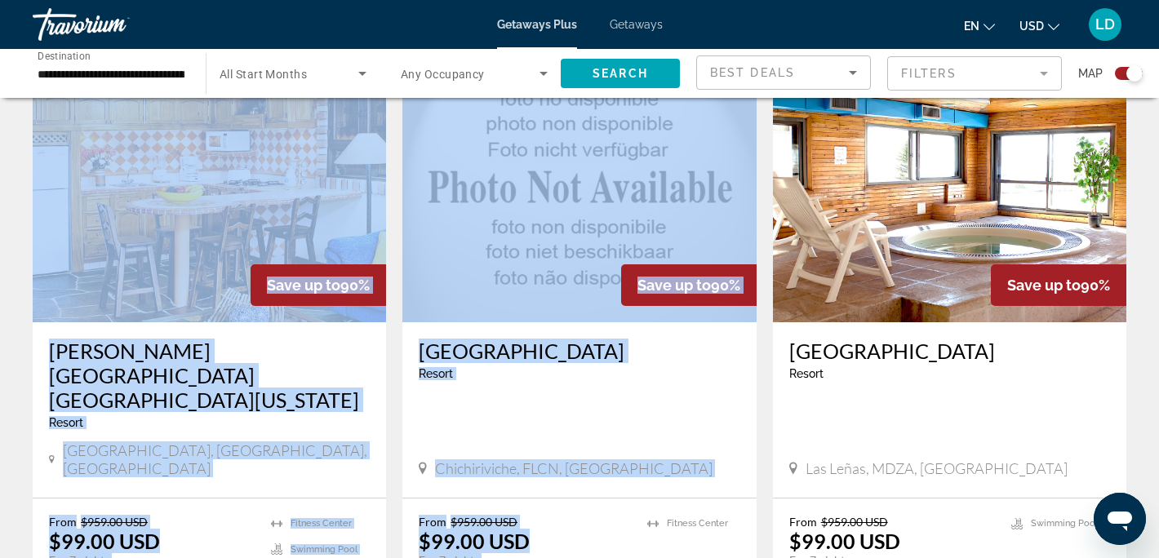
drag, startPoint x: 480, startPoint y: 278, endPoint x: 657, endPoint y: 512, distance: 293.0
click at [657, 512] on div "← Move left → Move right ↑ Move up ↓ Move down + Zoom in - Zoom out Home Jump l…" at bounding box center [579, 401] width 1159 height 2969
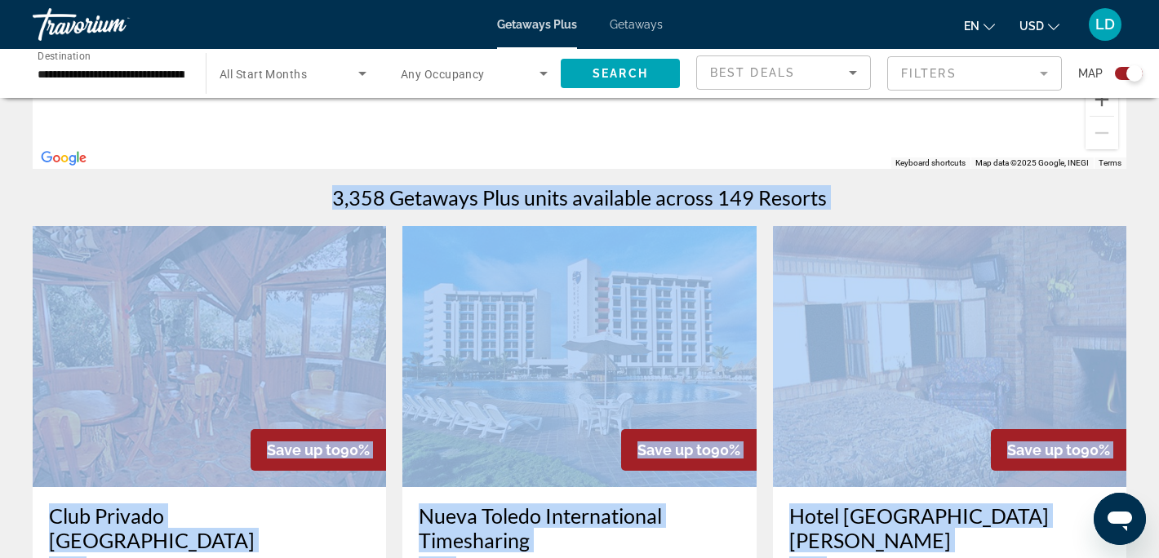
scroll to position [0, 0]
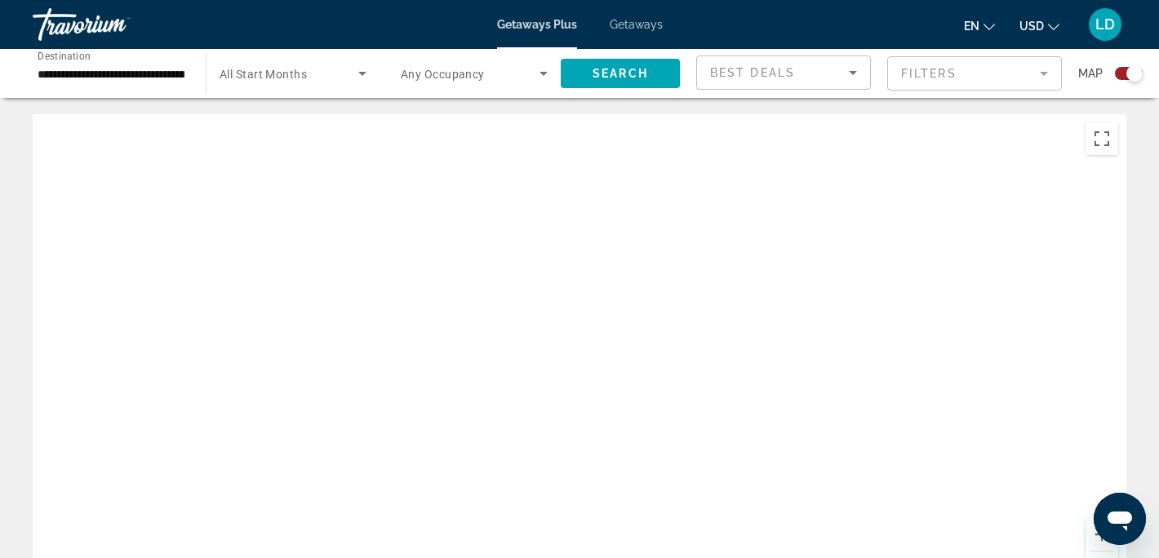
click at [175, 75] on input "**********" at bounding box center [111, 74] width 147 height 20
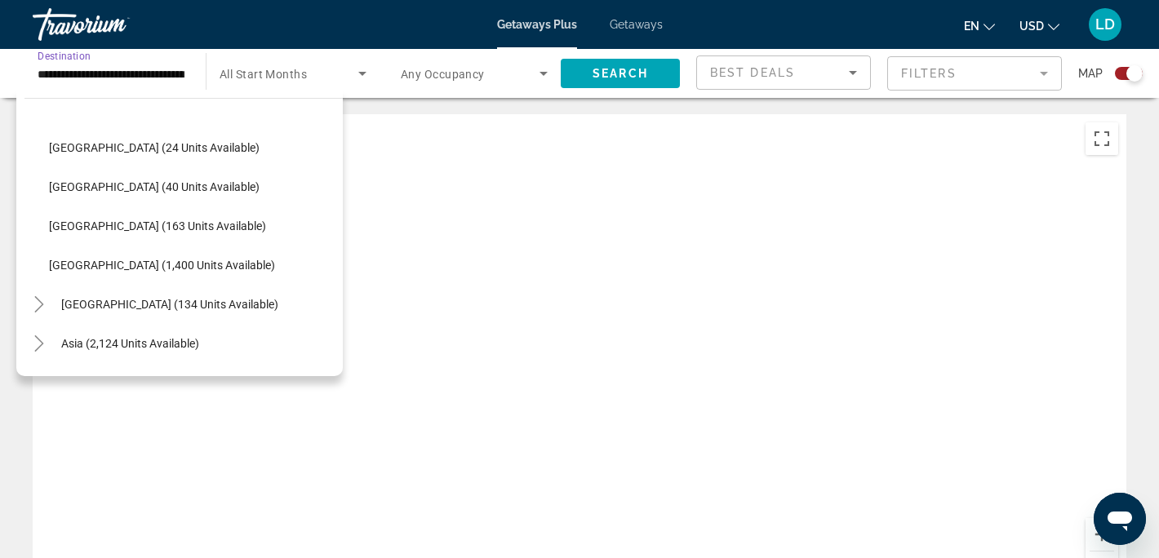
scroll to position [509, 0]
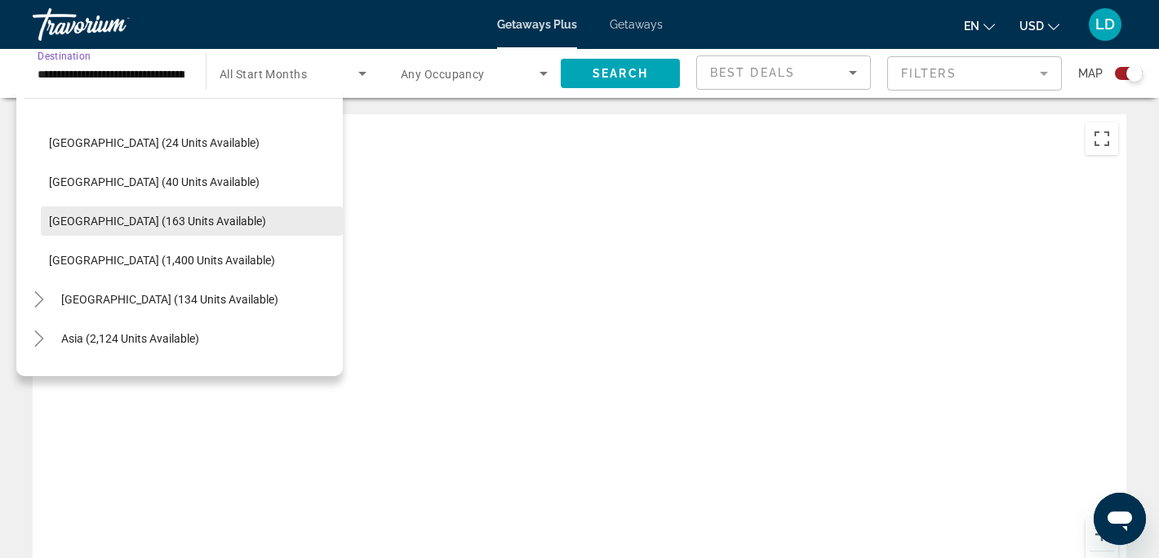
click at [81, 227] on span "Uruguay (163 units available)" at bounding box center [157, 221] width 217 height 13
type input "**********"
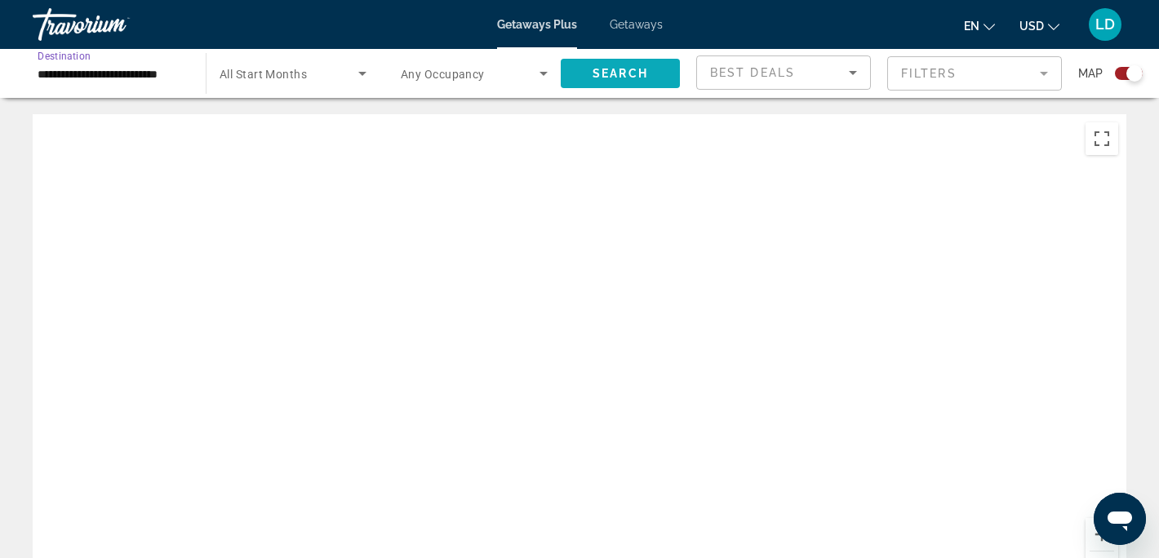
click at [624, 69] on span "Search" at bounding box center [621, 73] width 56 height 13
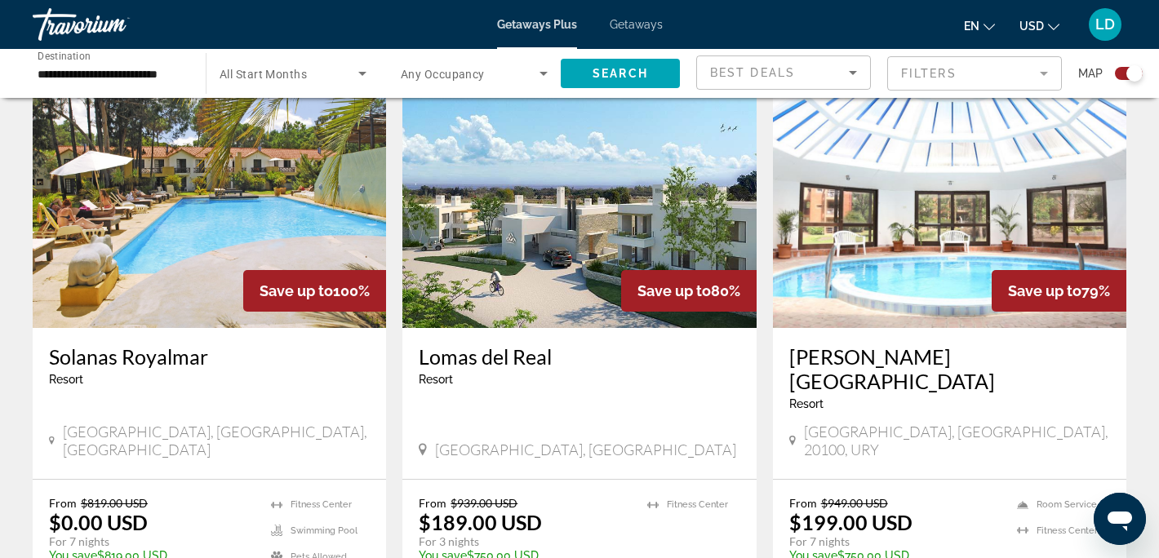
scroll to position [593, 0]
click at [282, 233] on img "Main content" at bounding box center [209, 198] width 353 height 261
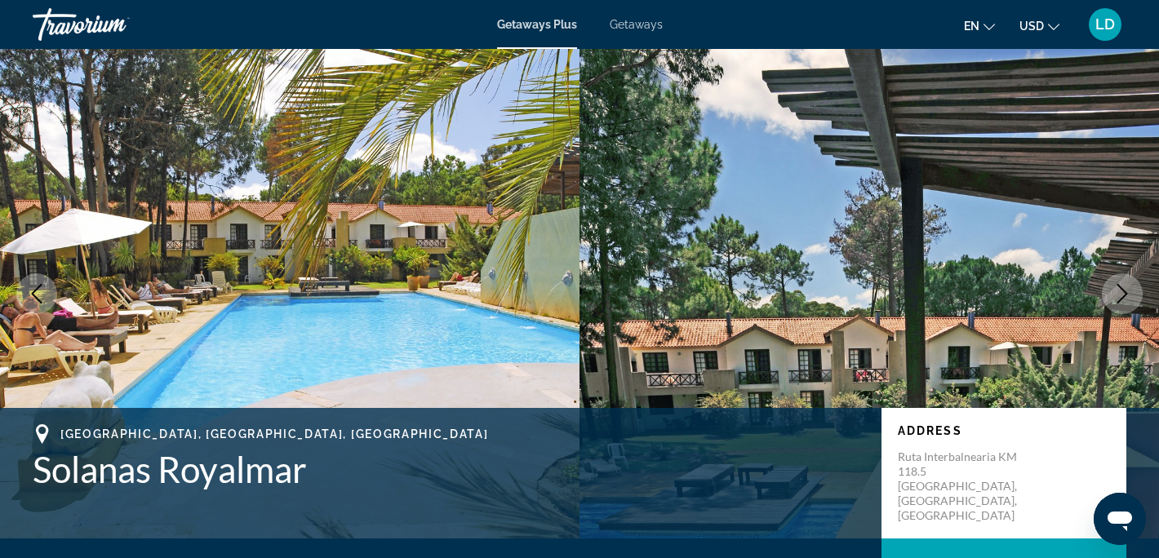
click at [410, 270] on img "Main content" at bounding box center [290, 294] width 580 height 490
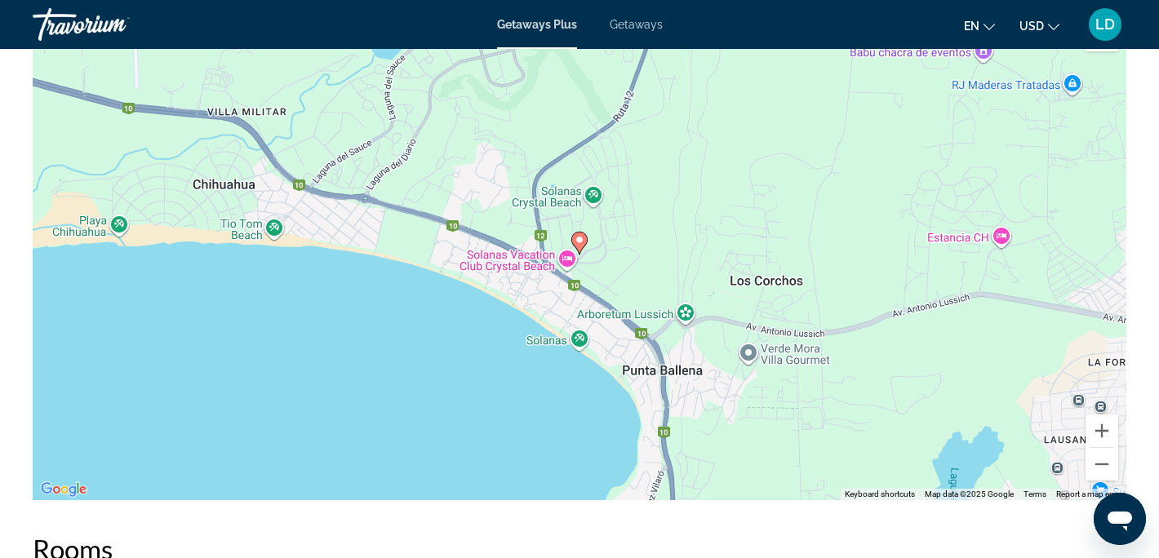
scroll to position [2696, 0]
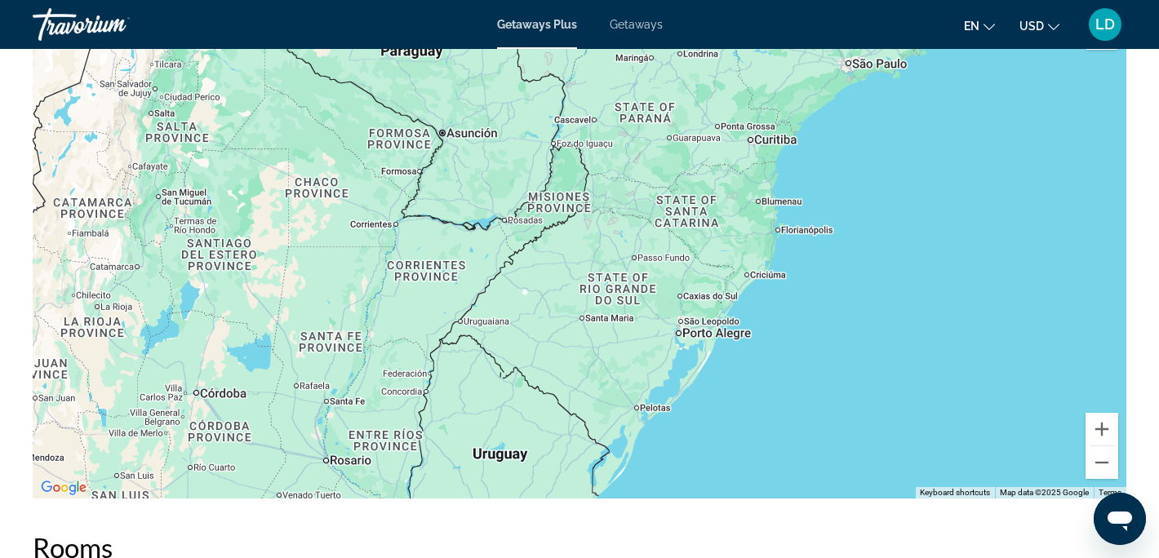
drag, startPoint x: 402, startPoint y: 228, endPoint x: 500, endPoint y: 478, distance: 268.7
click at [500, 478] on div "To activate drag with keyboard, press Alt + Enter. Once in keyboard drag state,…" at bounding box center [580, 254] width 1094 height 490
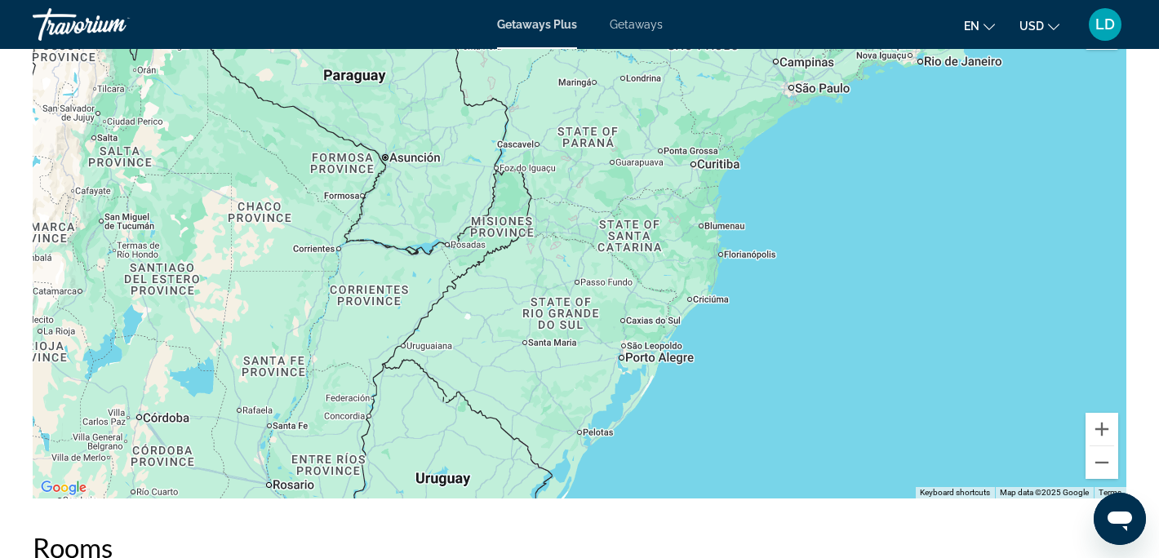
drag, startPoint x: 530, startPoint y: 311, endPoint x: 471, endPoint y: 335, distance: 63.7
click at [471, 335] on div "To activate drag with keyboard, press Alt + Enter. Once in keyboard drag state,…" at bounding box center [580, 254] width 1094 height 490
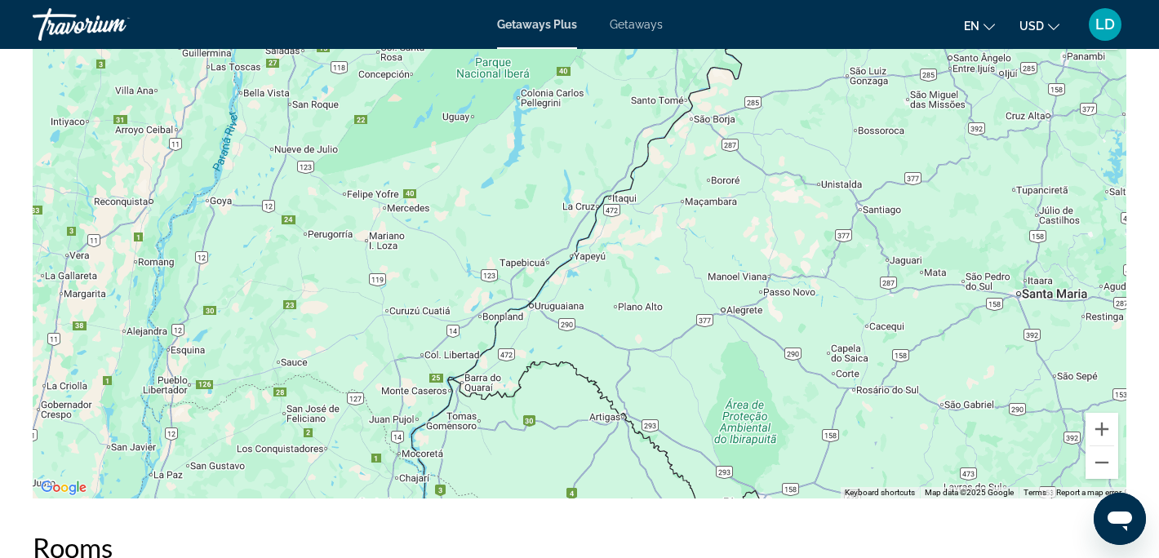
drag, startPoint x: 380, startPoint y: 234, endPoint x: 573, endPoint y: 353, distance: 227.2
click at [573, 353] on div "Main content" at bounding box center [580, 254] width 1094 height 490
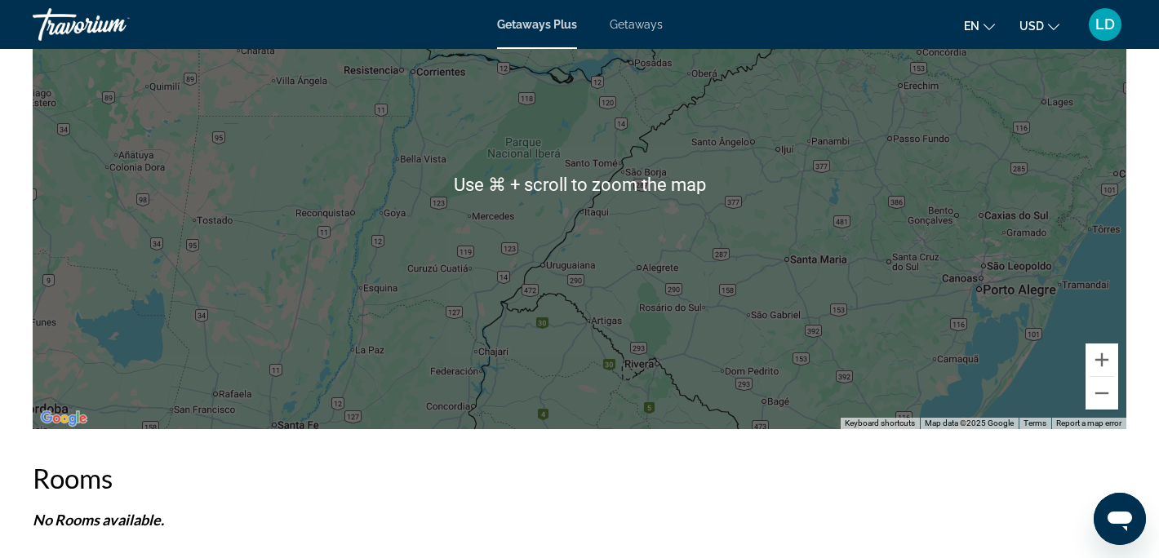
scroll to position [2768, 0]
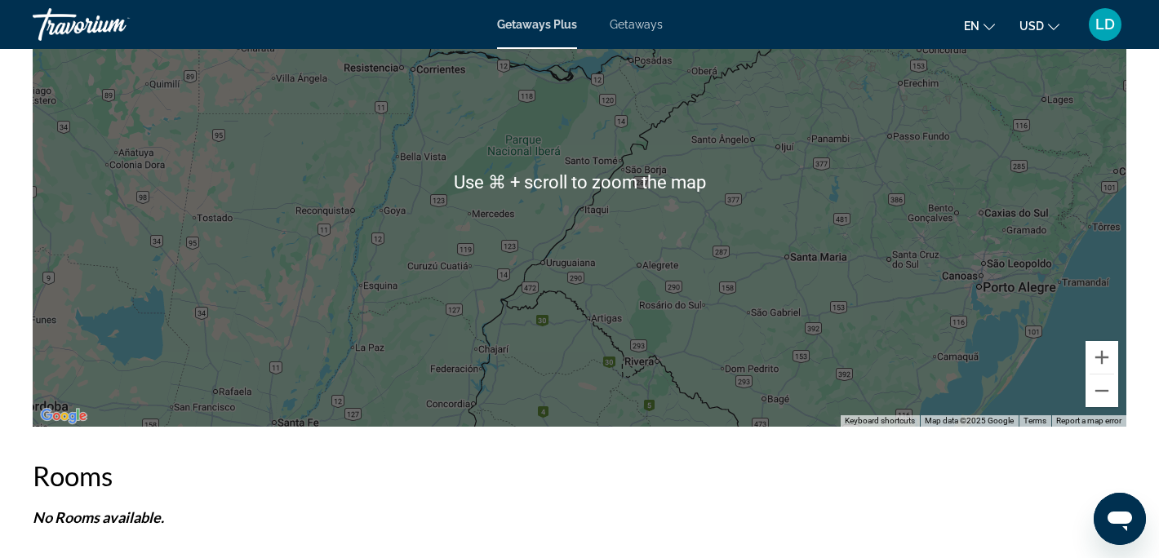
click at [626, 368] on div "Main content" at bounding box center [580, 182] width 1094 height 490
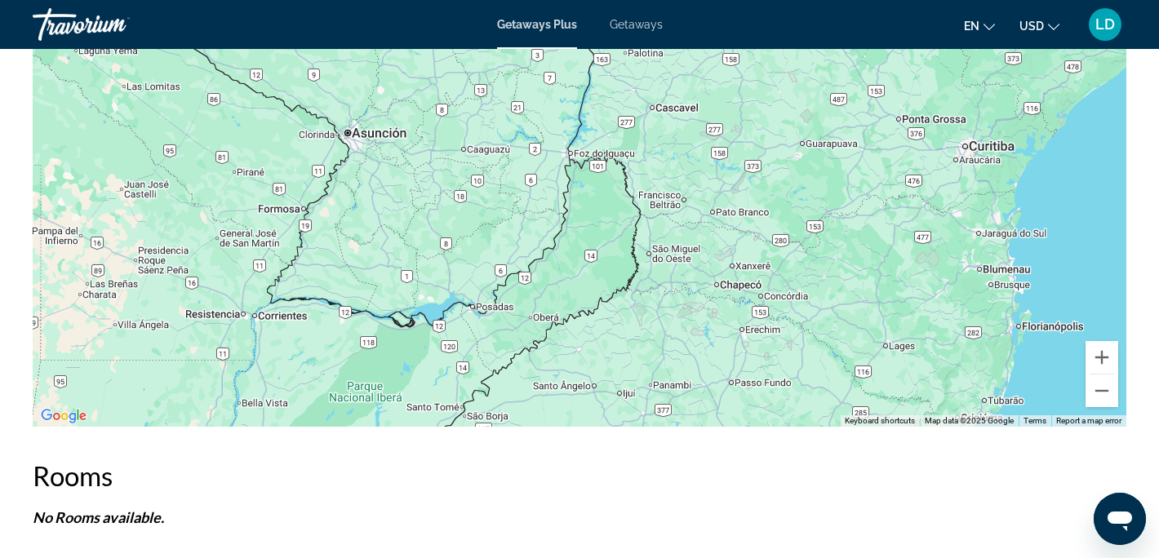
drag, startPoint x: 679, startPoint y: 291, endPoint x: 521, endPoint y: 531, distance: 287.5
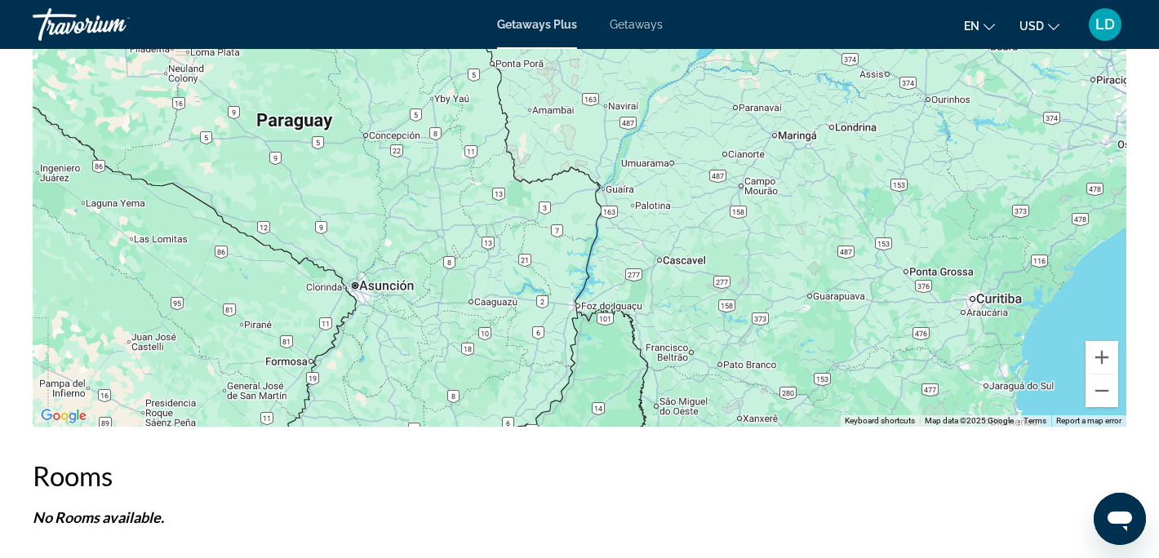
drag, startPoint x: 600, startPoint y: 261, endPoint x: 615, endPoint y: 411, distance: 150.9
click at [615, 411] on div "Main content" at bounding box center [580, 182] width 1094 height 490
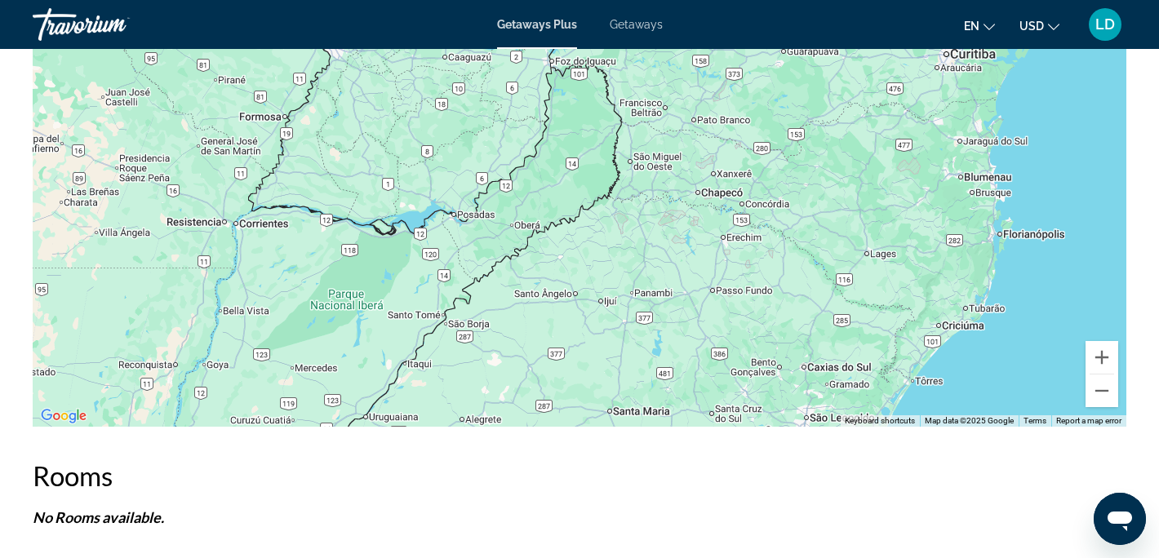
drag, startPoint x: 593, startPoint y: 388, endPoint x: 562, endPoint y: 153, distance: 237.2
click at [562, 153] on div "Main content" at bounding box center [580, 182] width 1094 height 490
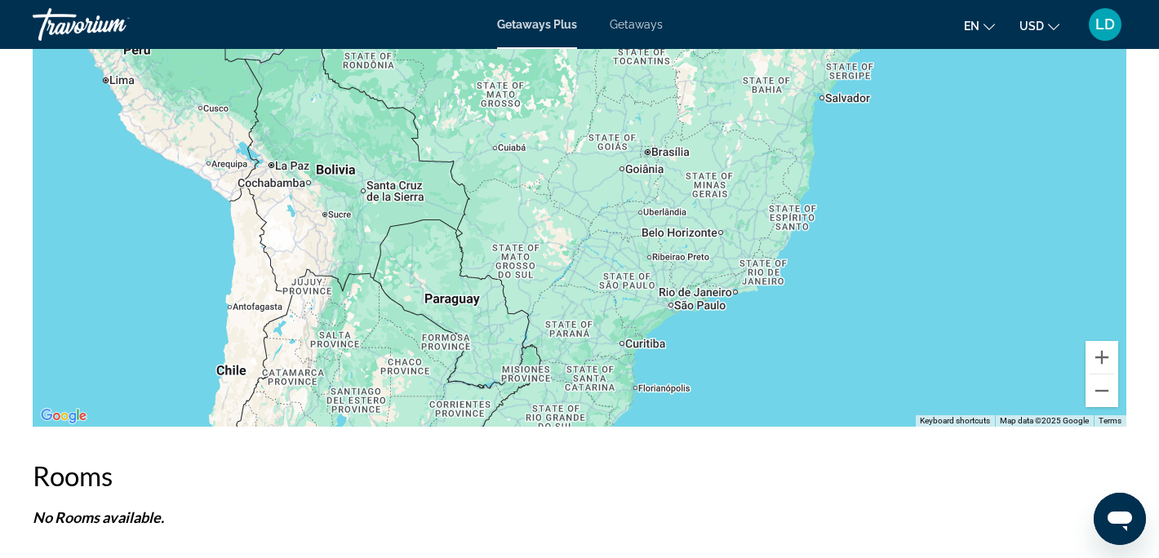
drag, startPoint x: 591, startPoint y: 151, endPoint x: 546, endPoint y: 338, distance: 192.2
click at [546, 338] on div "To activate drag with keyboard, press Alt + Enter. Once in keyboard drag state,…" at bounding box center [580, 182] width 1094 height 490
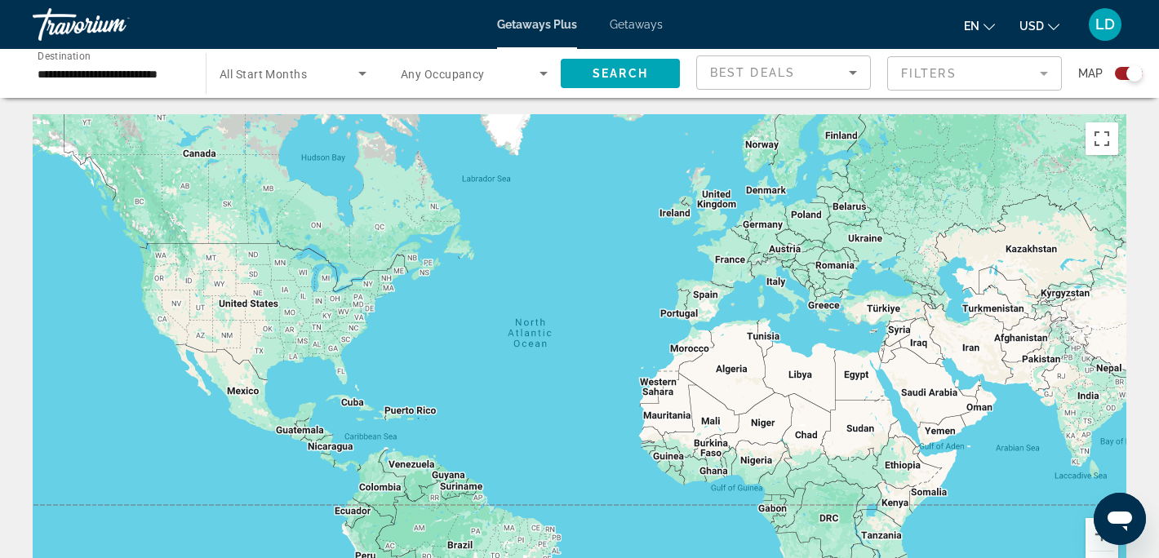
click at [175, 74] on input "**********" at bounding box center [111, 74] width 147 height 20
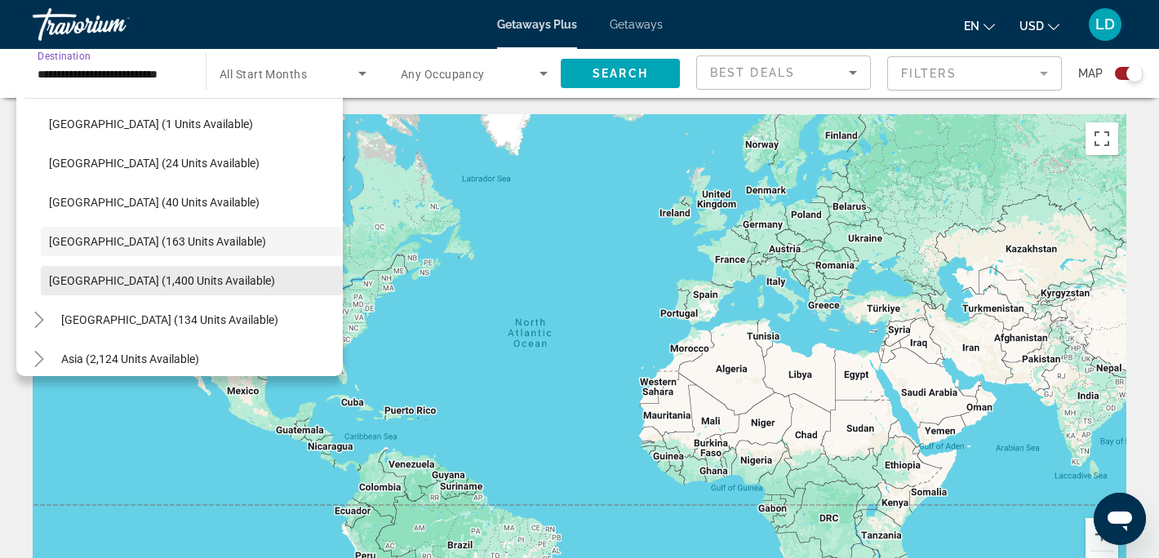
scroll to position [578, 0]
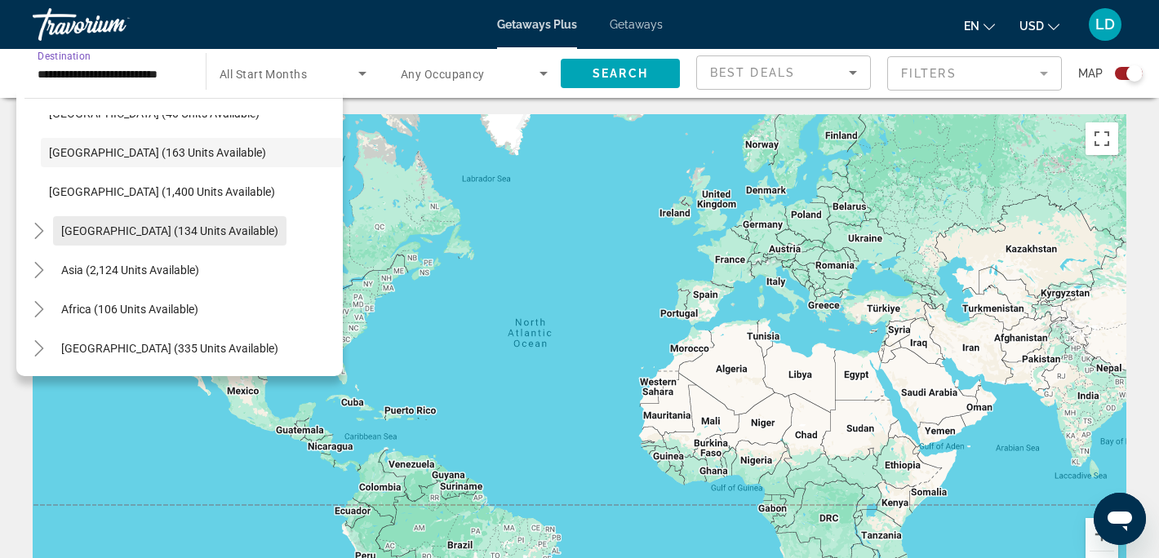
click at [116, 229] on span "[GEOGRAPHIC_DATA] (134 units available)" at bounding box center [169, 230] width 217 height 13
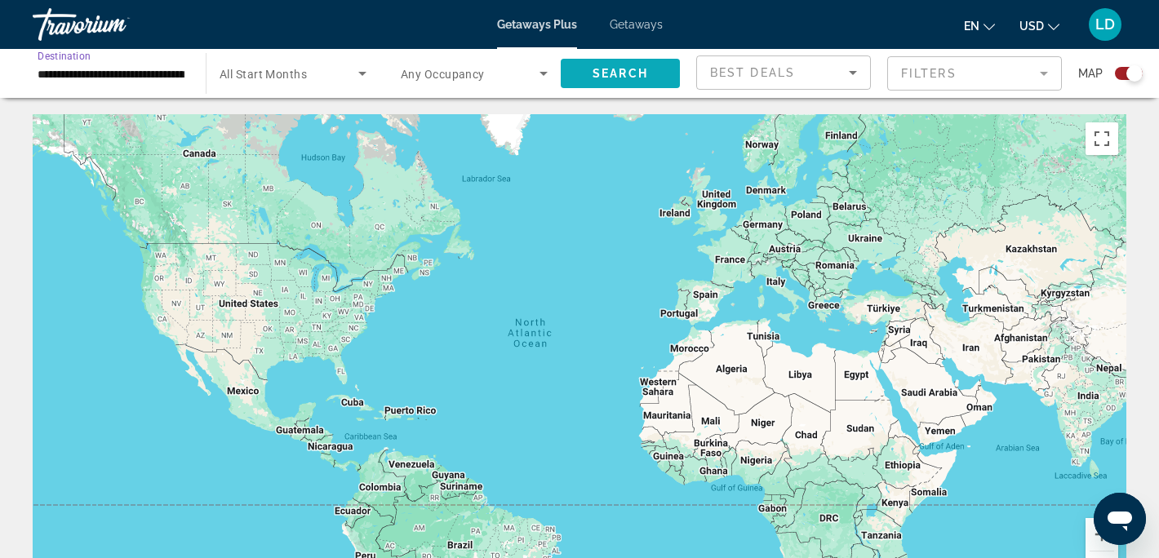
click at [597, 70] on span "Search" at bounding box center [621, 73] width 56 height 13
click at [316, 435] on gmp-advanced-marker "Main content" at bounding box center [322, 447] width 16 height 24
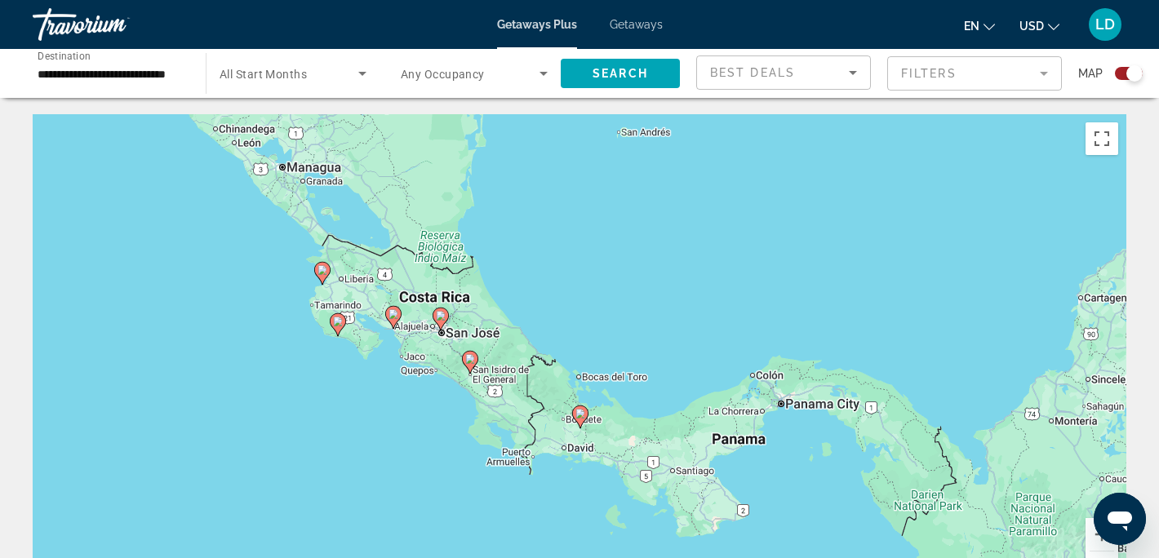
drag, startPoint x: 674, startPoint y: 411, endPoint x: 432, endPoint y: 389, distance: 243.5
click at [432, 389] on div "To activate drag with keyboard, press Alt + Enter. Once in keyboard drag state,…" at bounding box center [580, 359] width 1094 height 490
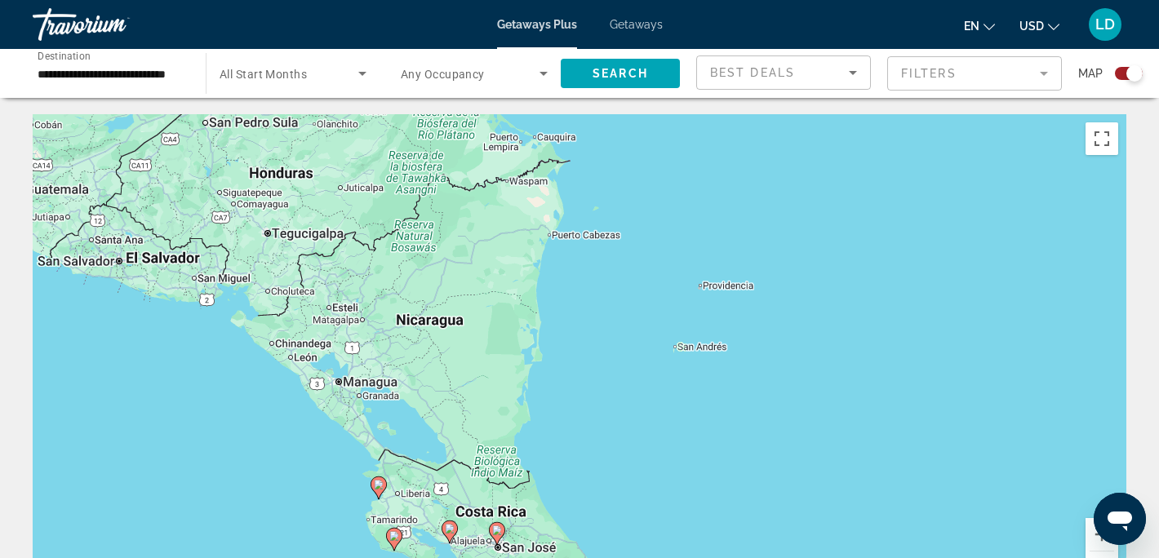
drag, startPoint x: 420, startPoint y: 244, endPoint x: 472, endPoint y: 455, distance: 216.8
click at [472, 455] on div "To activate drag with keyboard, press Alt + Enter. Once in keyboard drag state,…" at bounding box center [580, 359] width 1094 height 490
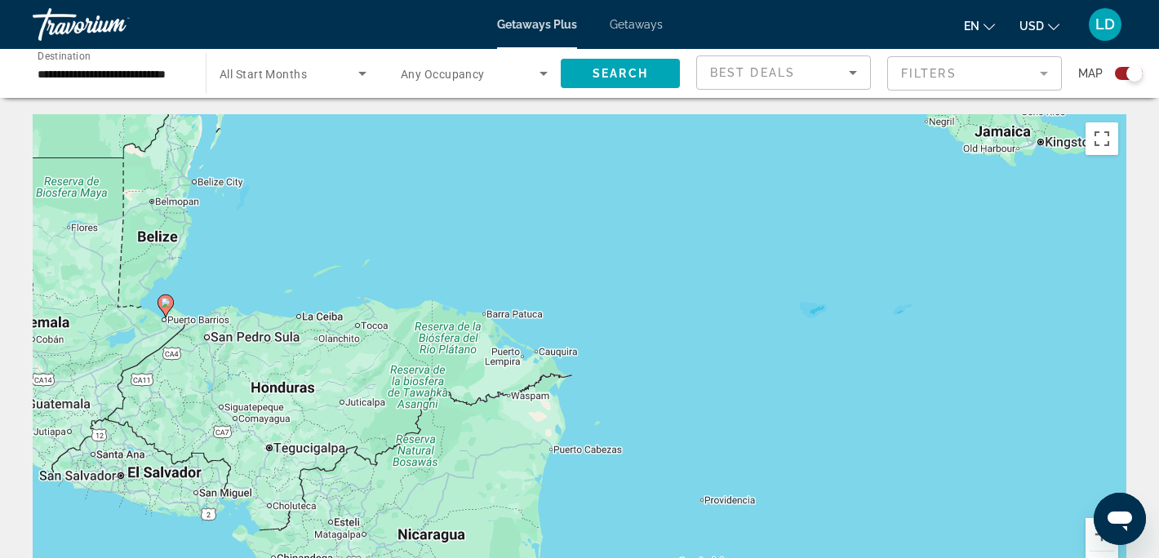
drag, startPoint x: 481, startPoint y: 282, endPoint x: 484, endPoint y: 510, distance: 228.6
click at [484, 510] on div "To activate drag with keyboard, press Alt + Enter. Once in keyboard drag state,…" at bounding box center [580, 359] width 1094 height 490
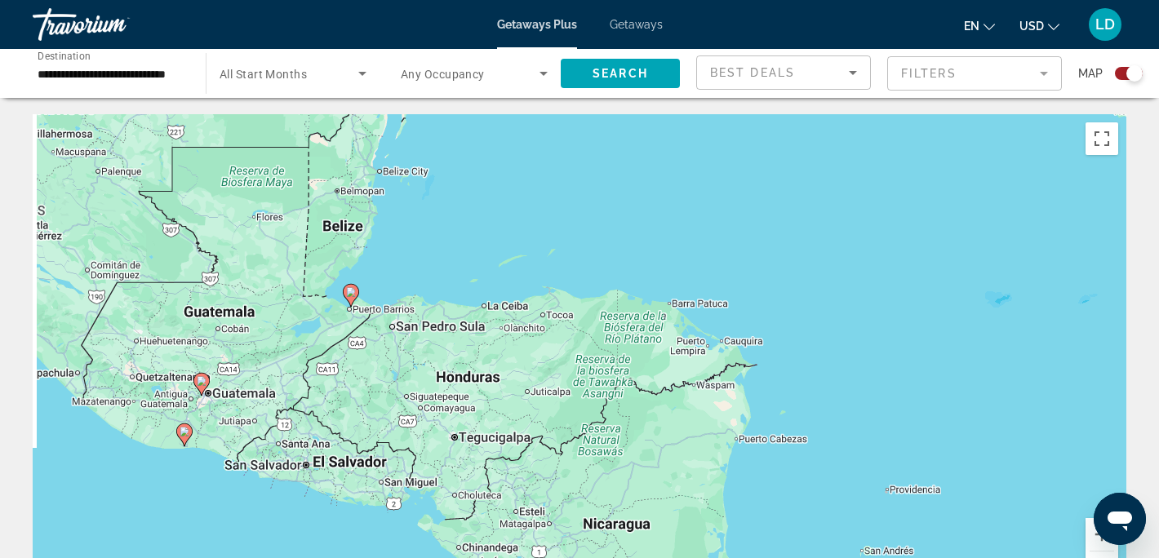
drag, startPoint x: 317, startPoint y: 454, endPoint x: 488, endPoint y: 451, distance: 171.4
click at [488, 451] on div "To activate drag with keyboard, press Alt + Enter. Once in keyboard drag state,…" at bounding box center [580, 359] width 1094 height 490
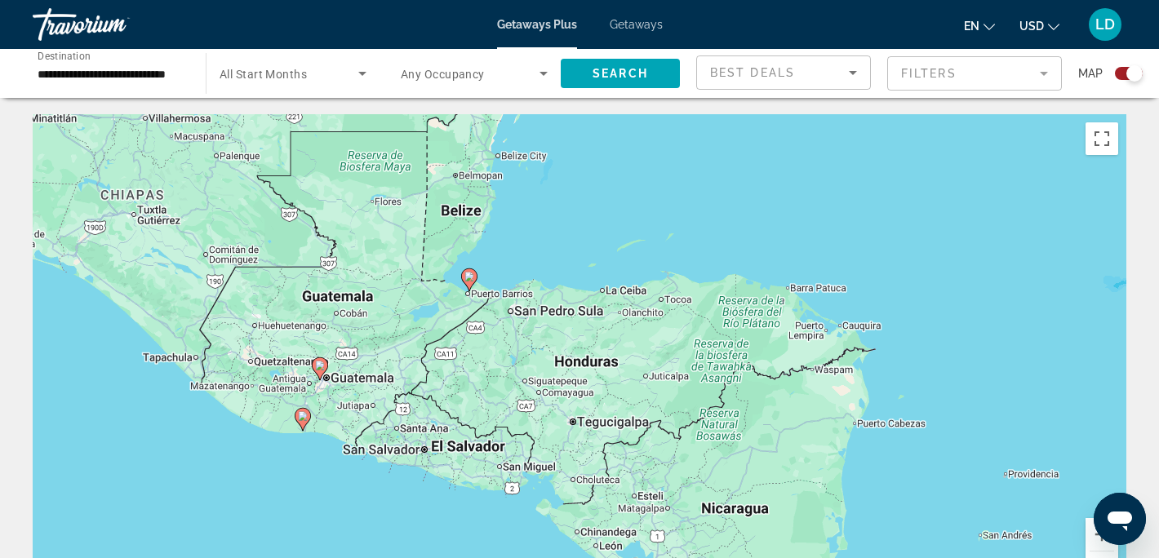
drag, startPoint x: 371, startPoint y: 371, endPoint x: 495, endPoint y: 353, distance: 125.2
click at [495, 353] on div "To activate drag with keyboard, press Alt + Enter. Once in keyboard drag state,…" at bounding box center [580, 359] width 1094 height 490
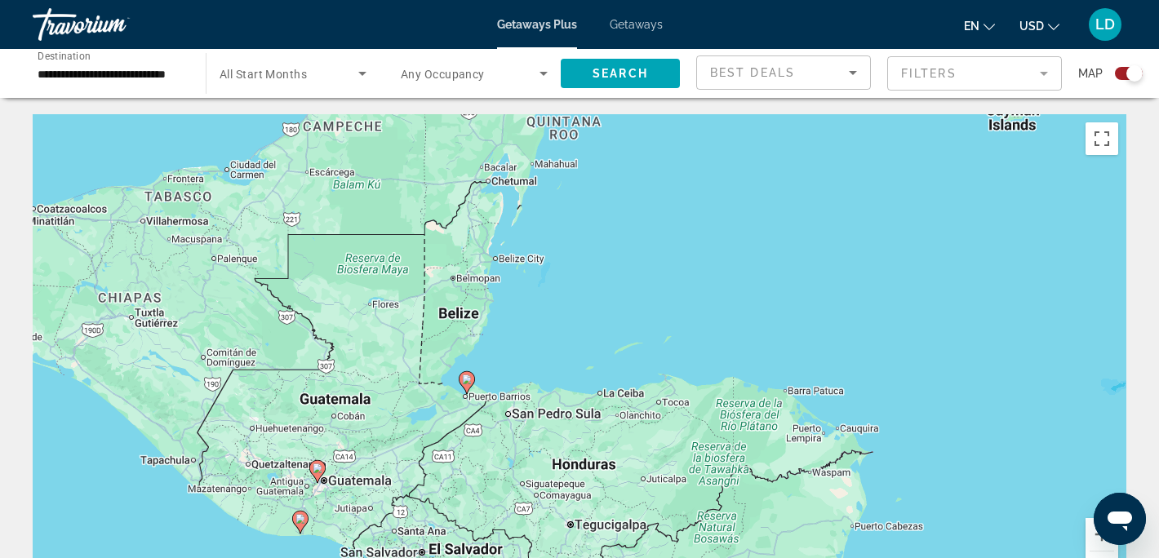
drag, startPoint x: 461, startPoint y: 212, endPoint x: 460, endPoint y: 318, distance: 105.3
click at [460, 318] on div "To activate drag with keyboard, press Alt + Enter. Once in keyboard drag state,…" at bounding box center [580, 359] width 1094 height 490
click at [466, 384] on image "Main content" at bounding box center [467, 380] width 10 height 10
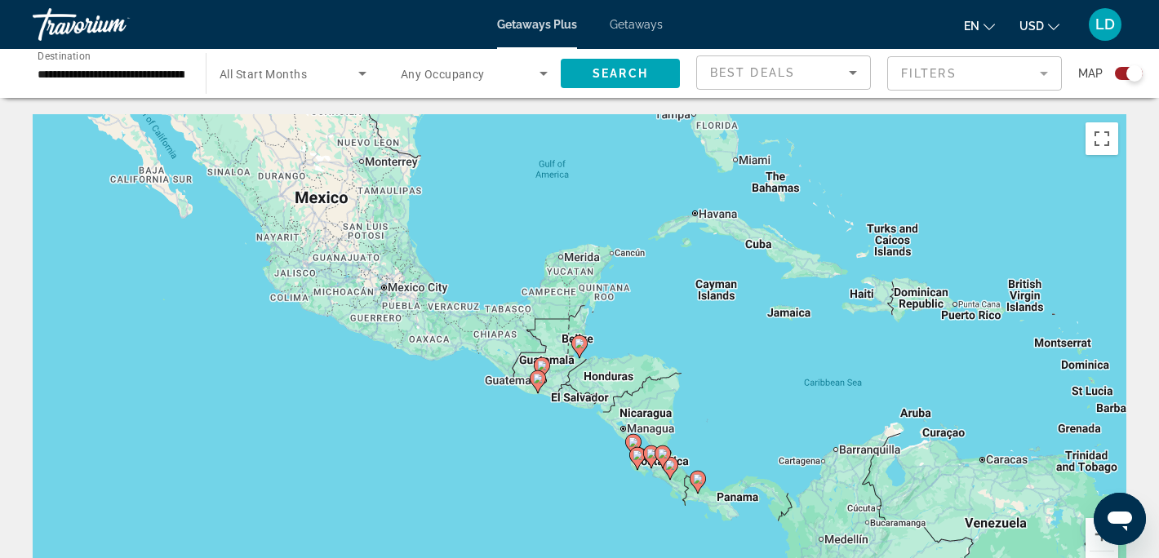
click at [579, 344] on image "Main content" at bounding box center [580, 344] width 10 height 10
type input "**********"
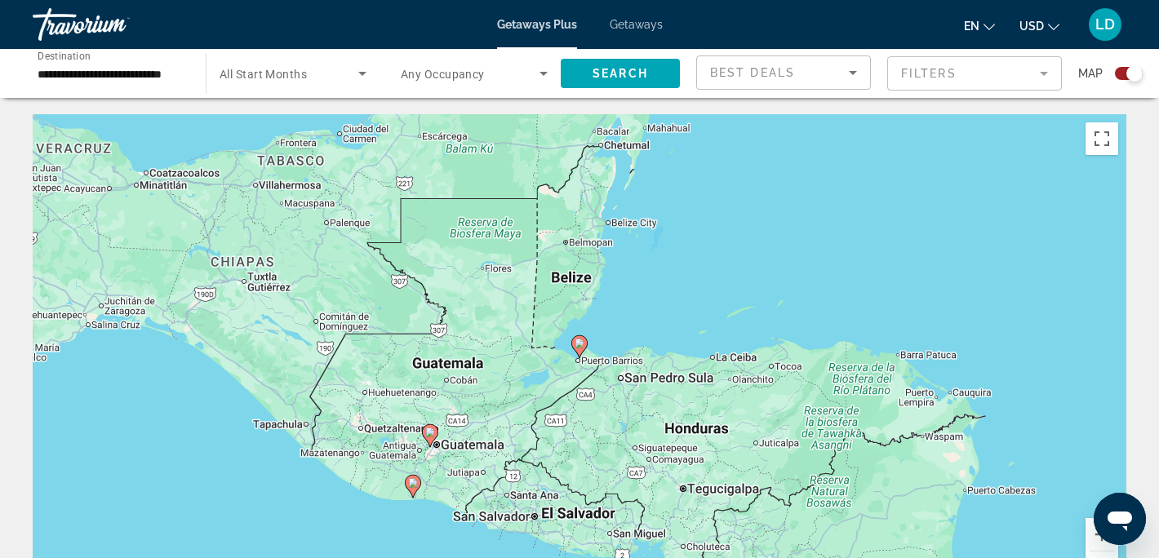
click at [579, 344] on image "Main content" at bounding box center [580, 344] width 10 height 10
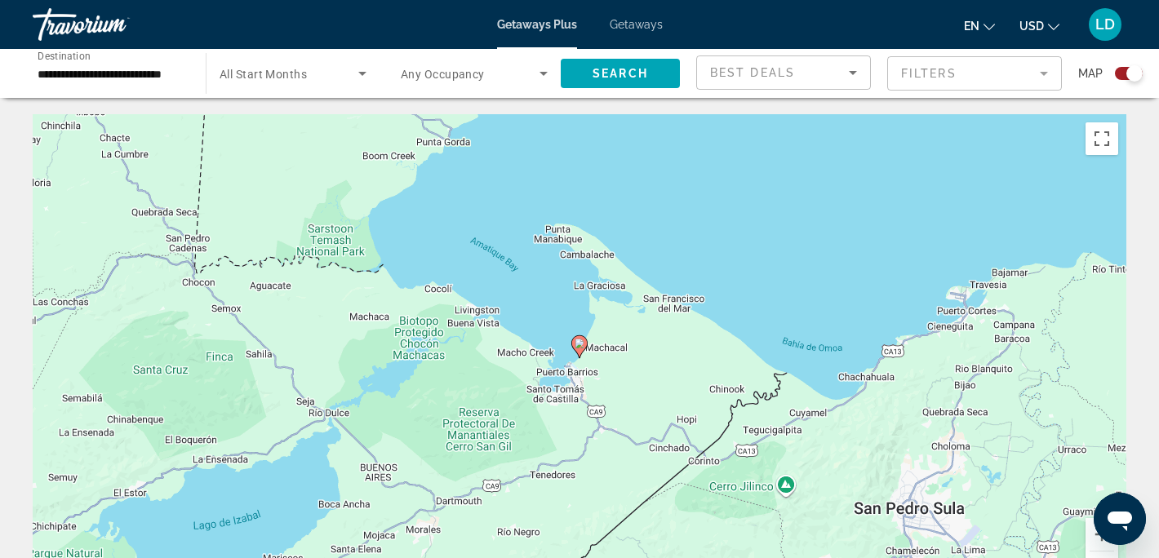
click at [583, 340] on image "Main content" at bounding box center [580, 344] width 10 height 10
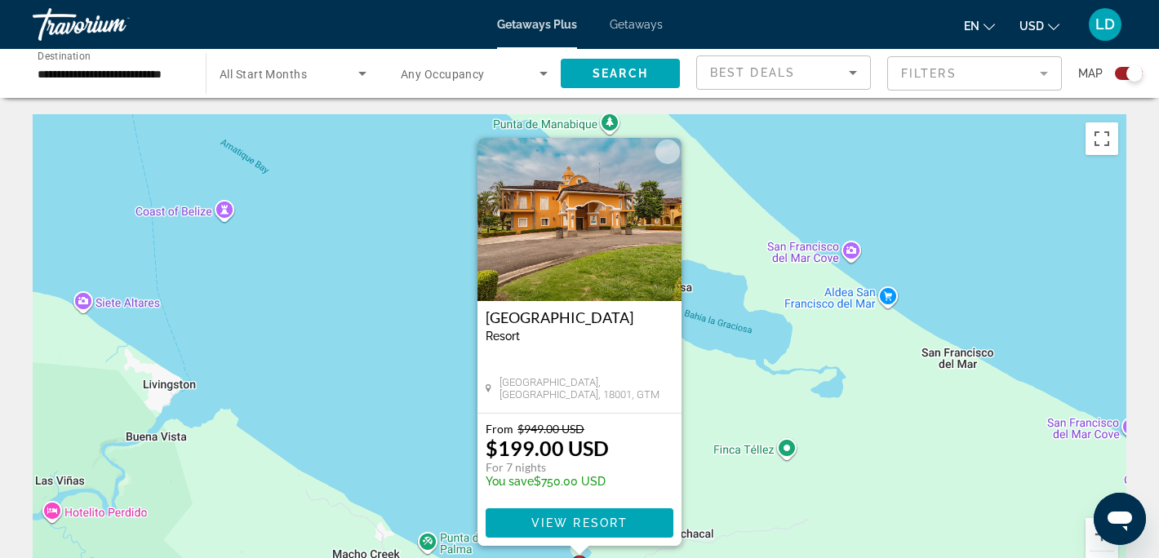
click at [577, 237] on img "Main content" at bounding box center [579, 219] width 204 height 163
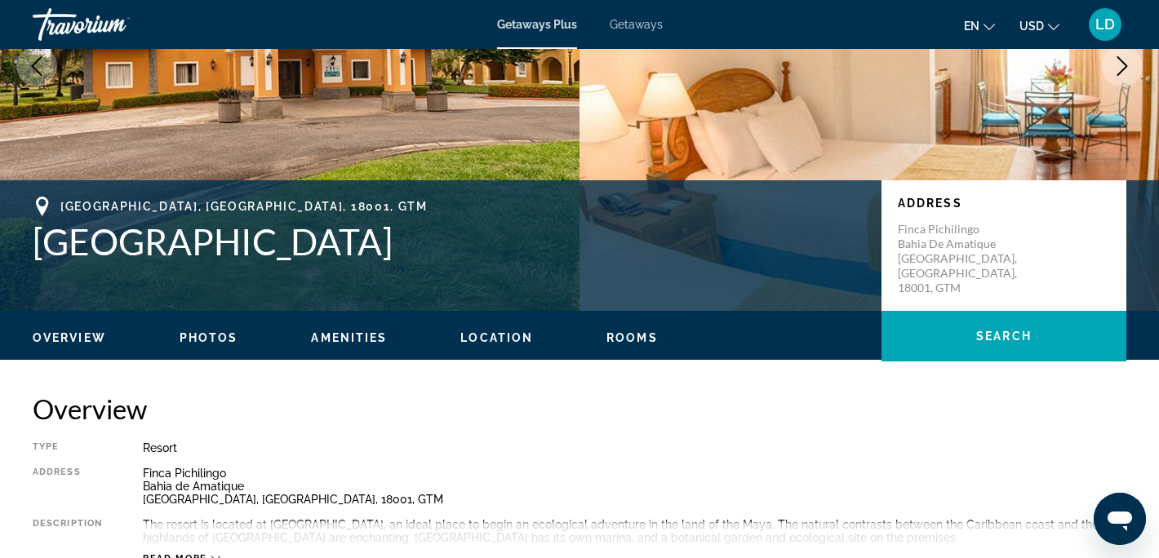
scroll to position [219, 0]
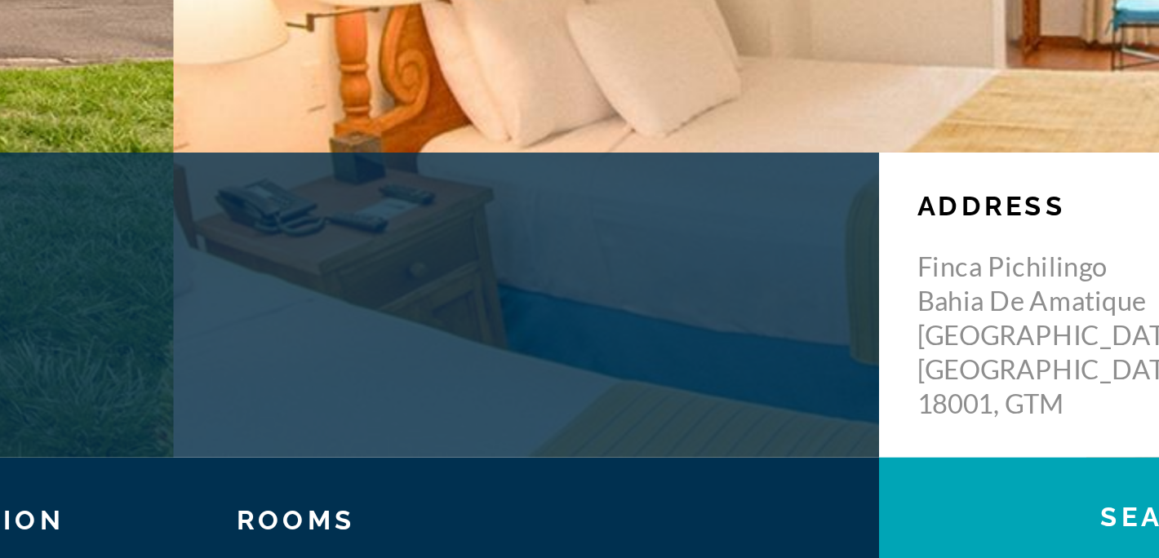
drag, startPoint x: 950, startPoint y: 273, endPoint x: 877, endPoint y: 272, distance: 73.5
click at [872, 272] on div "Puerto Barrios, Izabal, 18001, GTM Amatique Bay Resort & Marina Address Finca P…" at bounding box center [579, 255] width 1159 height 98
click at [899, 275] on p "Finca Pichilingo Bahia de Amatique Puerto Barrios, Izabal, 18001, GTM" at bounding box center [963, 267] width 131 height 73
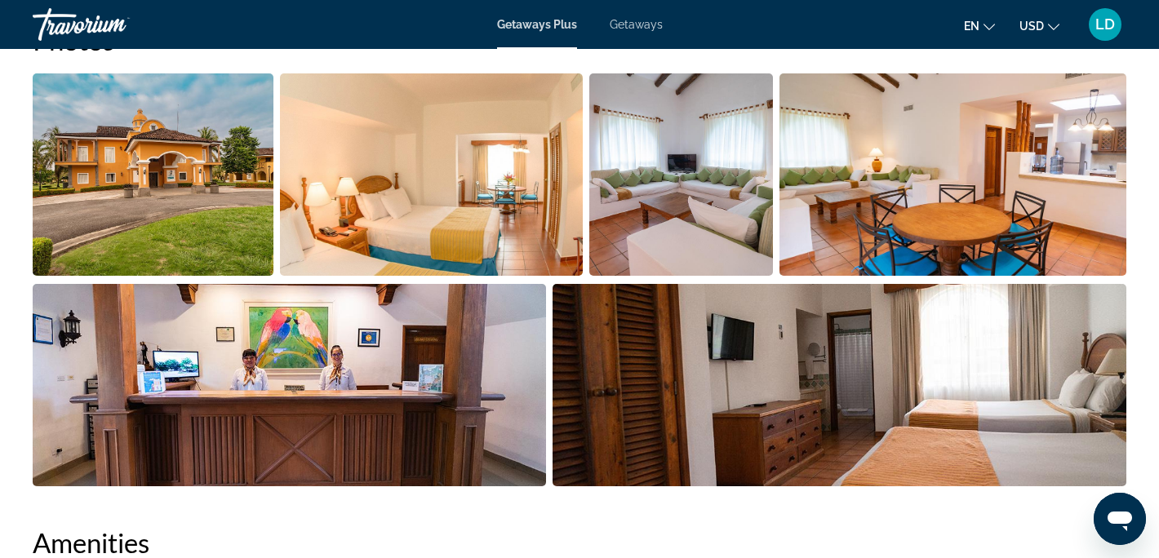
scroll to position [797, 0]
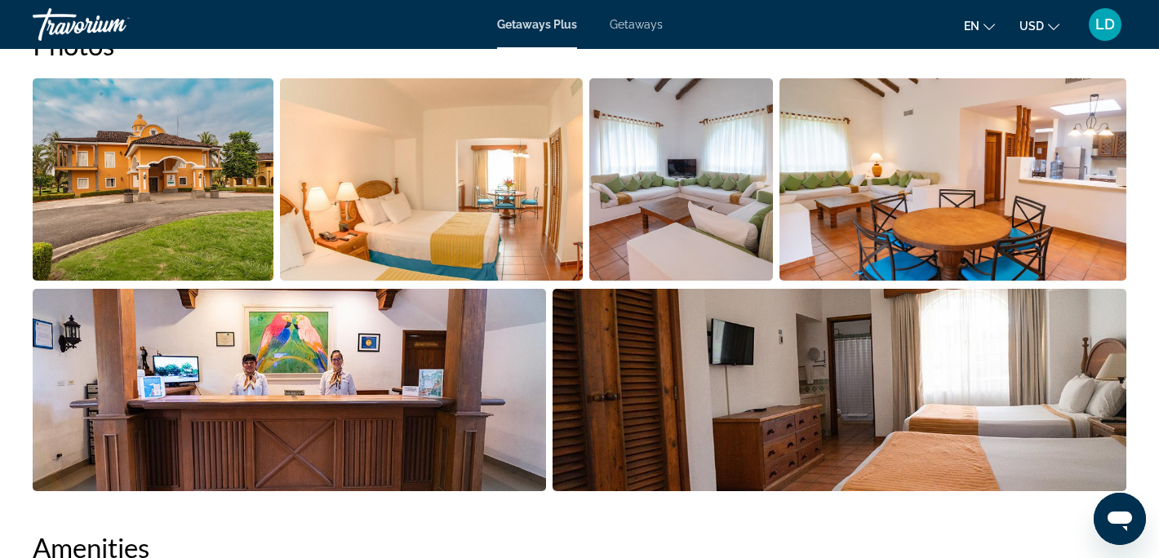
click at [421, 167] on img "Open full-screen image slider" at bounding box center [431, 179] width 302 height 202
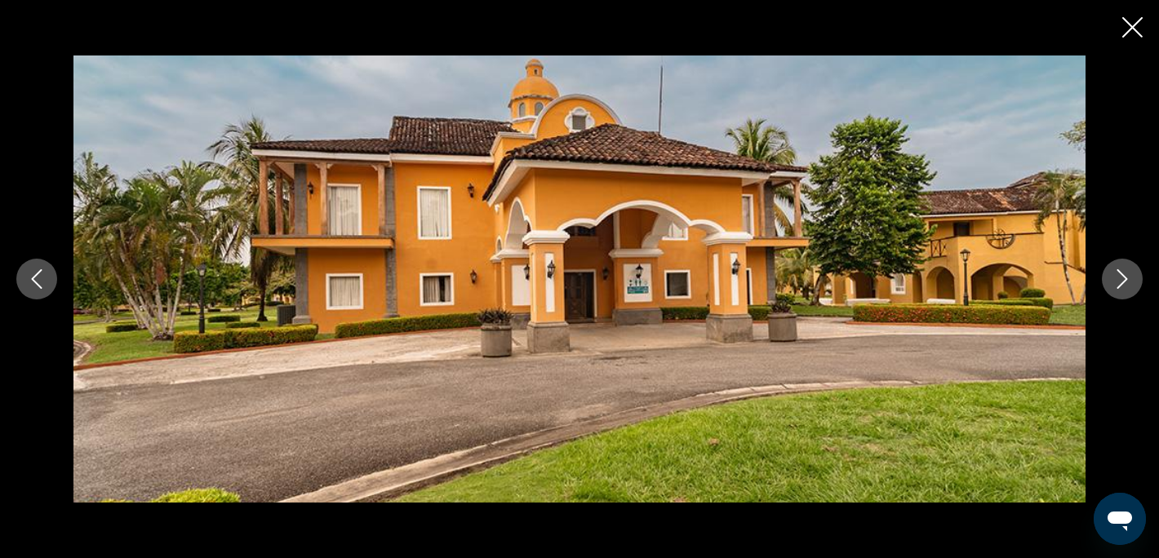
click at [1117, 280] on icon "Next image" at bounding box center [1123, 279] width 20 height 20
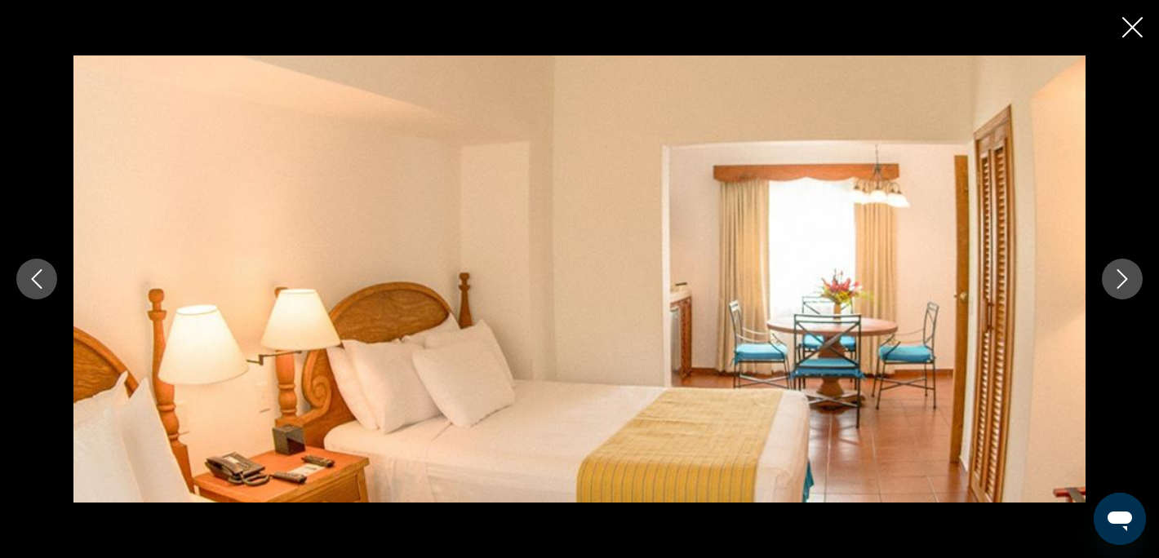
click at [1117, 280] on icon "Next image" at bounding box center [1123, 279] width 20 height 20
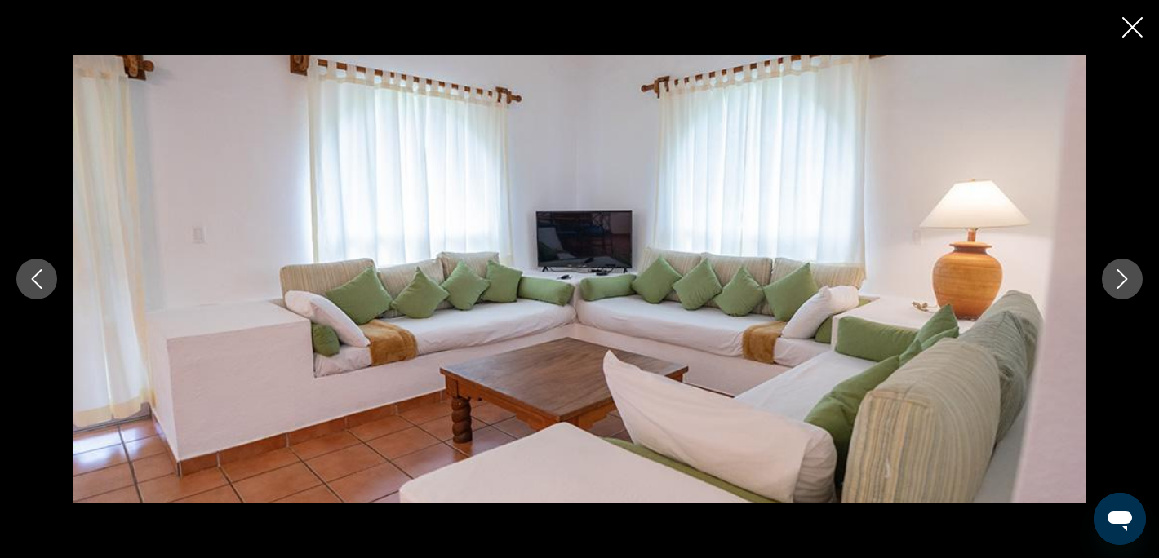
click at [1117, 280] on icon "Next image" at bounding box center [1123, 279] width 20 height 20
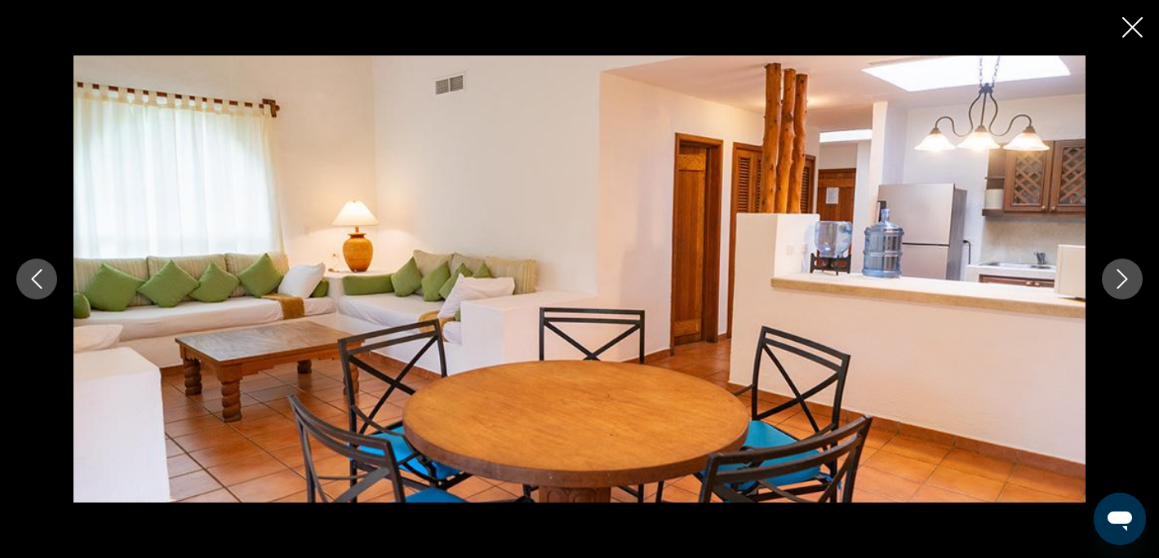
click at [1117, 280] on icon "Next image" at bounding box center [1123, 279] width 20 height 20
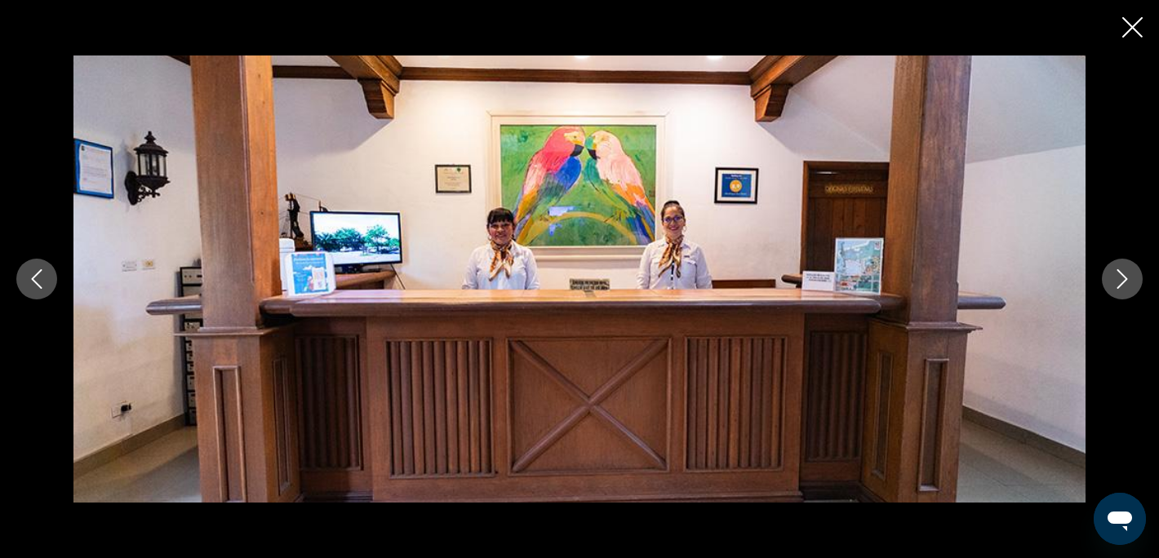
click at [1117, 280] on icon "Next image" at bounding box center [1123, 279] width 20 height 20
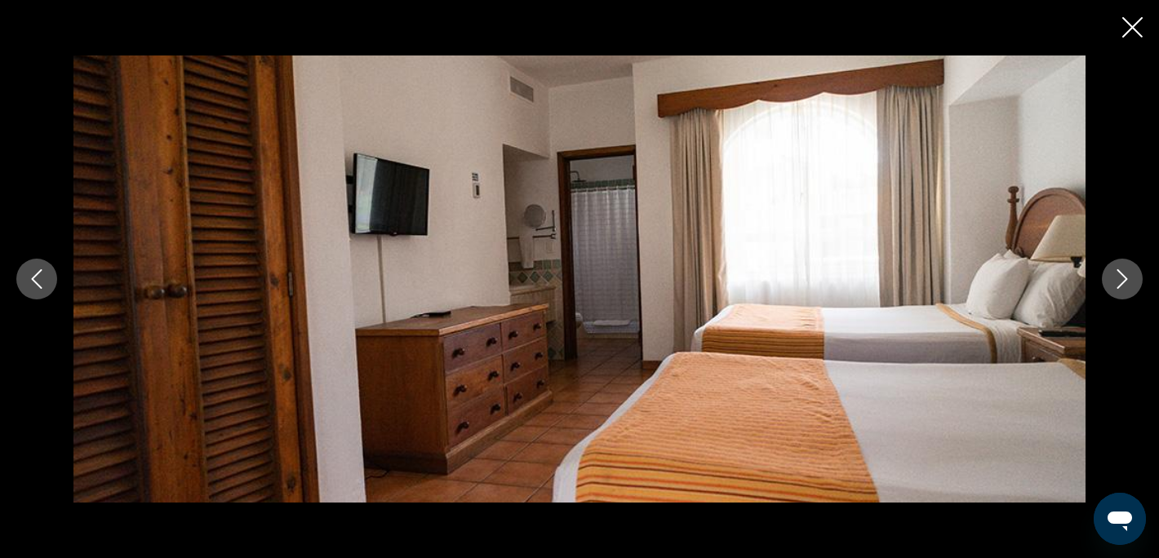
click at [1117, 280] on icon "Next image" at bounding box center [1123, 279] width 20 height 20
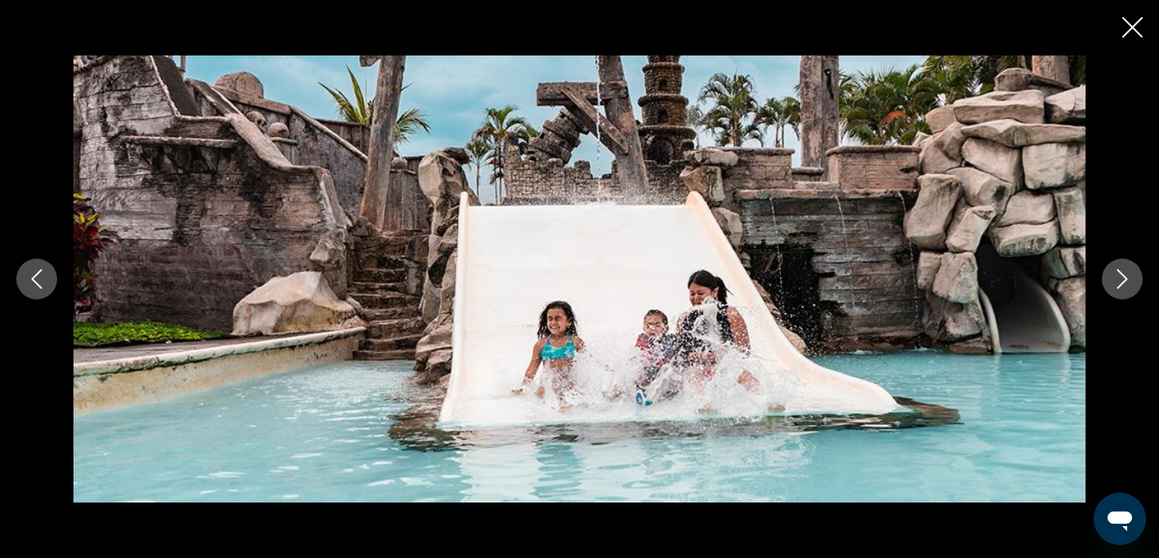
click at [1117, 280] on icon "Next image" at bounding box center [1123, 279] width 20 height 20
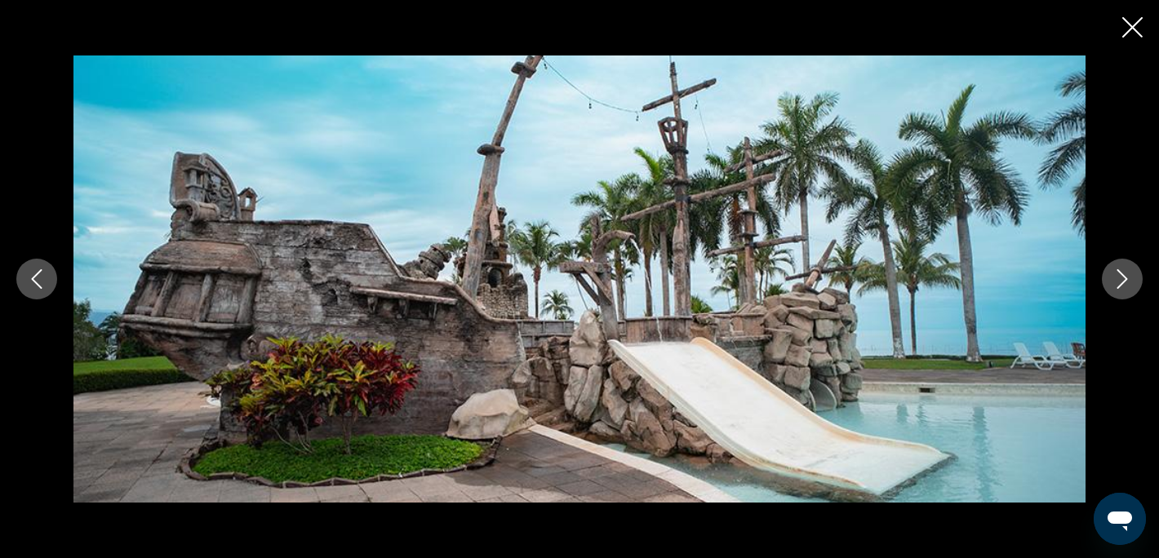
click at [1117, 280] on icon "Next image" at bounding box center [1123, 279] width 20 height 20
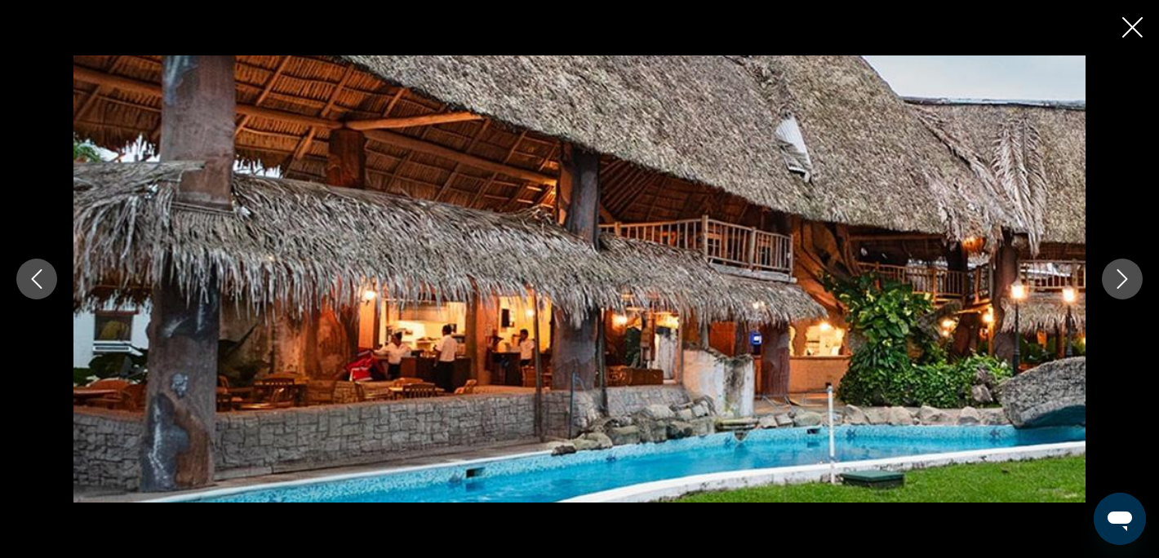
click at [1117, 280] on icon "Next image" at bounding box center [1123, 279] width 20 height 20
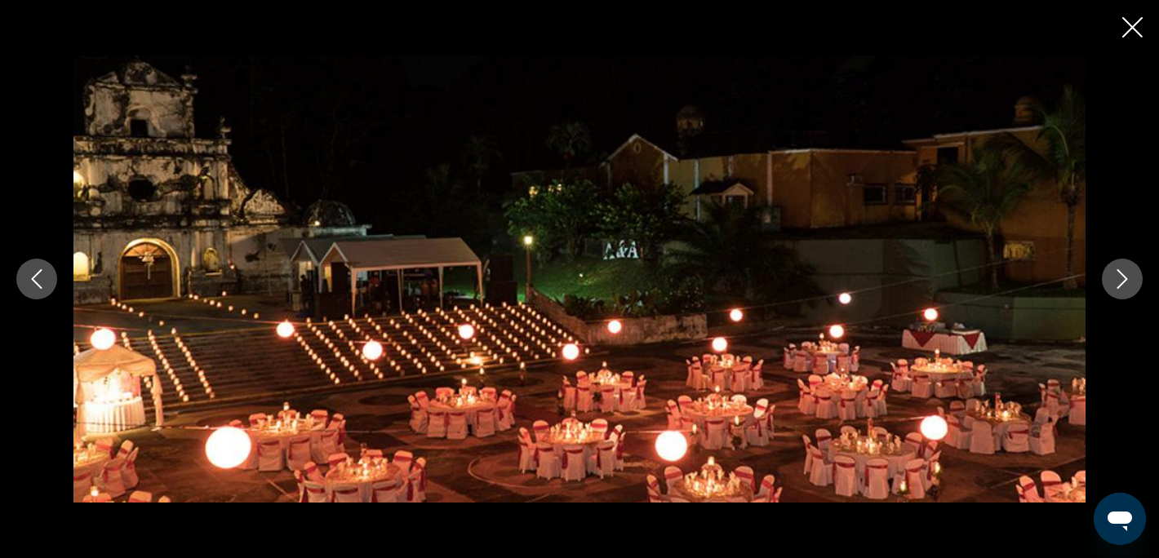
click at [1117, 280] on icon "Next image" at bounding box center [1123, 279] width 20 height 20
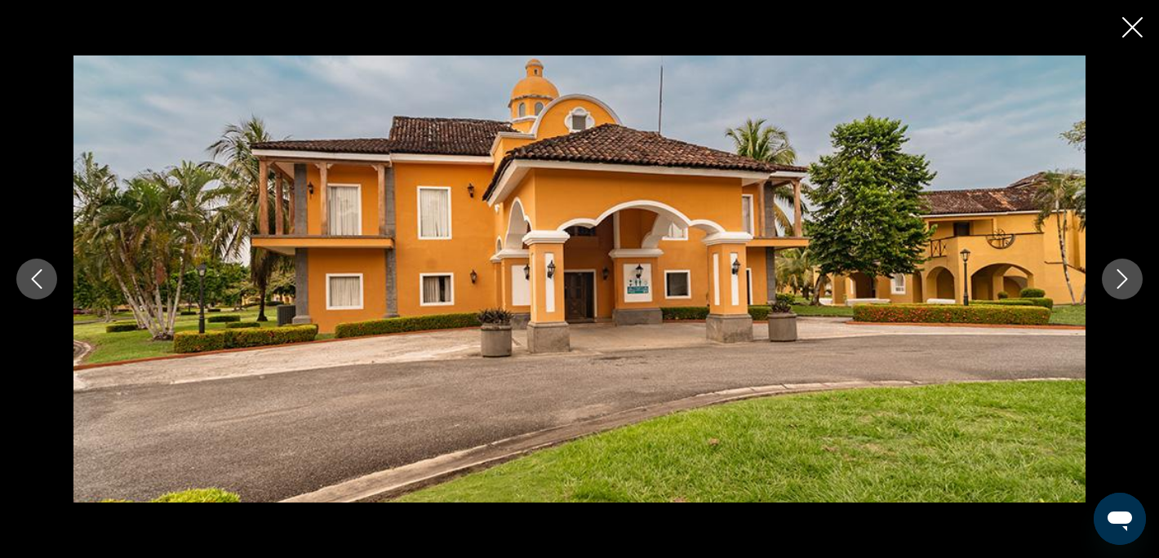
click at [1117, 280] on icon "Next image" at bounding box center [1123, 279] width 20 height 20
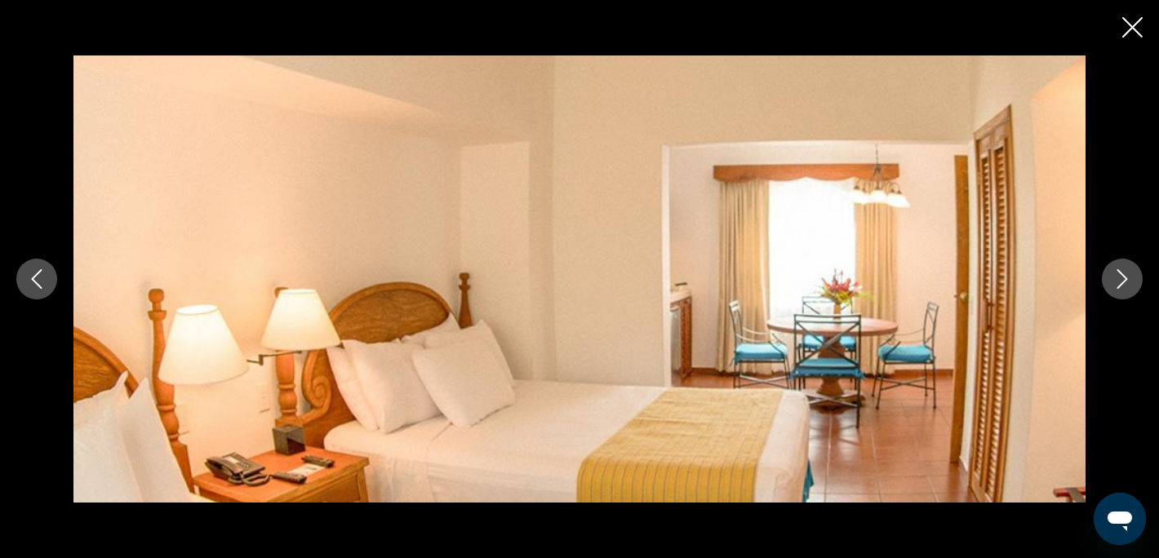
click at [1132, 26] on icon "Close slideshow" at bounding box center [1132, 27] width 20 height 20
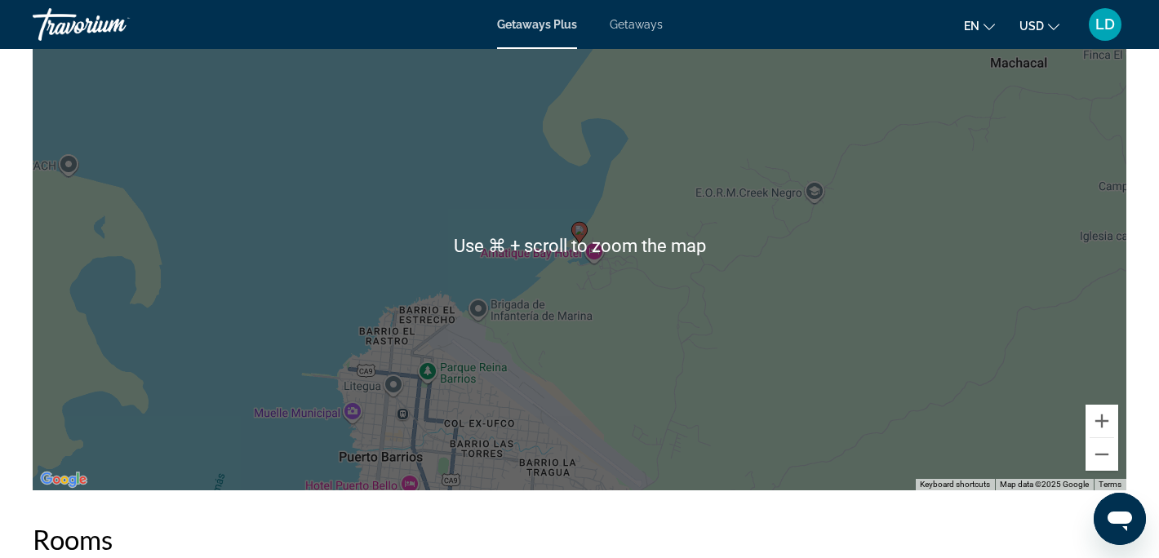
scroll to position [2107, 0]
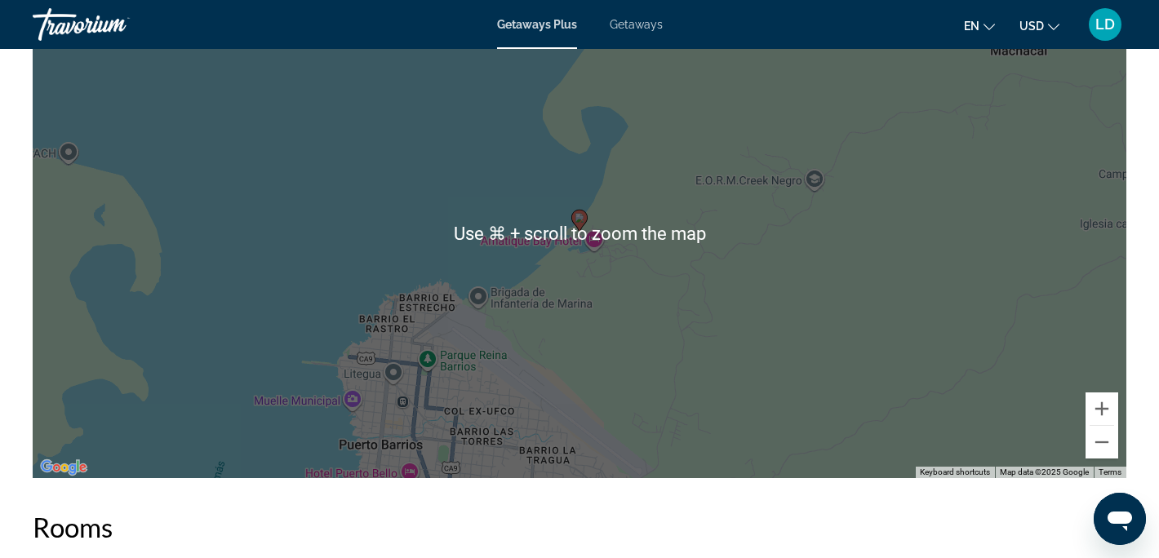
click at [872, 335] on div "To activate drag with keyboard, press Alt + Enter. Once in keyboard drag state,…" at bounding box center [580, 234] width 1094 height 490
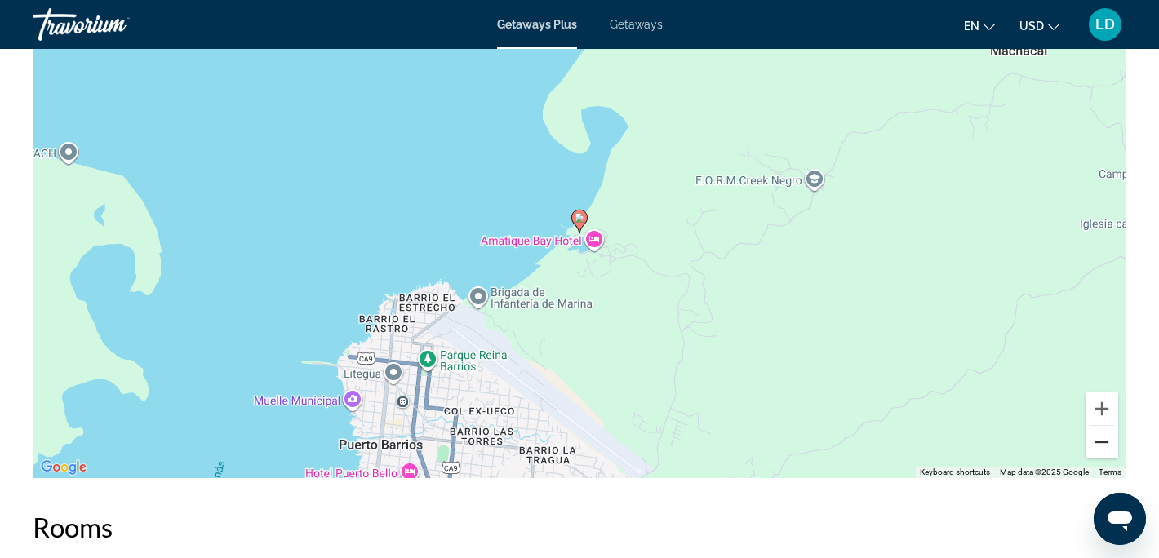
click at [1100, 443] on button "Zoom out" at bounding box center [1102, 442] width 33 height 33
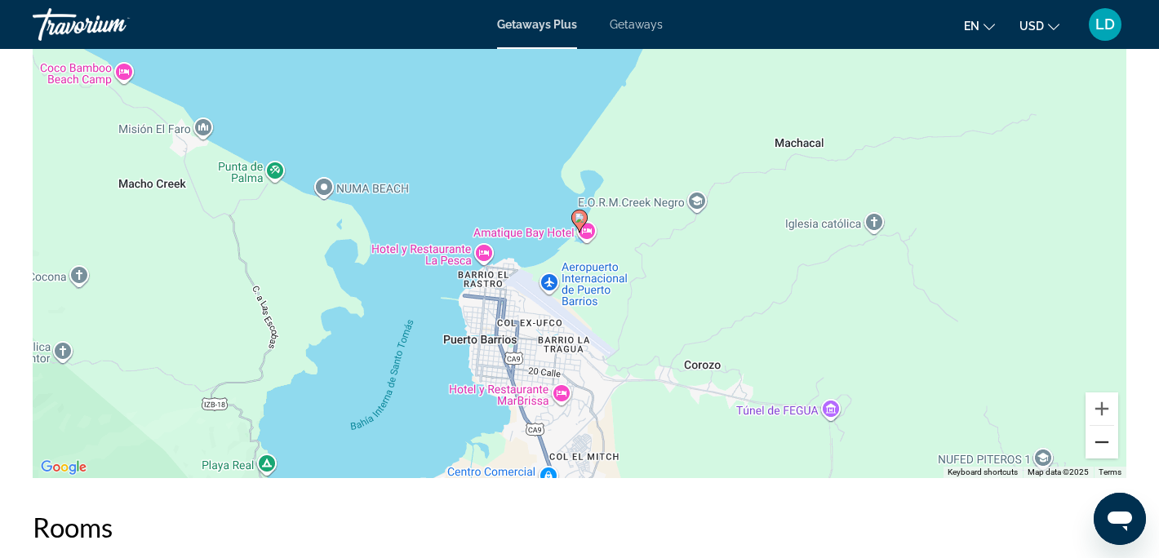
click at [1100, 443] on button "Zoom out" at bounding box center [1102, 442] width 33 height 33
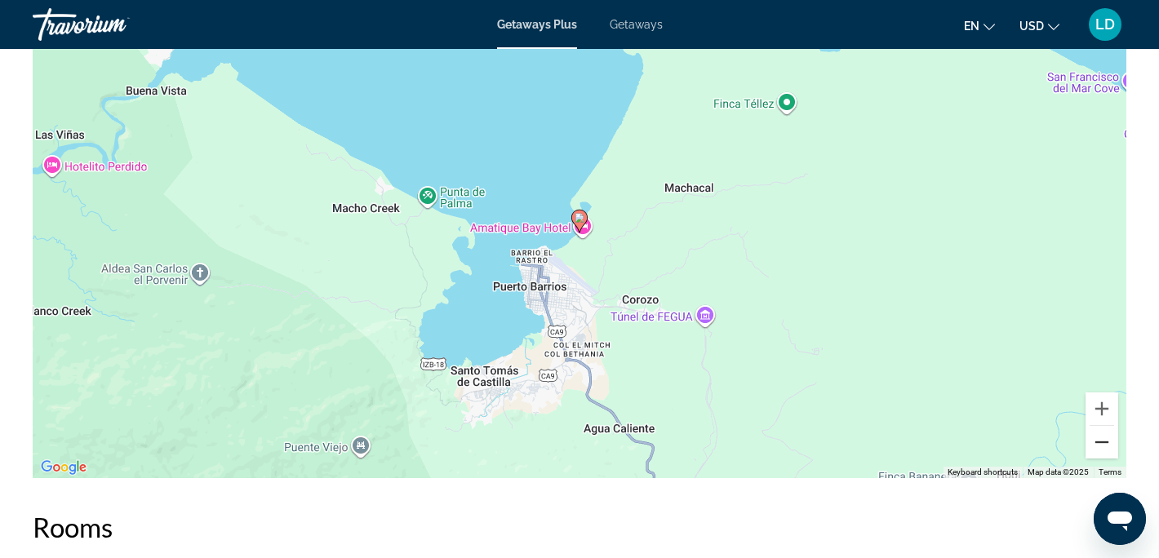
click at [1100, 443] on button "Zoom out" at bounding box center [1102, 442] width 33 height 33
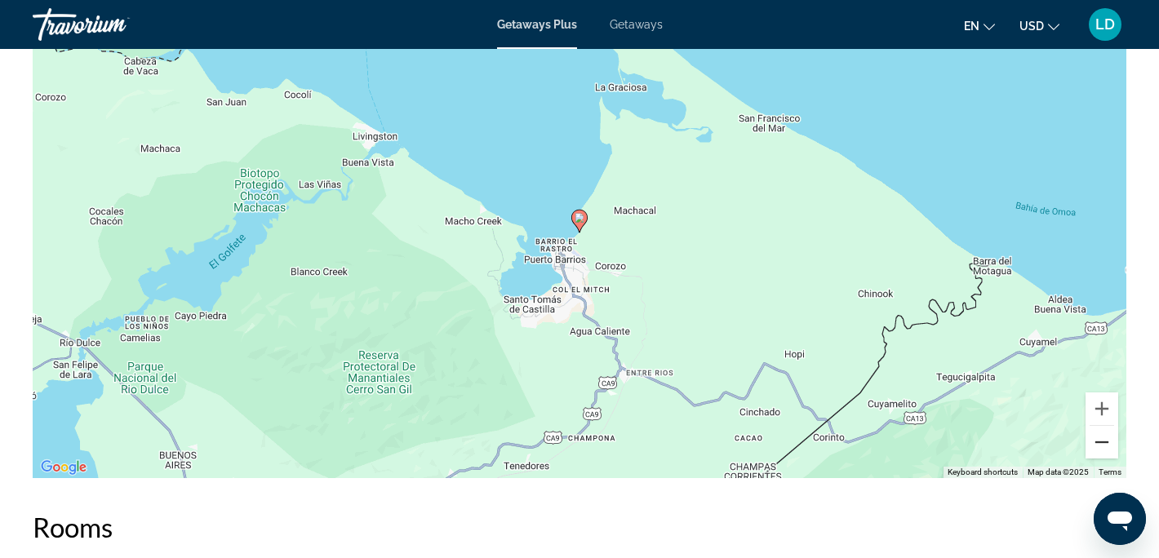
click at [1100, 443] on button "Zoom out" at bounding box center [1102, 442] width 33 height 33
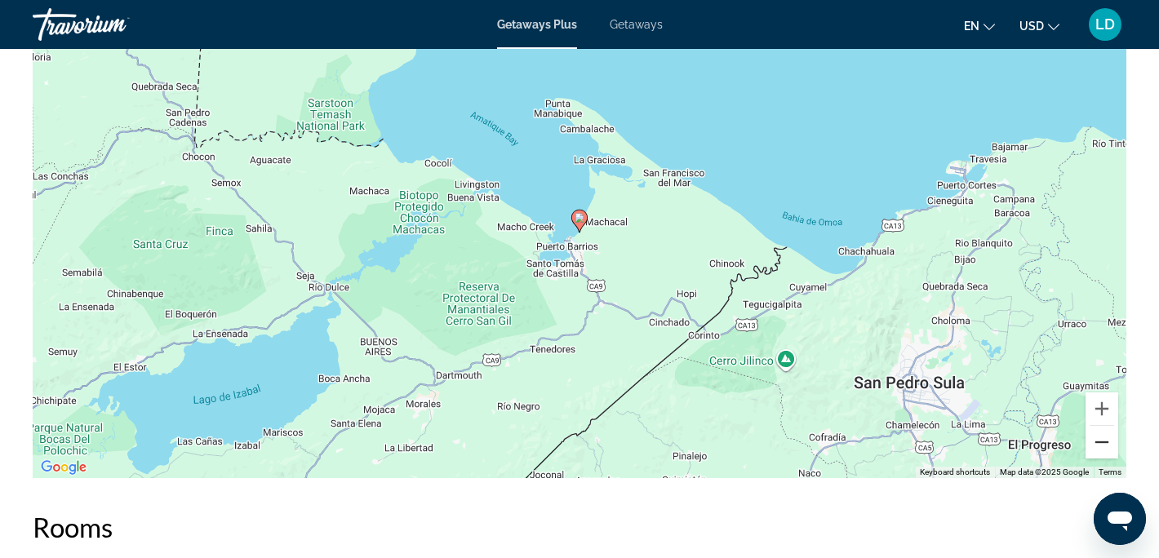
click at [1100, 443] on button "Zoom out" at bounding box center [1102, 442] width 33 height 33
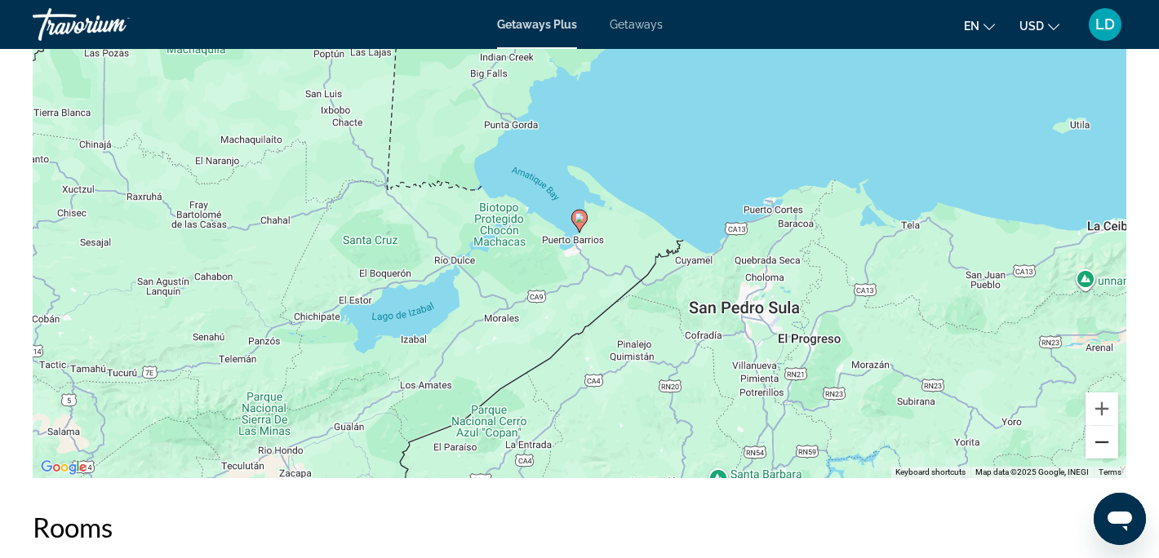
click at [1100, 443] on button "Zoom out" at bounding box center [1102, 442] width 33 height 33
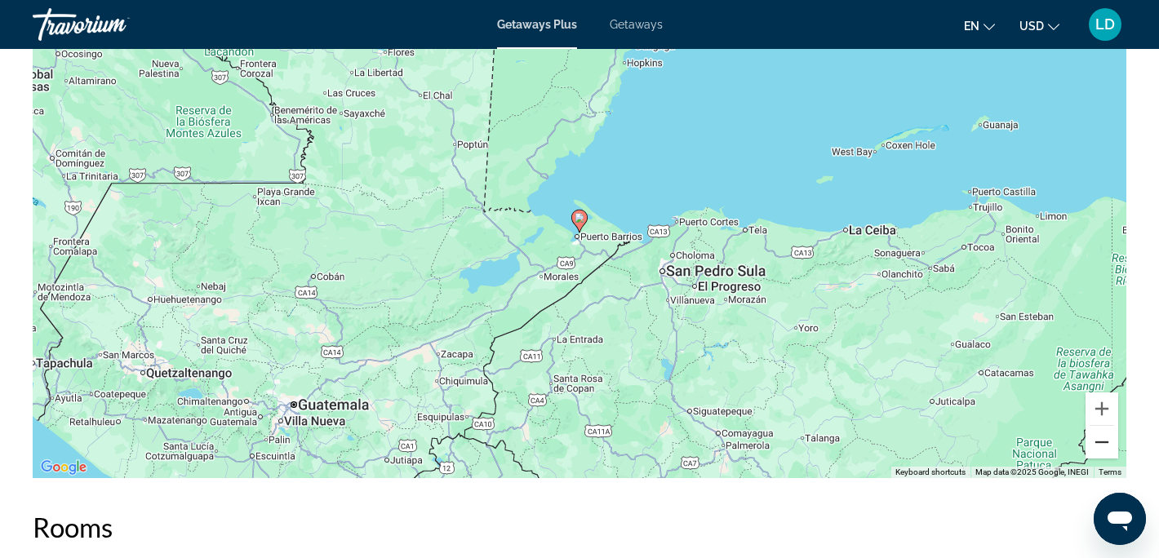
click at [1100, 443] on button "Zoom out" at bounding box center [1102, 442] width 33 height 33
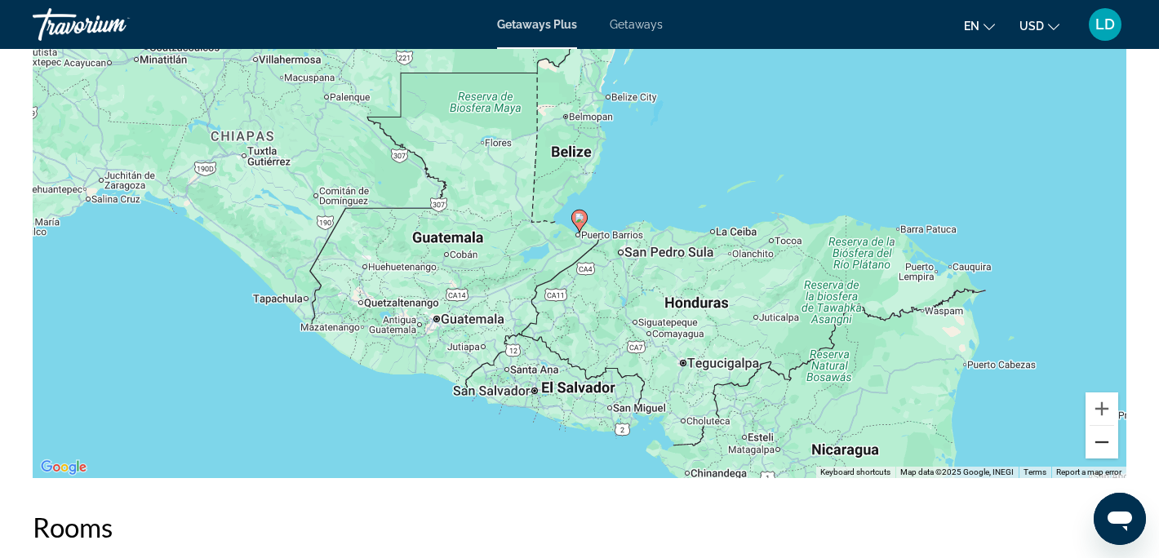
click at [1100, 443] on button "Zoom out" at bounding box center [1102, 442] width 33 height 33
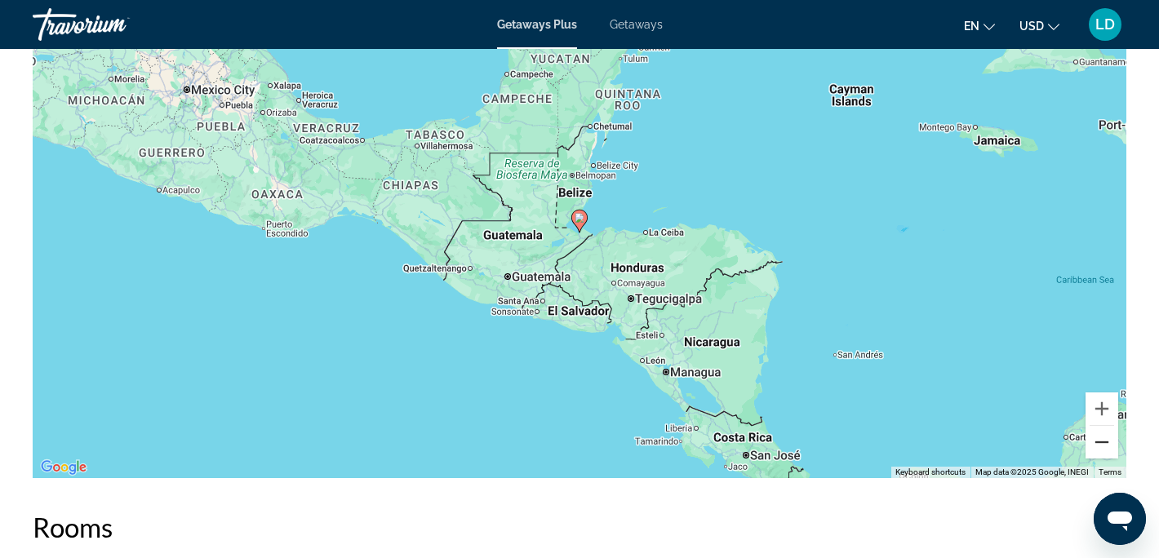
click at [1100, 443] on button "Zoom out" at bounding box center [1102, 442] width 33 height 33
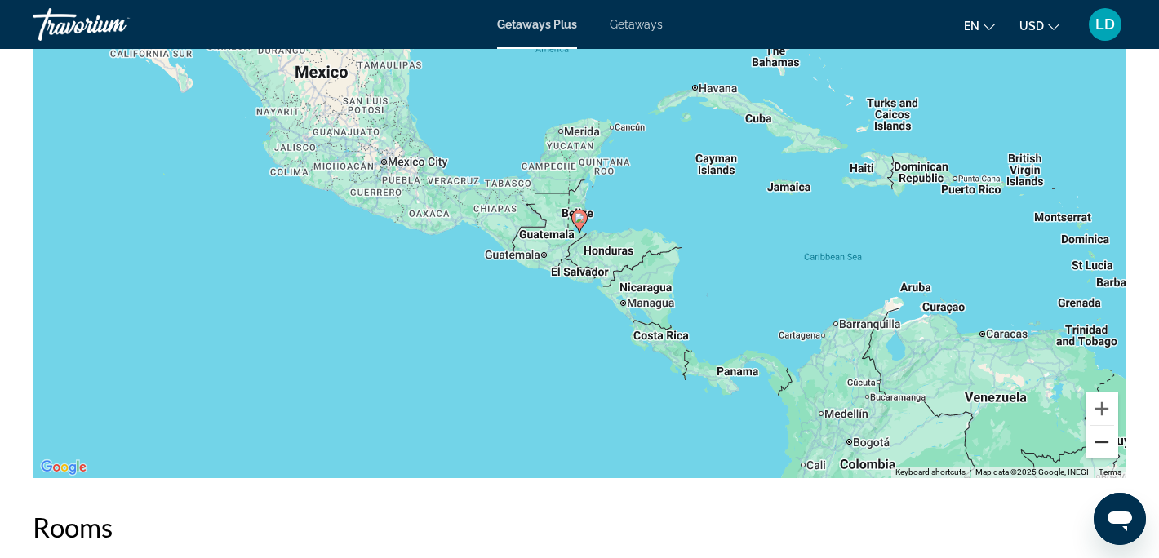
click at [1100, 443] on button "Zoom out" at bounding box center [1102, 442] width 33 height 33
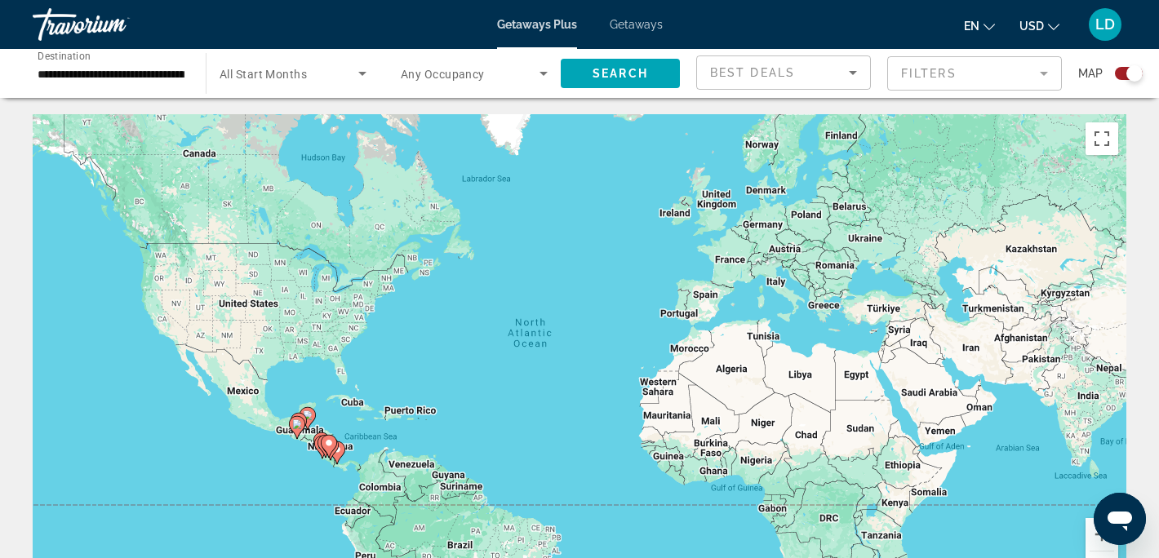
click at [323, 444] on icon "Main content" at bounding box center [329, 446] width 15 height 21
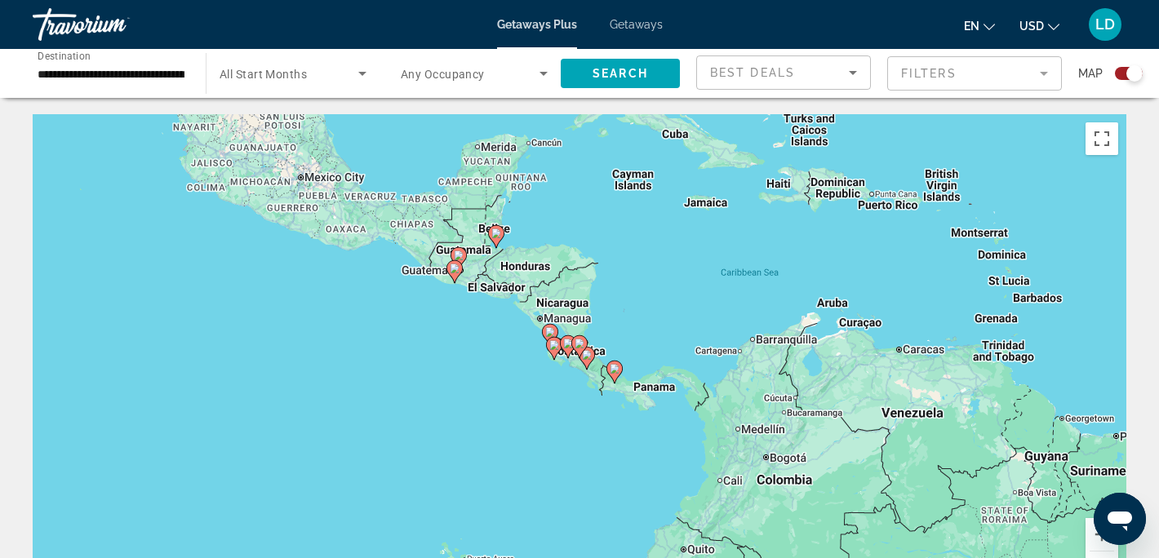
click at [563, 350] on gmp-advanced-marker "Main content" at bounding box center [568, 347] width 16 height 24
type input "**********"
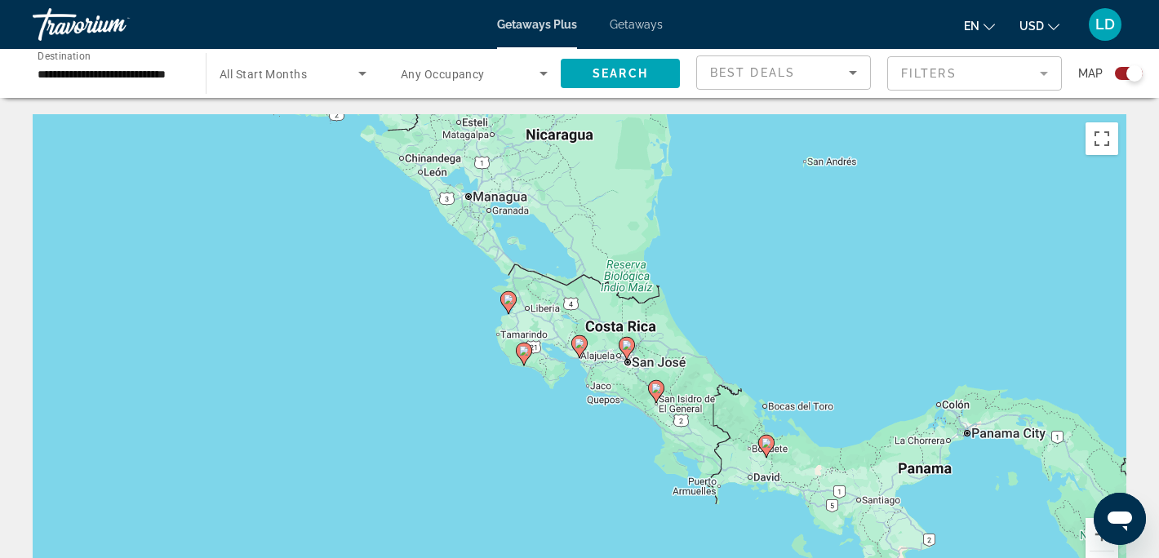
click at [610, 392] on div "To navigate, press the arrow keys. To activate drag with keyboard, press Alt + …" at bounding box center [580, 359] width 1094 height 490
click at [593, 349] on div "To activate drag with keyboard, press Alt + Enter. Once in keyboard drag state,…" at bounding box center [580, 359] width 1094 height 490
click at [581, 353] on icon "Main content" at bounding box center [579, 346] width 15 height 21
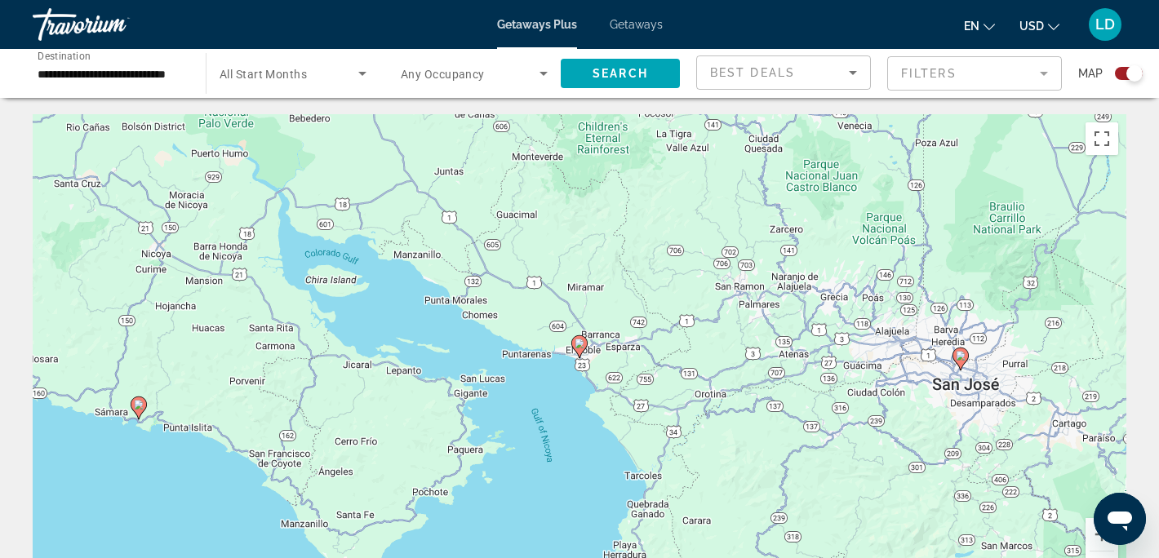
click at [582, 348] on image "Main content" at bounding box center [580, 344] width 10 height 10
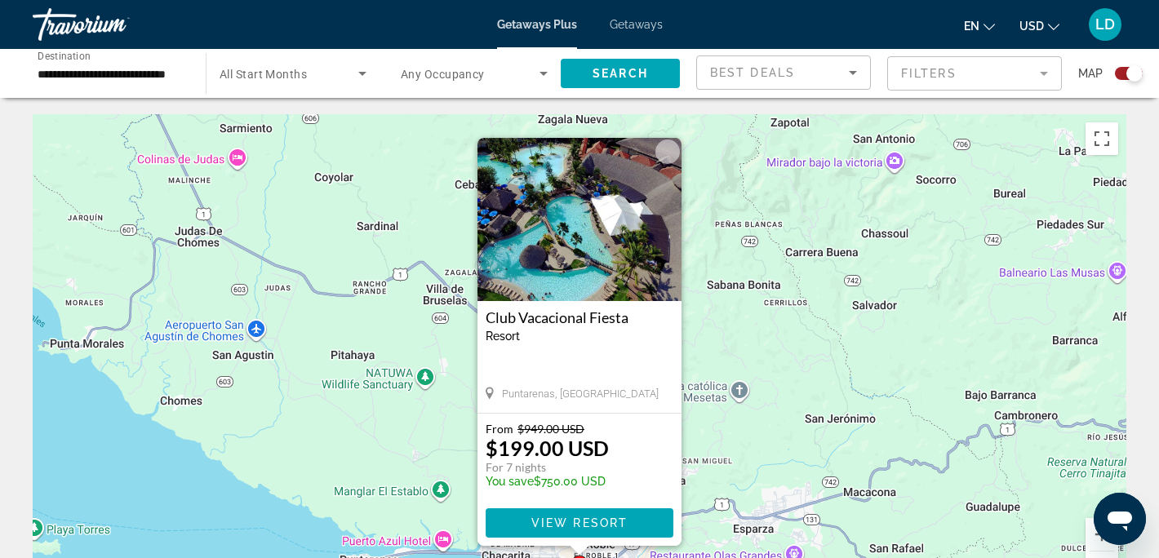
click at [526, 203] on img "Main content" at bounding box center [579, 219] width 204 height 163
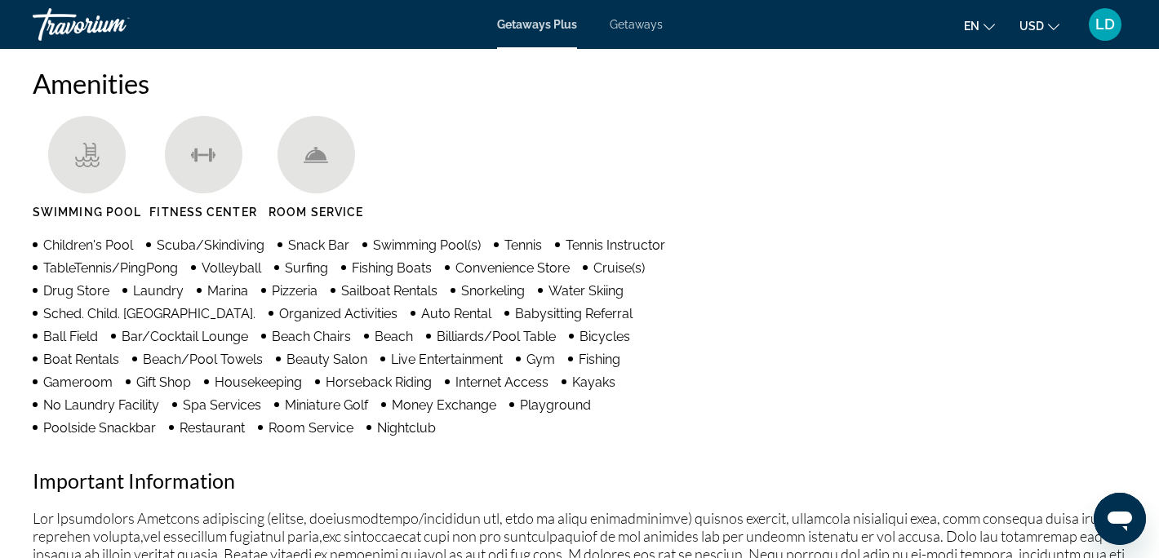
scroll to position [1204, 0]
